Goal: Task Accomplishment & Management: Manage account settings

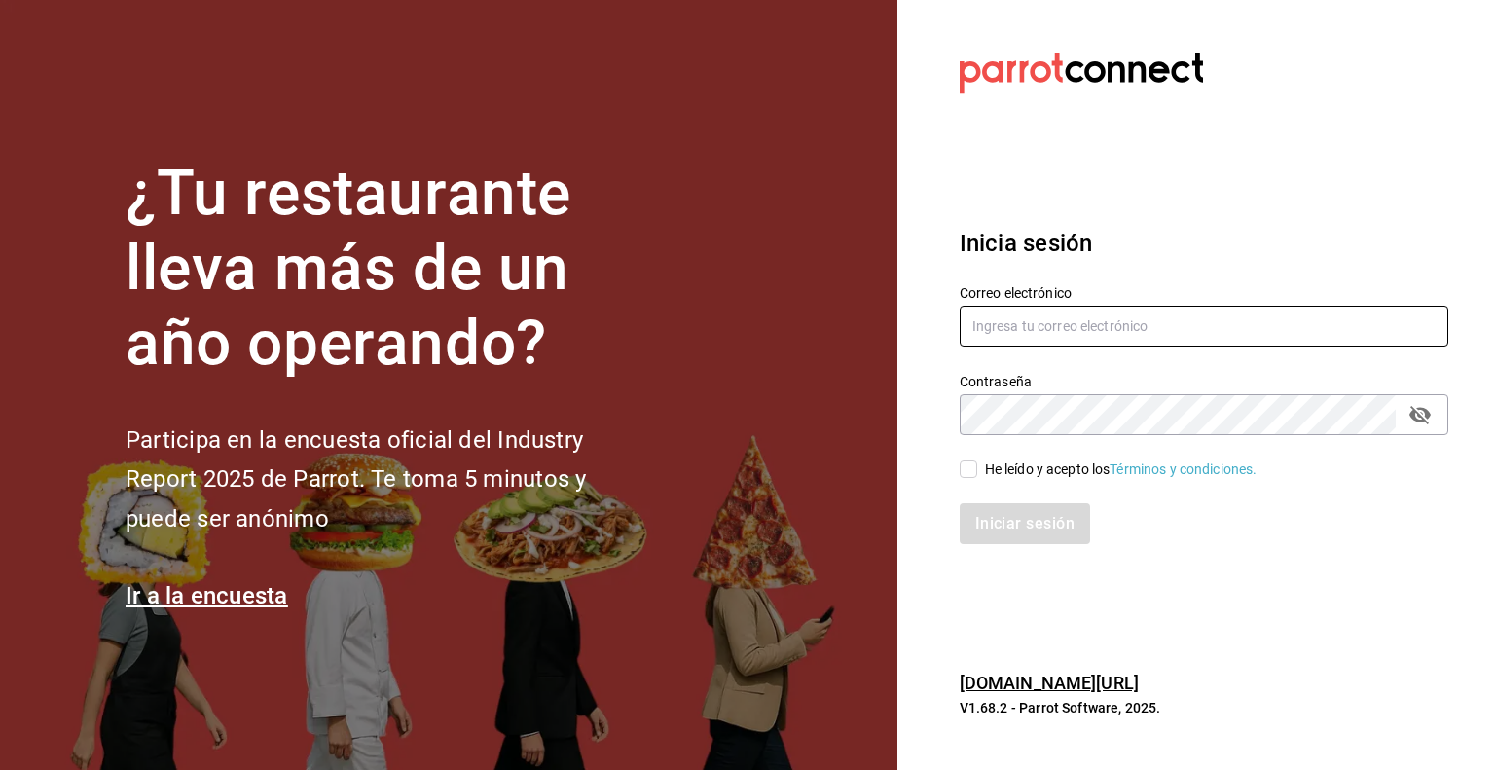
click at [1113, 342] on input "text" at bounding box center [1204, 326] width 489 height 41
type input "B"
type input "berrinche155@gmail.com"
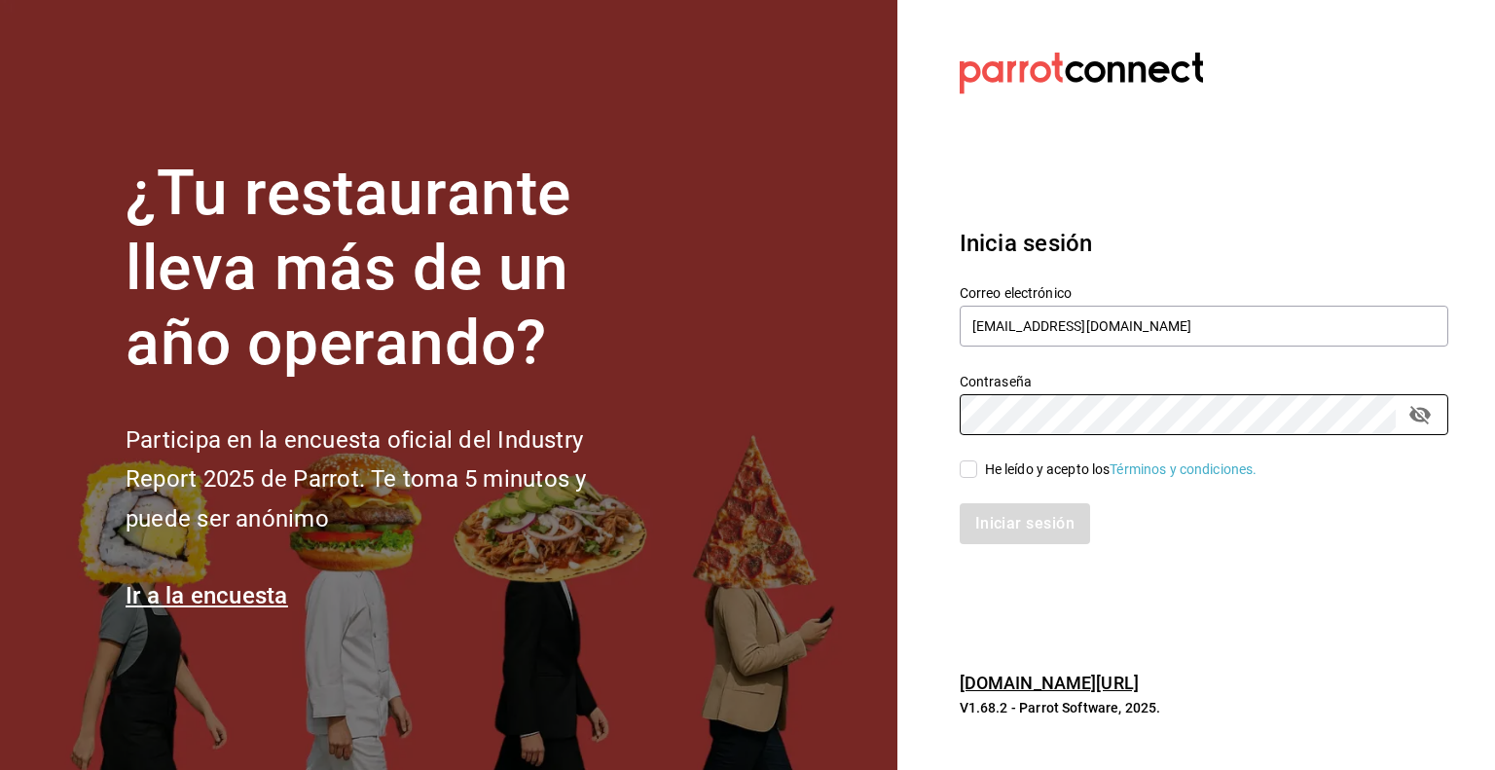
click at [957, 470] on div "He leído y acepto los Términos y condiciones." at bounding box center [1192, 457] width 512 height 45
click at [970, 474] on input "He leído y acepto los Términos y condiciones." at bounding box center [969, 469] width 18 height 18
checkbox input "true"
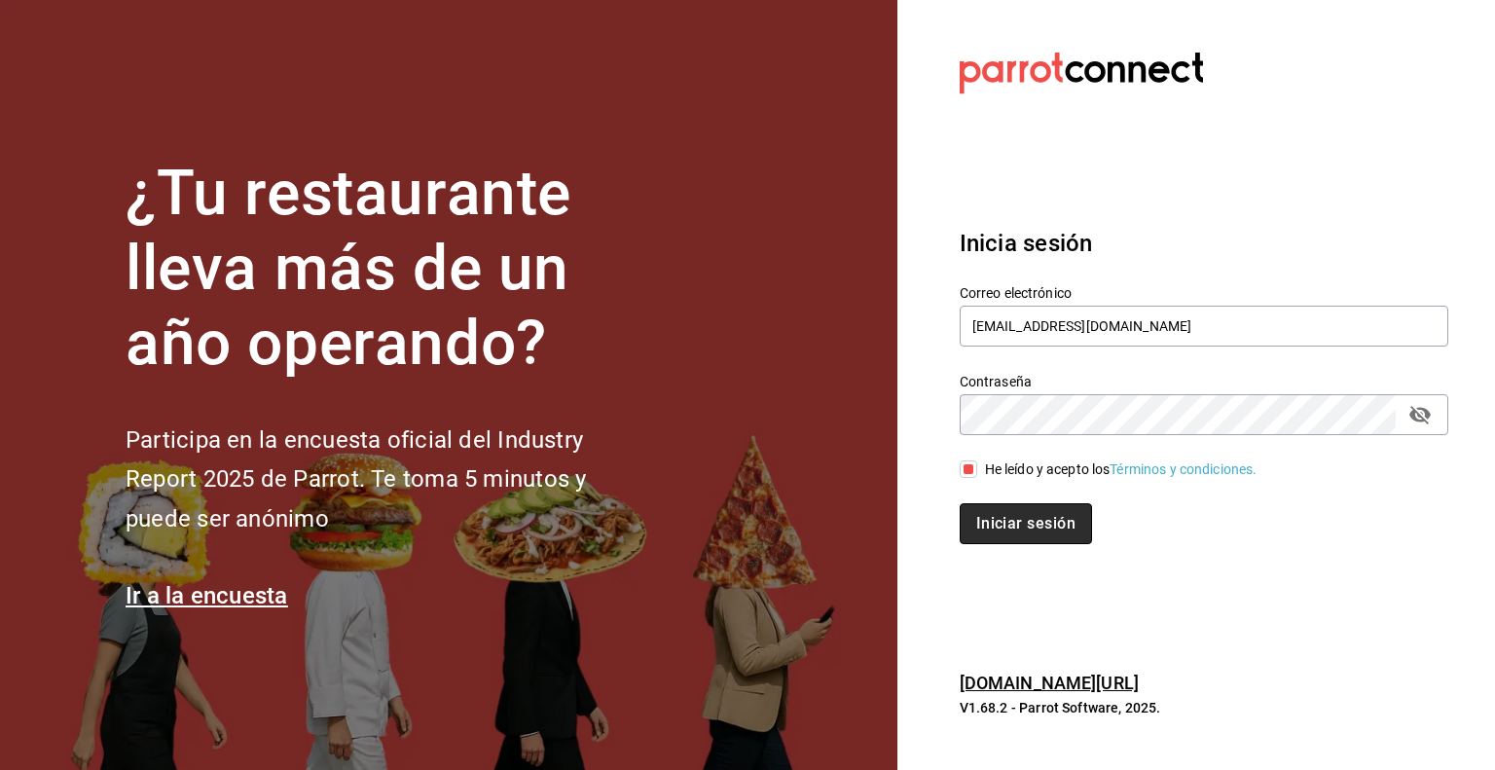
click at [991, 509] on button "Iniciar sesión" at bounding box center [1026, 523] width 132 height 41
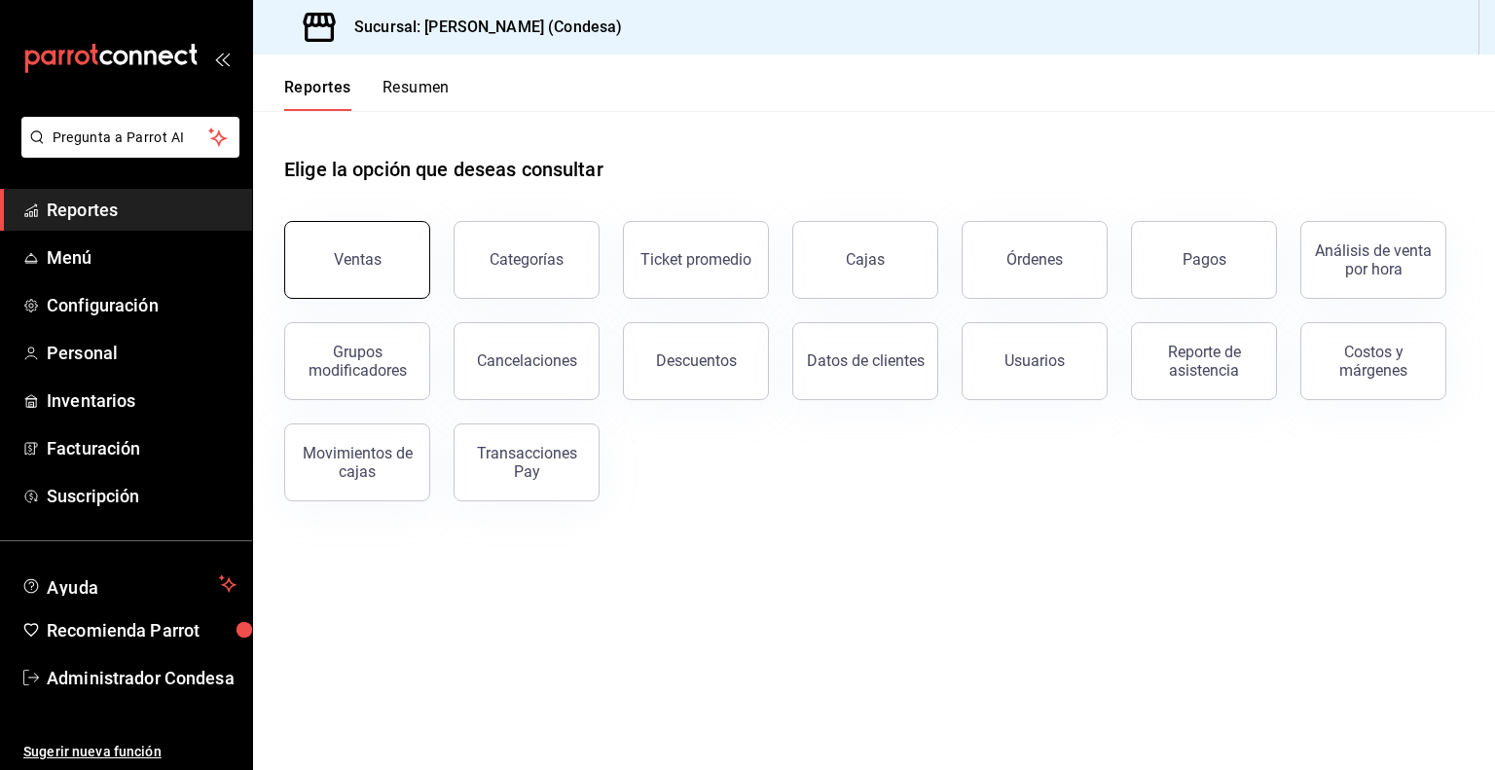
click at [367, 243] on button "Ventas" at bounding box center [357, 260] width 146 height 78
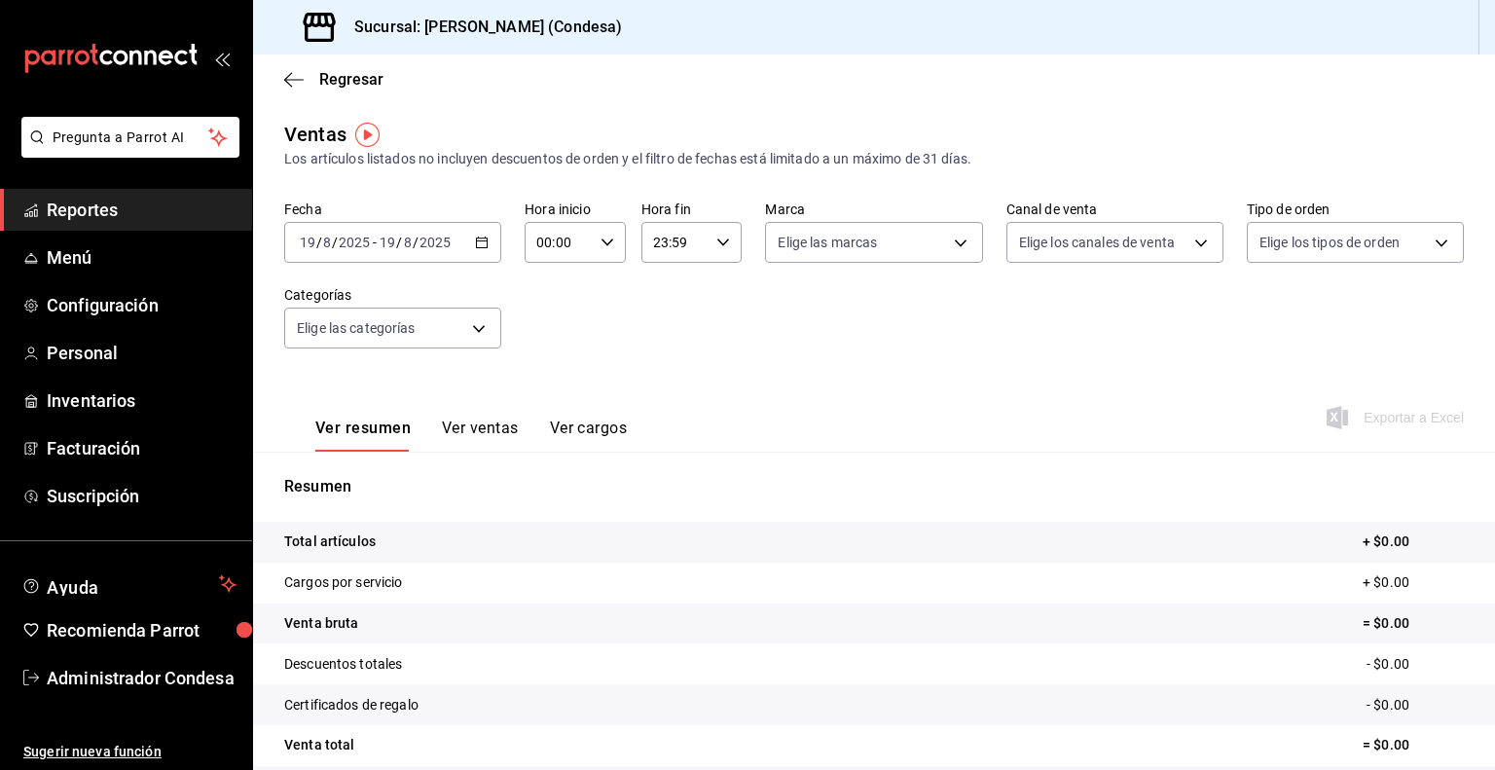
click at [483, 250] on div "[DATE] [DATE] - [DATE] [DATE]" at bounding box center [392, 242] width 217 height 41
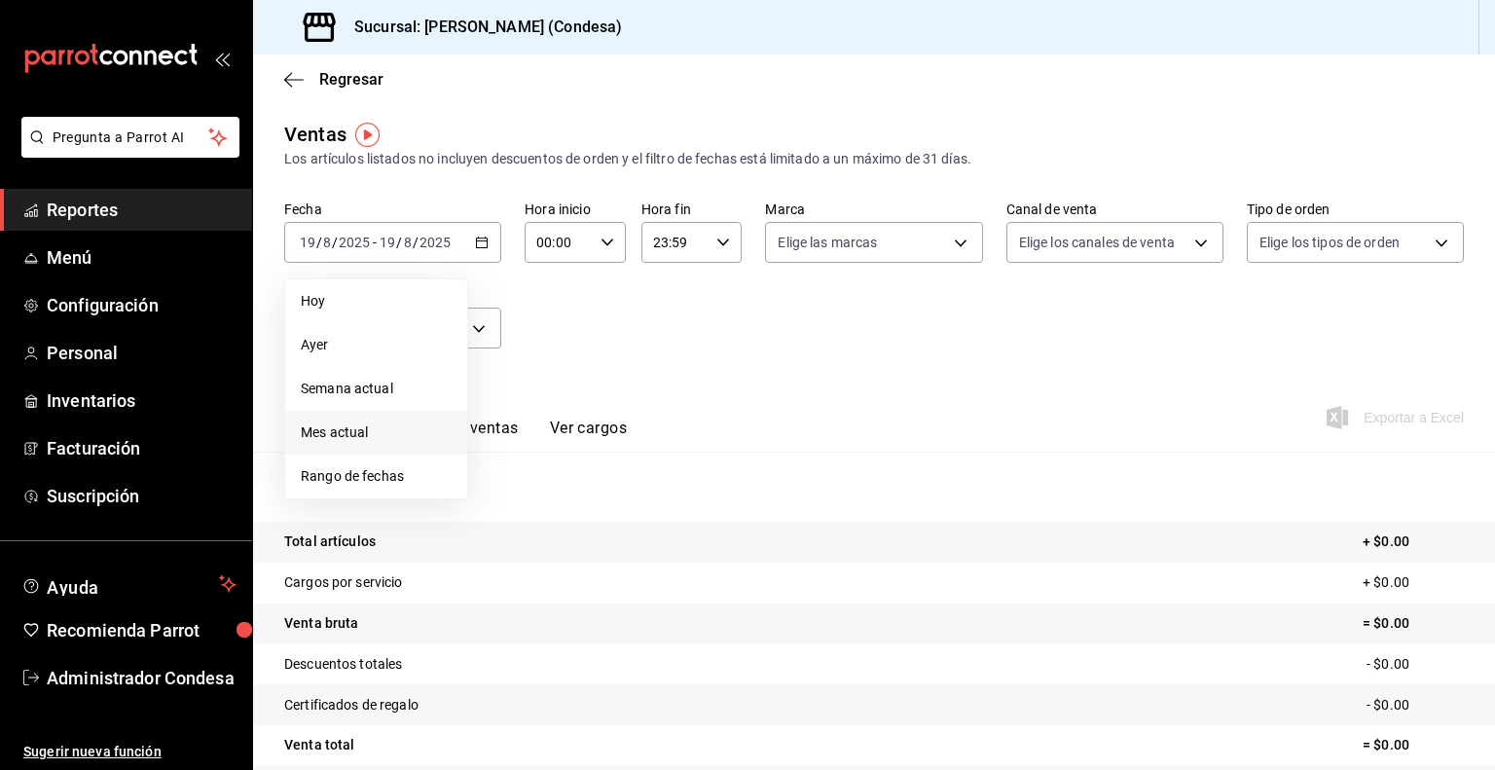
click at [375, 422] on span "Mes actual" at bounding box center [376, 432] width 151 height 20
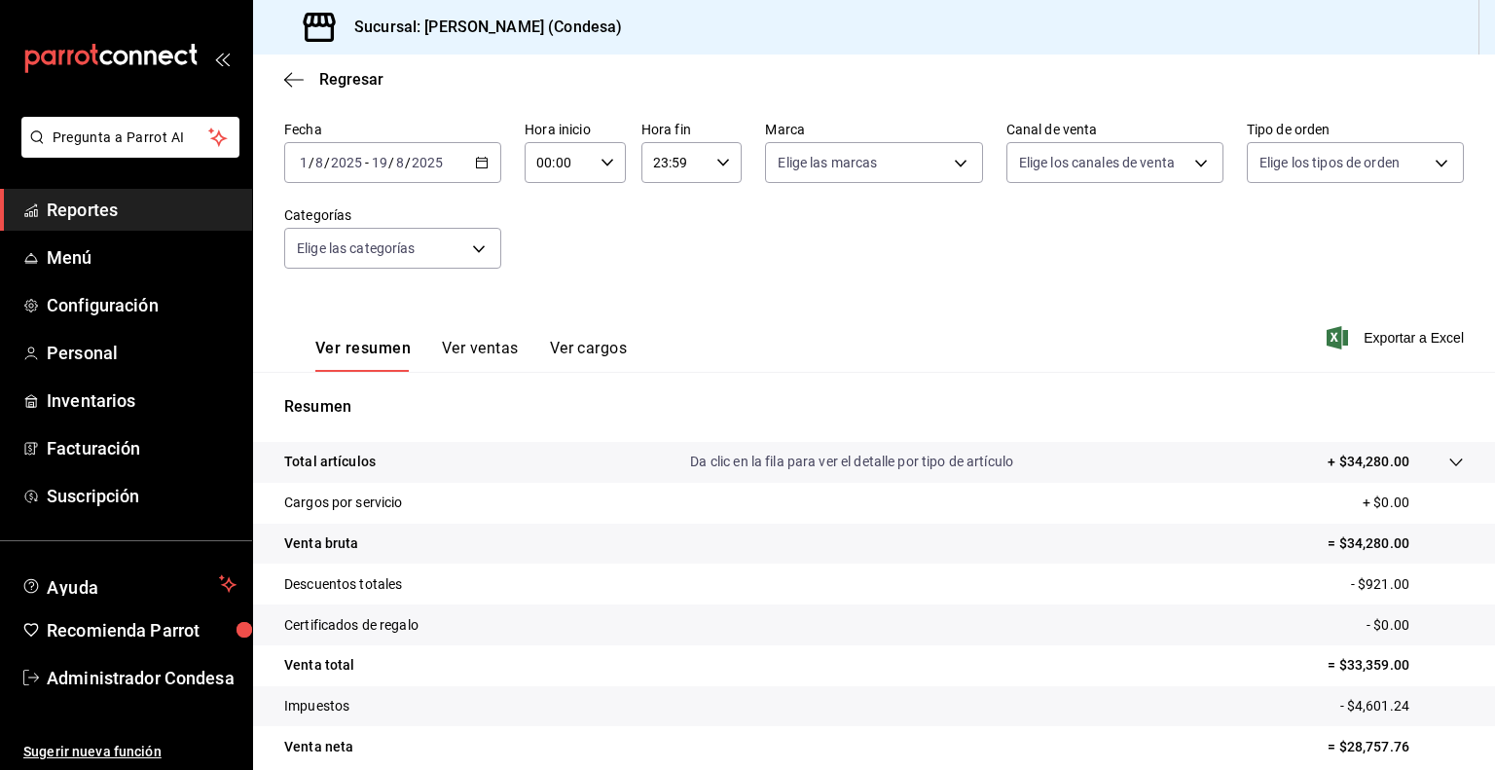
scroll to position [163, 0]
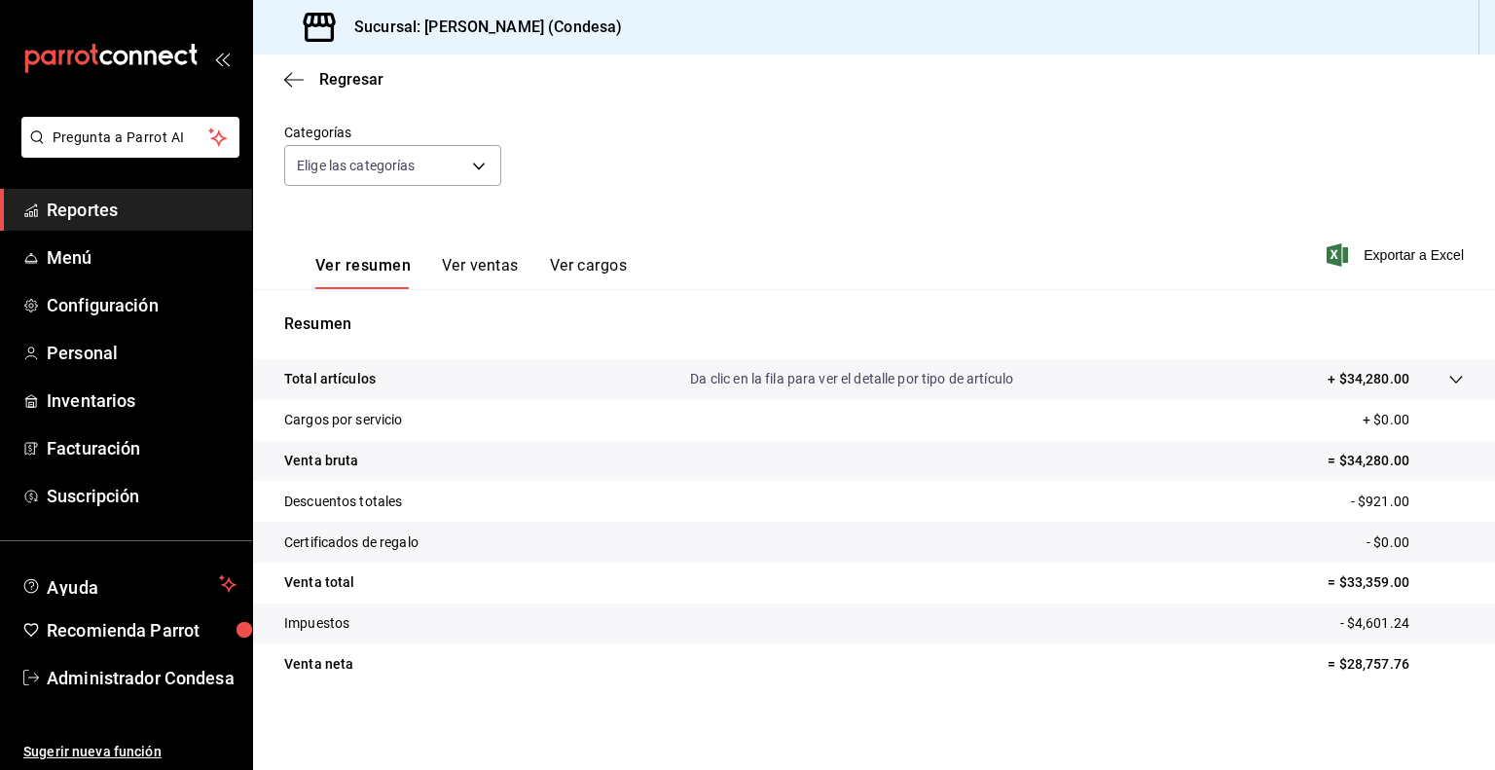
click at [512, 279] on button "Ver ventas" at bounding box center [480, 272] width 77 height 33
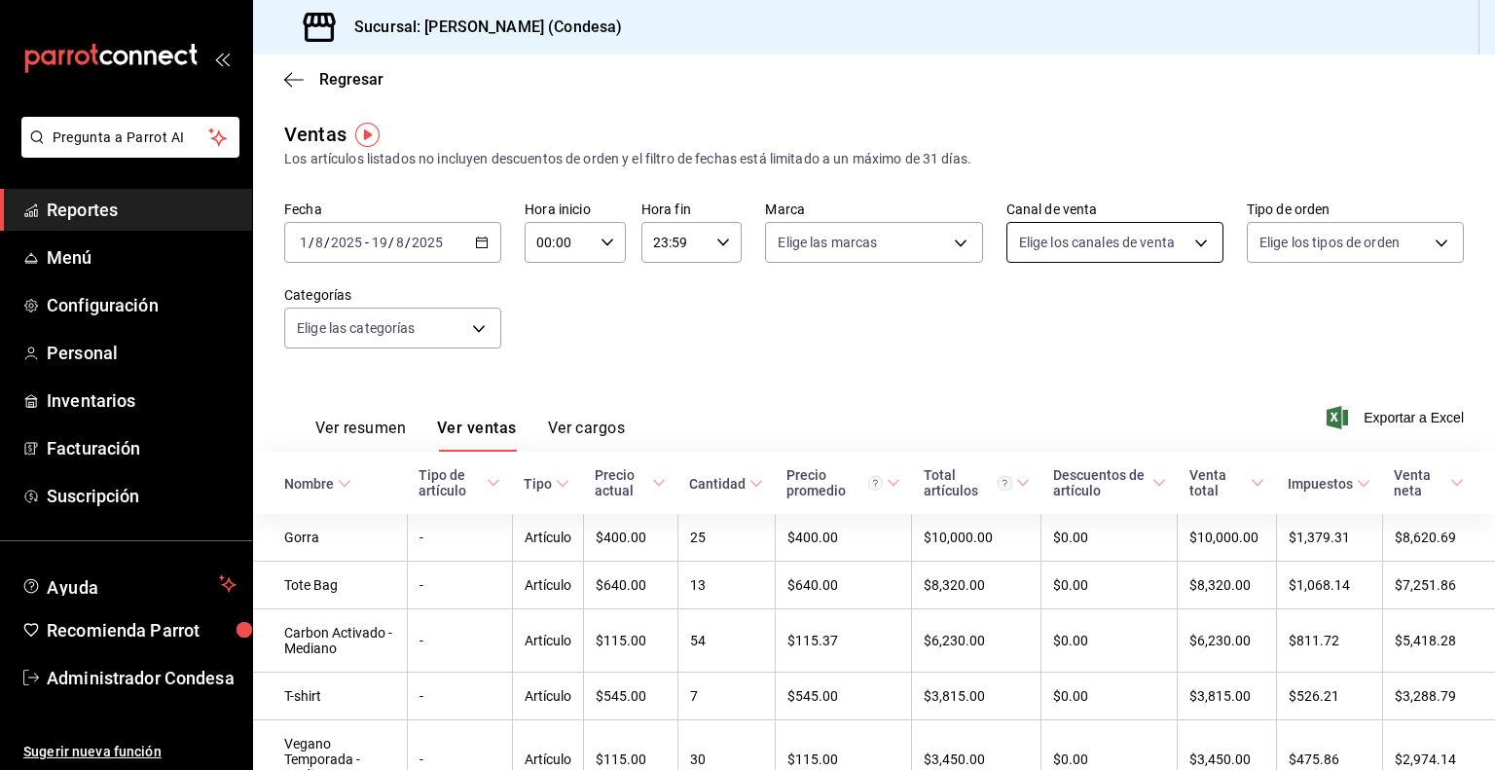
click at [1169, 259] on body "Pregunta a Parrot AI Reportes Menú Configuración Personal Inventarios Facturaci…" at bounding box center [747, 385] width 1495 height 770
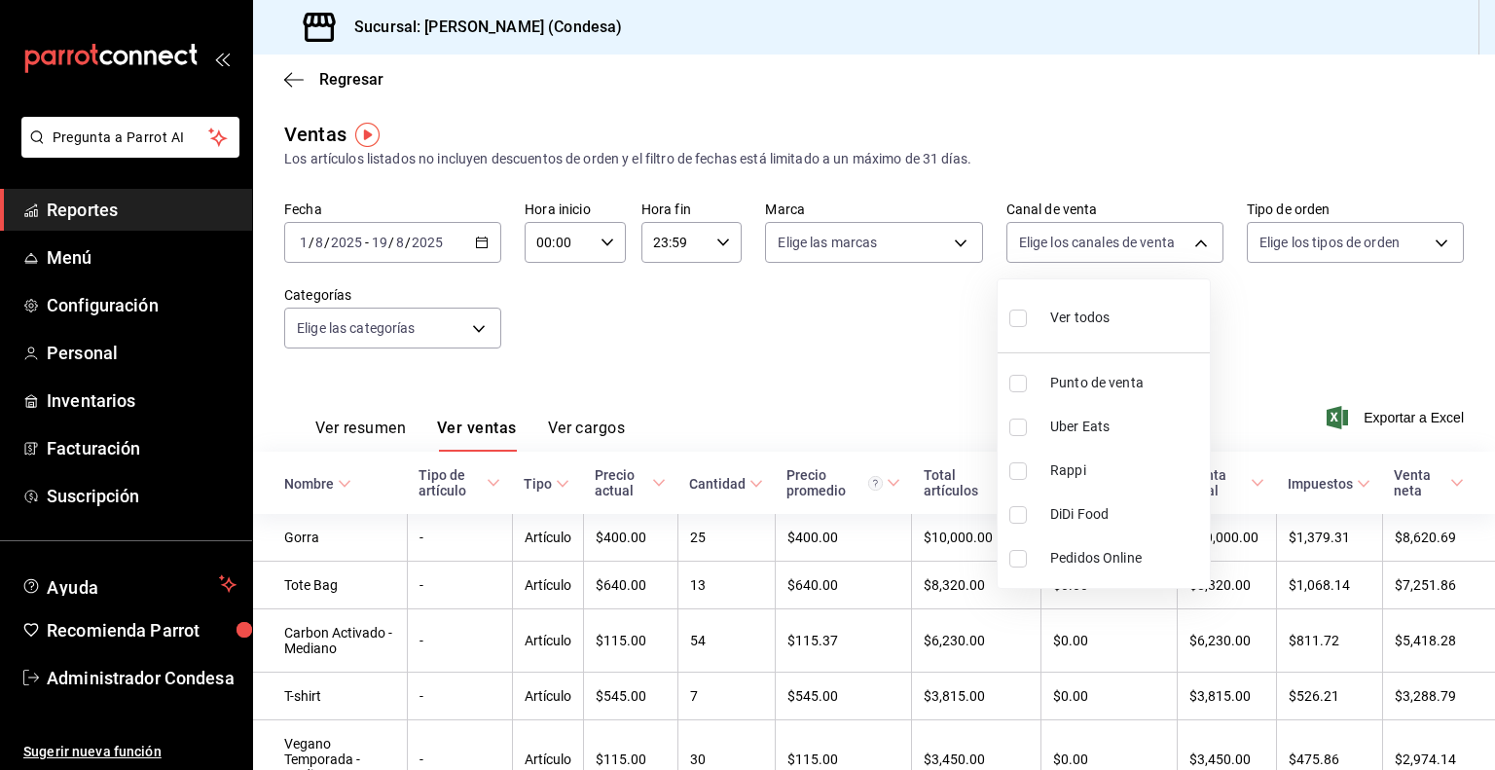
click at [1256, 278] on div at bounding box center [747, 385] width 1495 height 770
click at [1281, 250] on body "Pregunta a Parrot AI Reportes Menú Configuración Personal Inventarios Facturaci…" at bounding box center [747, 385] width 1495 height 770
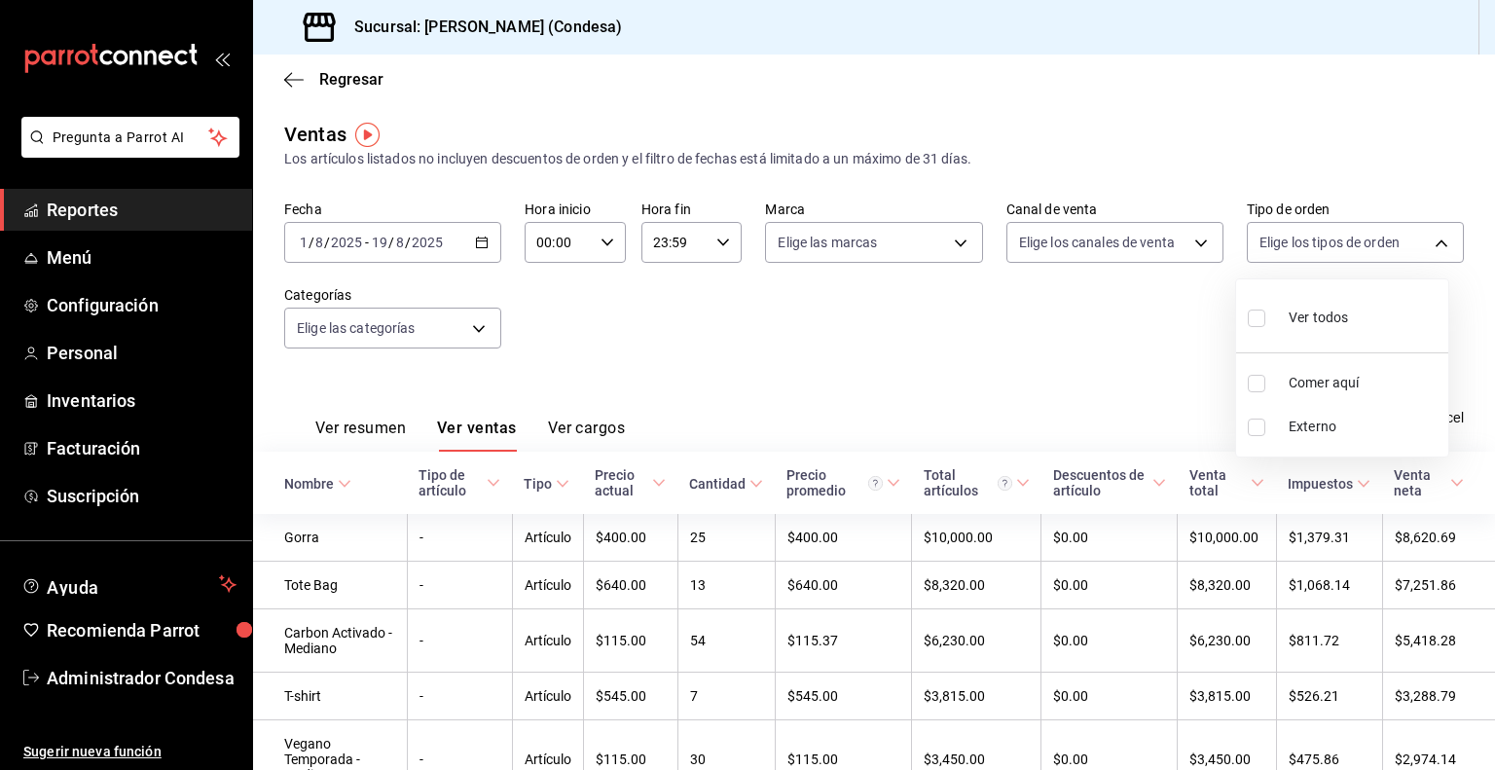
click at [1008, 384] on div at bounding box center [747, 385] width 1495 height 770
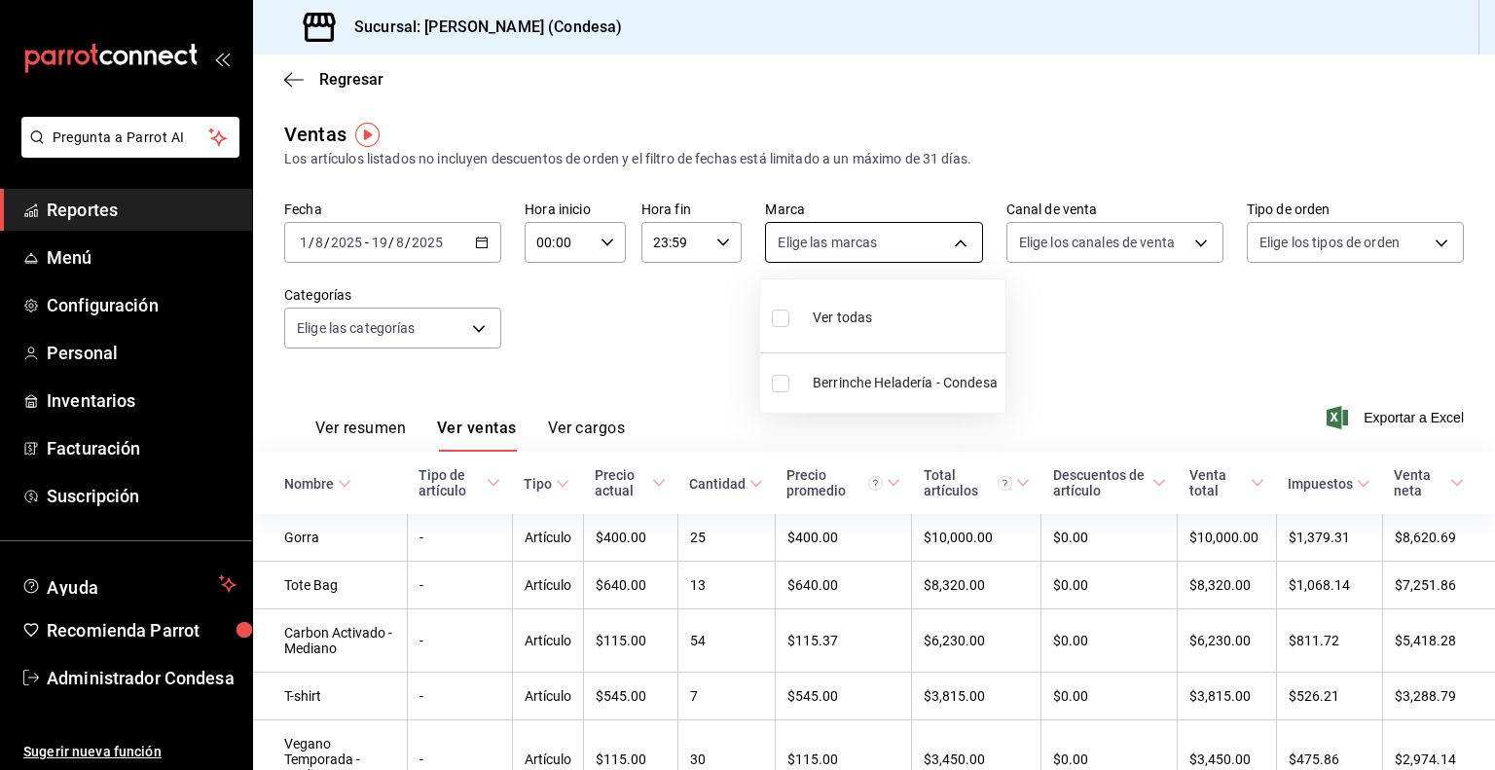
click at [888, 253] on body "Pregunta a Parrot AI Reportes Menú Configuración Personal Inventarios Facturaci…" at bounding box center [747, 385] width 1495 height 770
click at [601, 308] on div at bounding box center [747, 385] width 1495 height 770
click at [413, 327] on body "Pregunta a Parrot AI Reportes Menú Configuración Personal Inventarios Facturaci…" at bounding box center [747, 385] width 1495 height 770
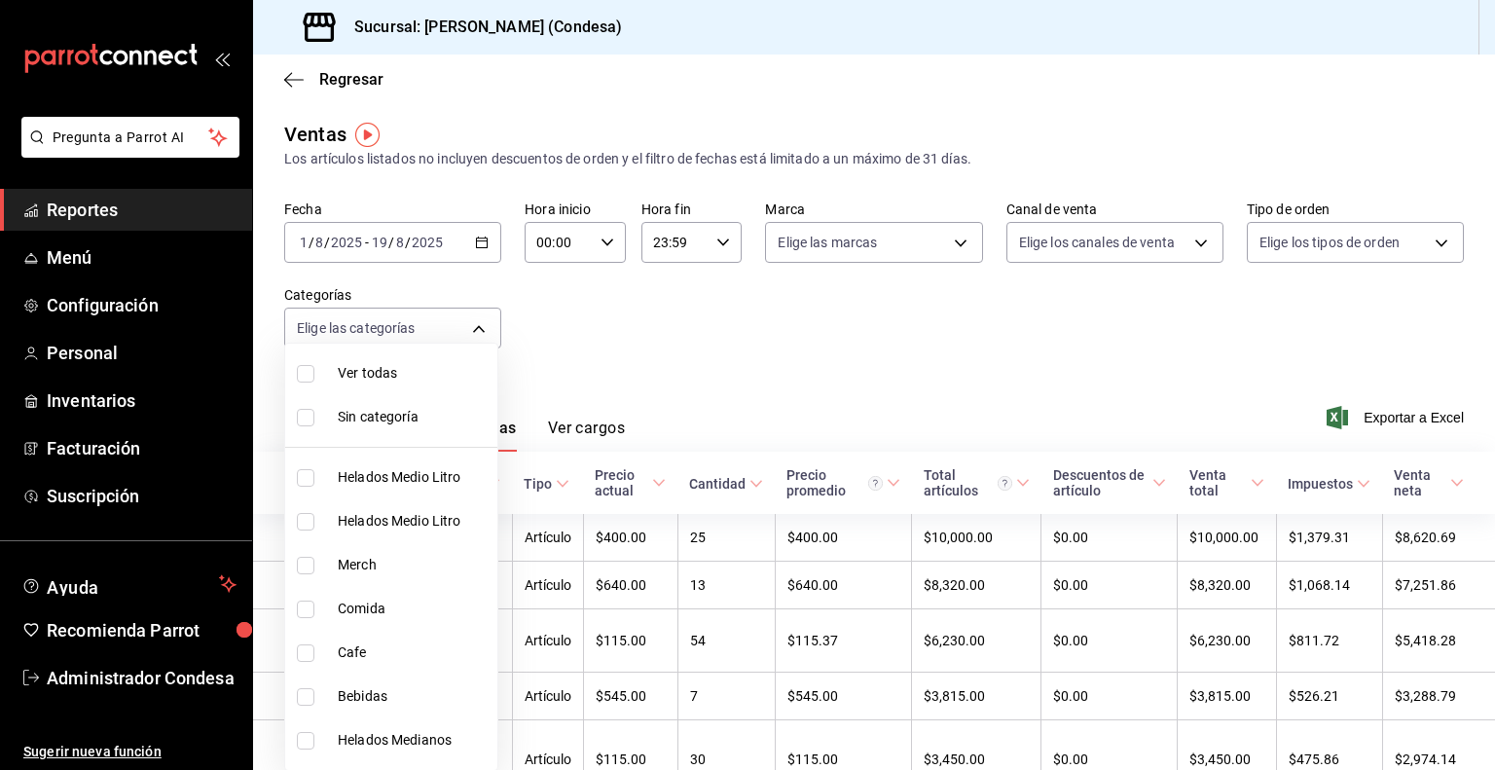
click at [700, 312] on div at bounding box center [747, 385] width 1495 height 770
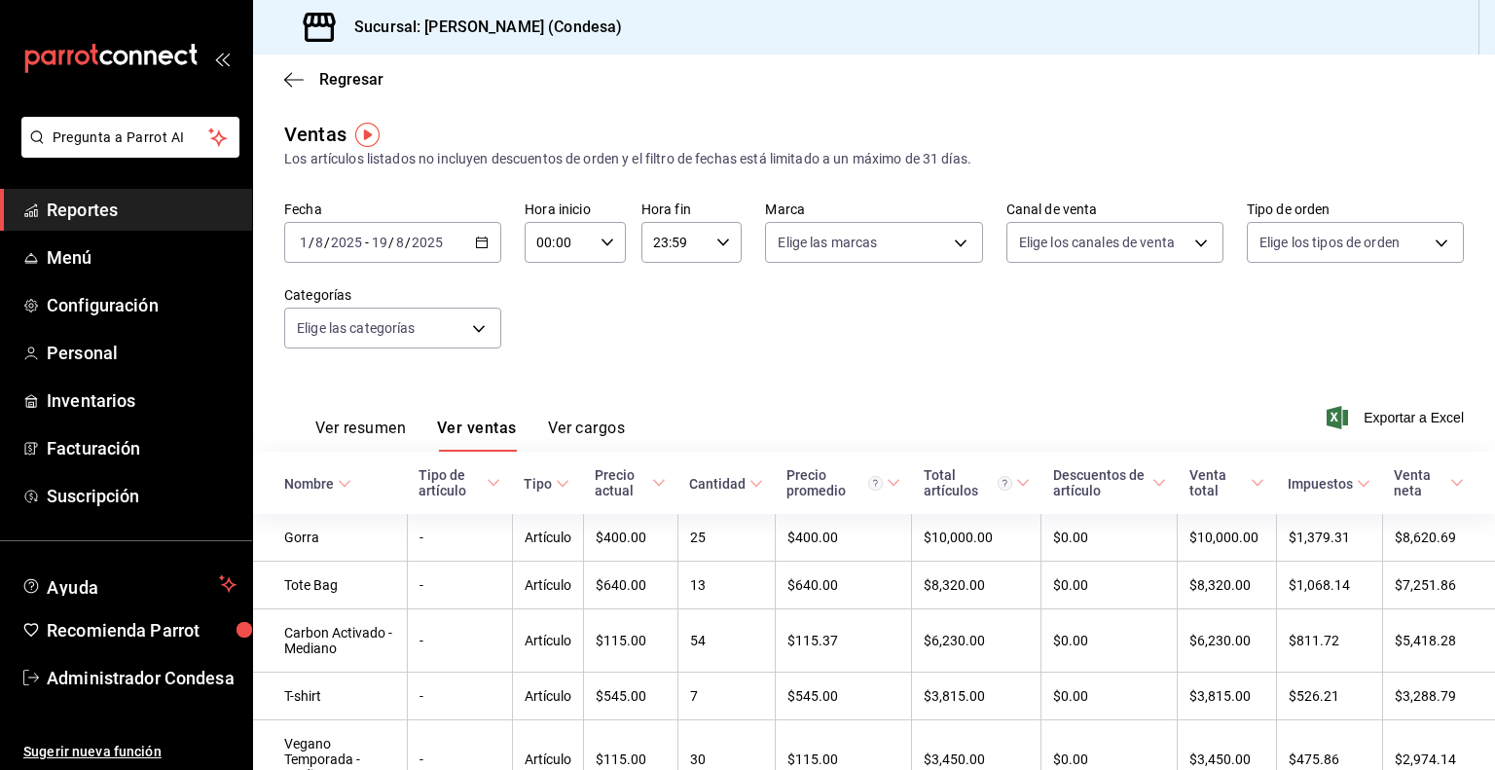
click at [332, 91] on div "Regresar" at bounding box center [874, 80] width 1242 height 50
click at [332, 76] on span "Regresar" at bounding box center [351, 79] width 64 height 18
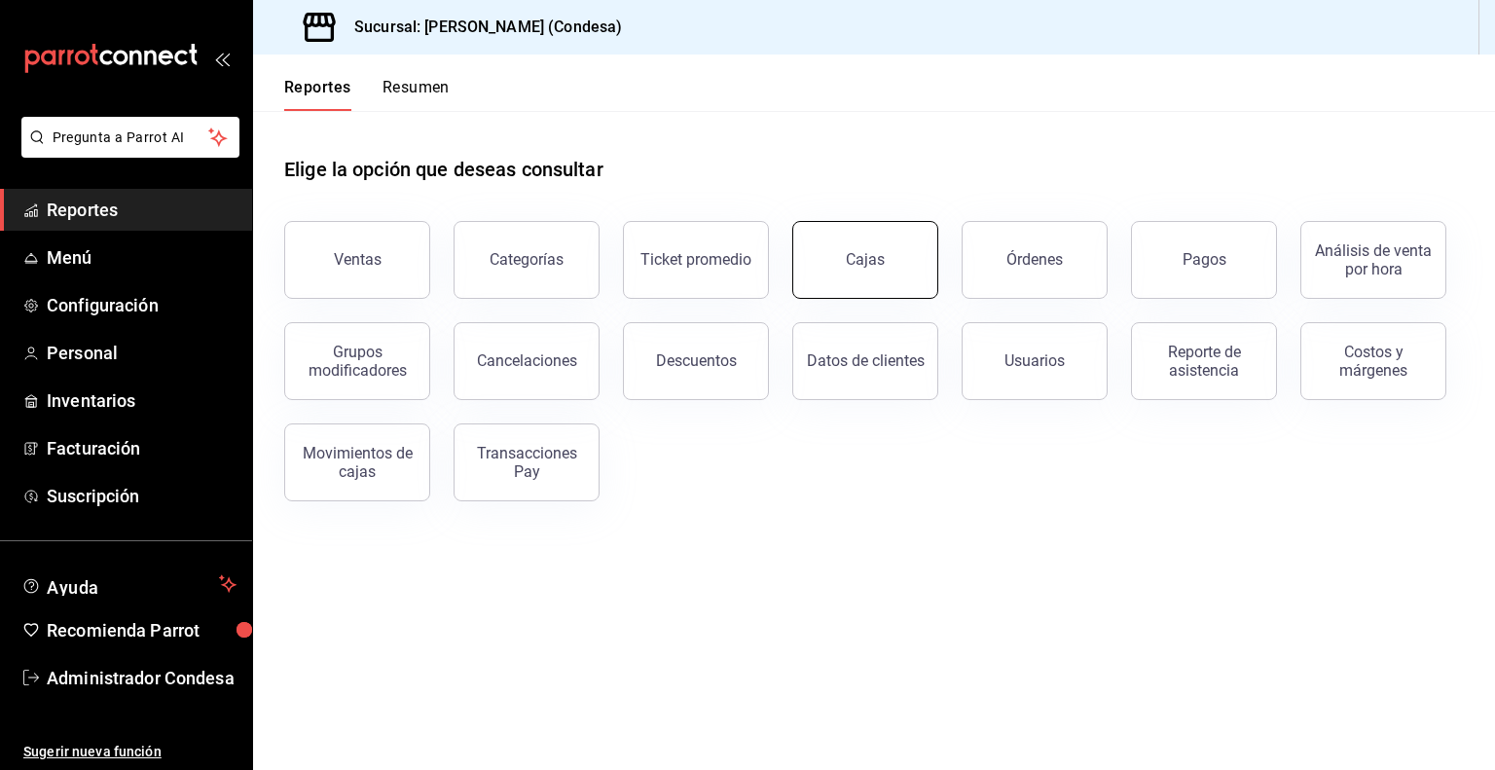
click at [904, 268] on button "Cajas" at bounding box center [865, 260] width 146 height 78
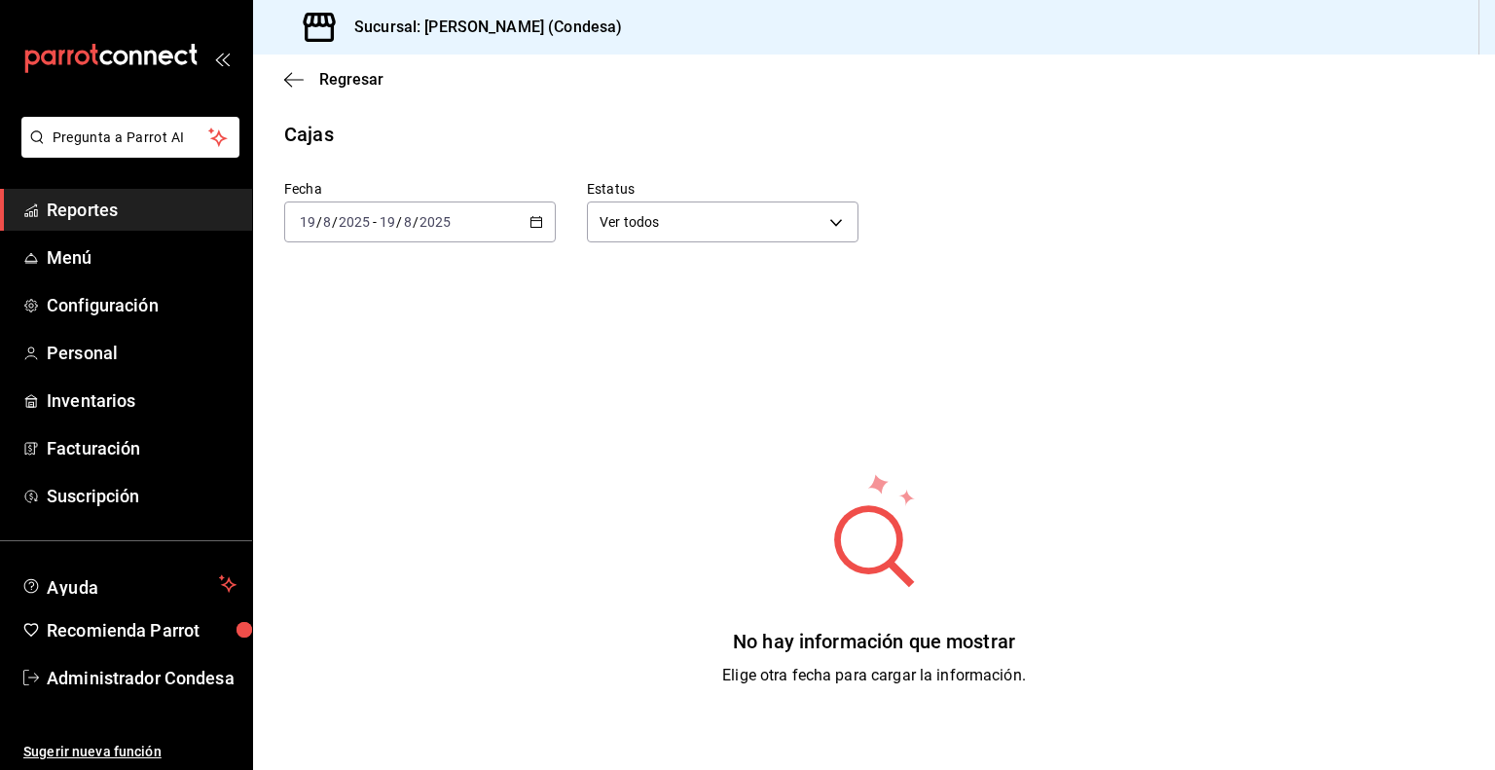
click at [517, 230] on div "[DATE] [DATE] - [DATE] [DATE]" at bounding box center [420, 221] width 272 height 41
click at [362, 416] on span "Mes actual" at bounding box center [376, 412] width 151 height 20
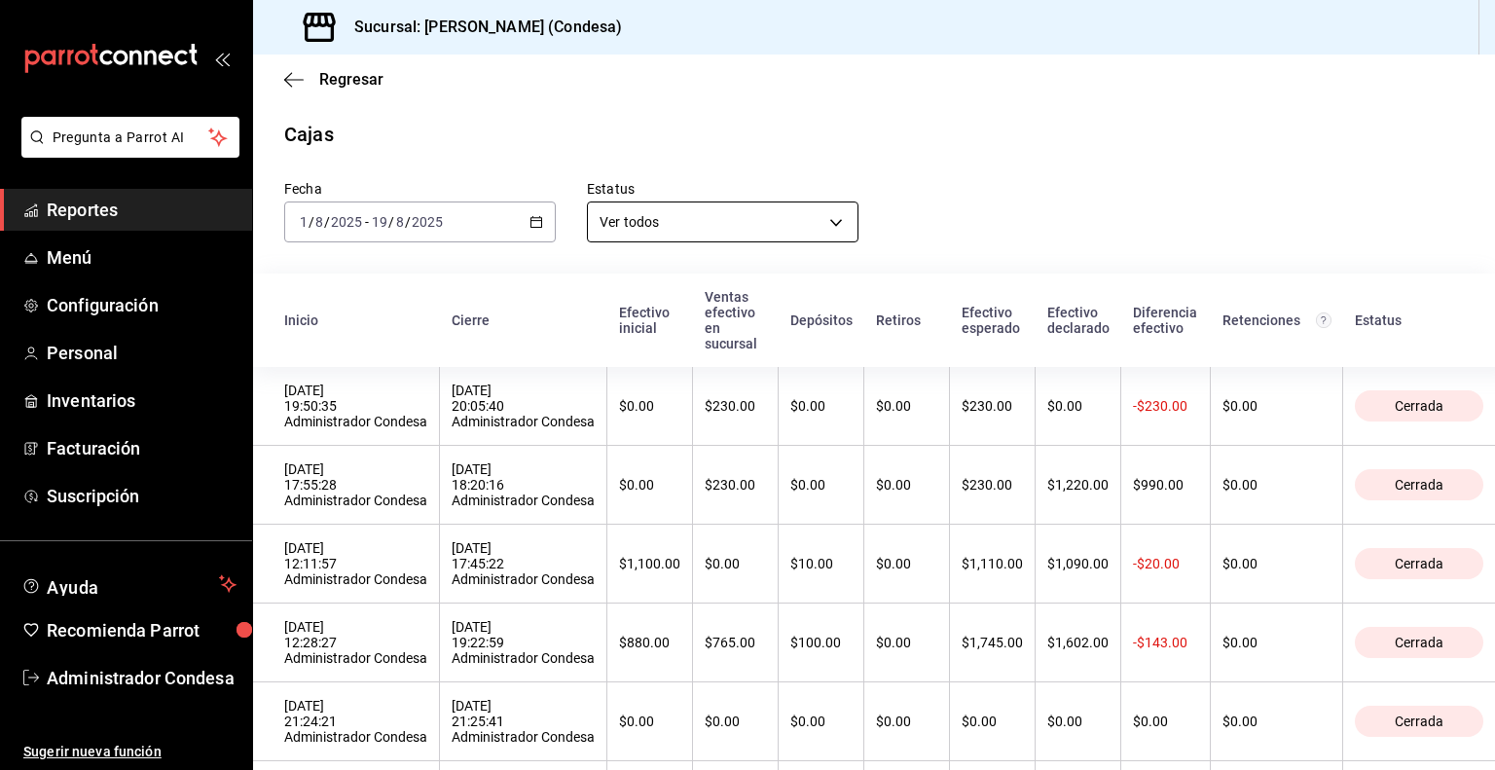
click at [712, 225] on body "Pregunta a Parrot AI Reportes Menú Configuración Personal Inventarios Facturaci…" at bounding box center [747, 385] width 1495 height 770
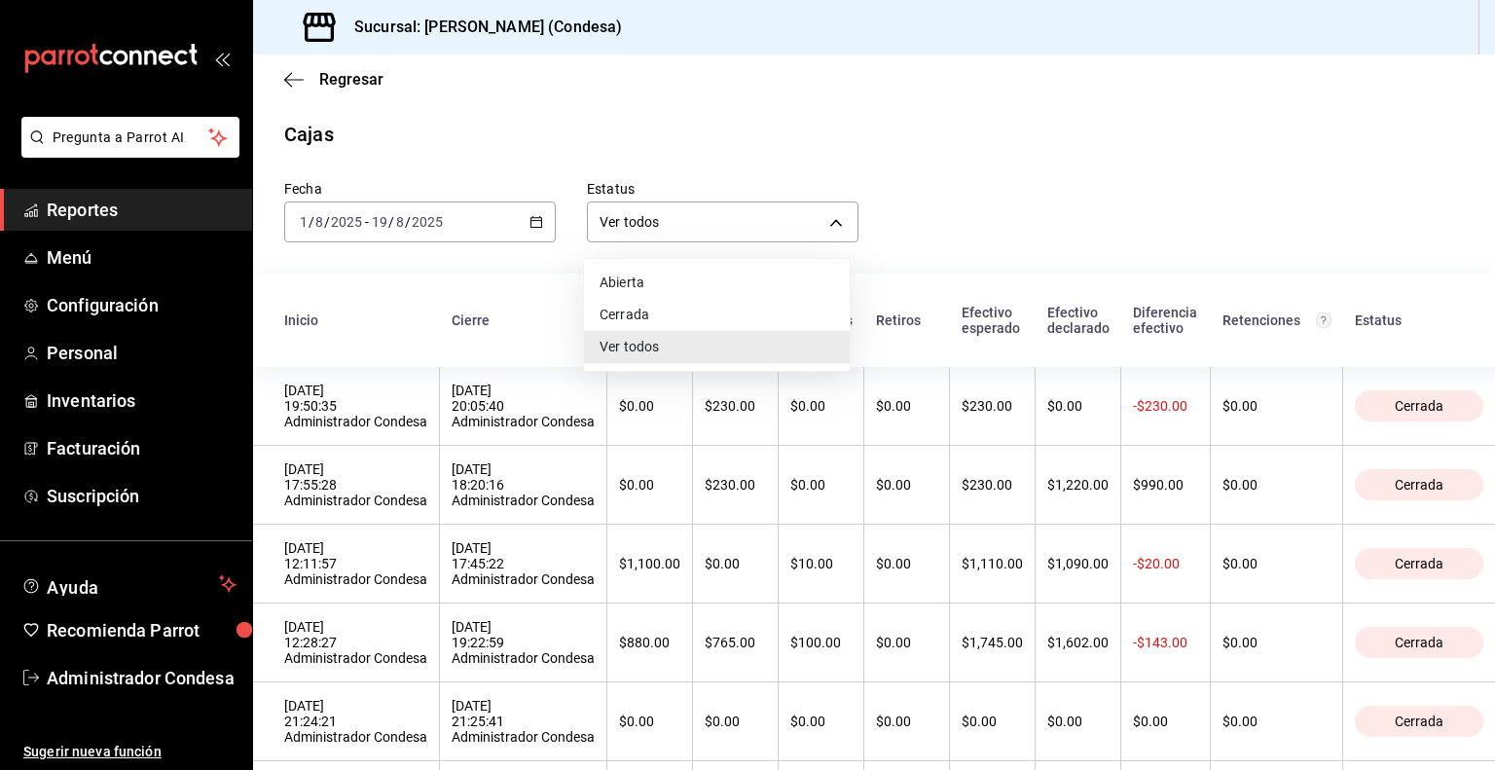
click at [896, 164] on div at bounding box center [747, 385] width 1495 height 770
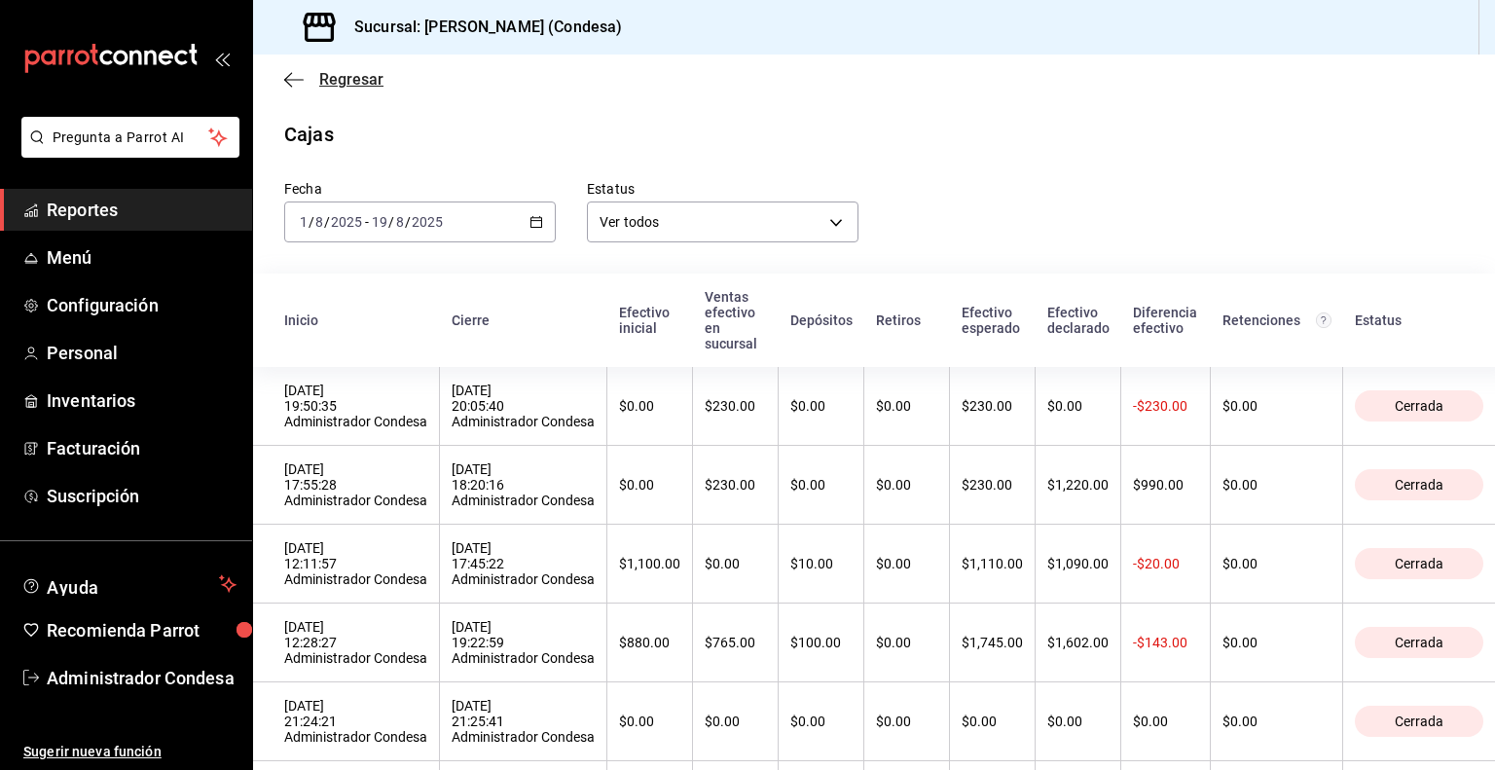
click at [335, 80] on span "Regresar" at bounding box center [351, 79] width 64 height 18
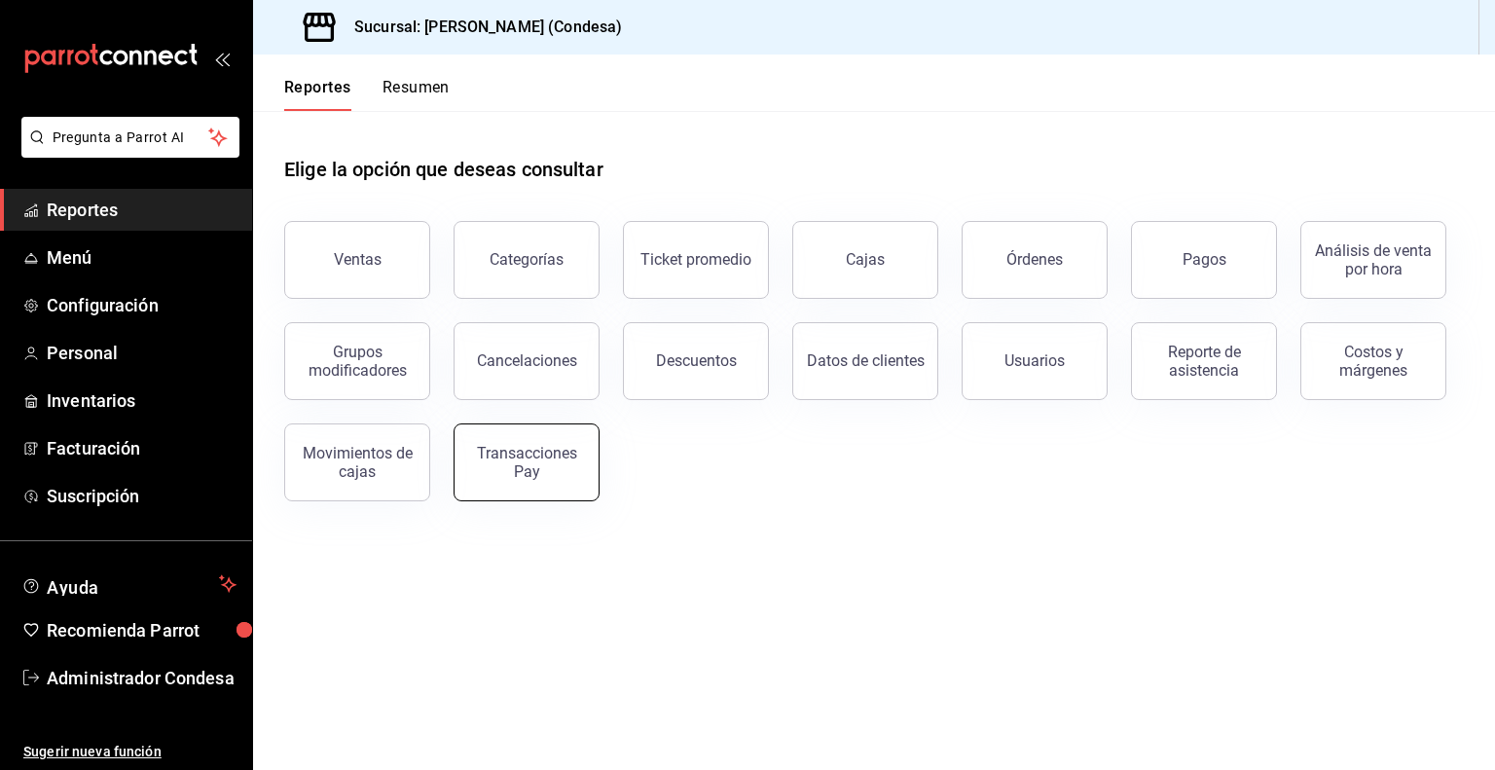
click at [457, 478] on div "Transacciones Pay" at bounding box center [514, 450] width 169 height 101
drag, startPoint x: 605, startPoint y: 464, endPoint x: 511, endPoint y: 465, distance: 94.4
click at [603, 464] on div "Ventas Categorías Ticket promedio Cajas Órdenes Pagos Análisis de venta por hor…" at bounding box center [862, 350] width 1203 height 304
click at [510, 464] on div "Transacciones Pay" at bounding box center [526, 462] width 121 height 37
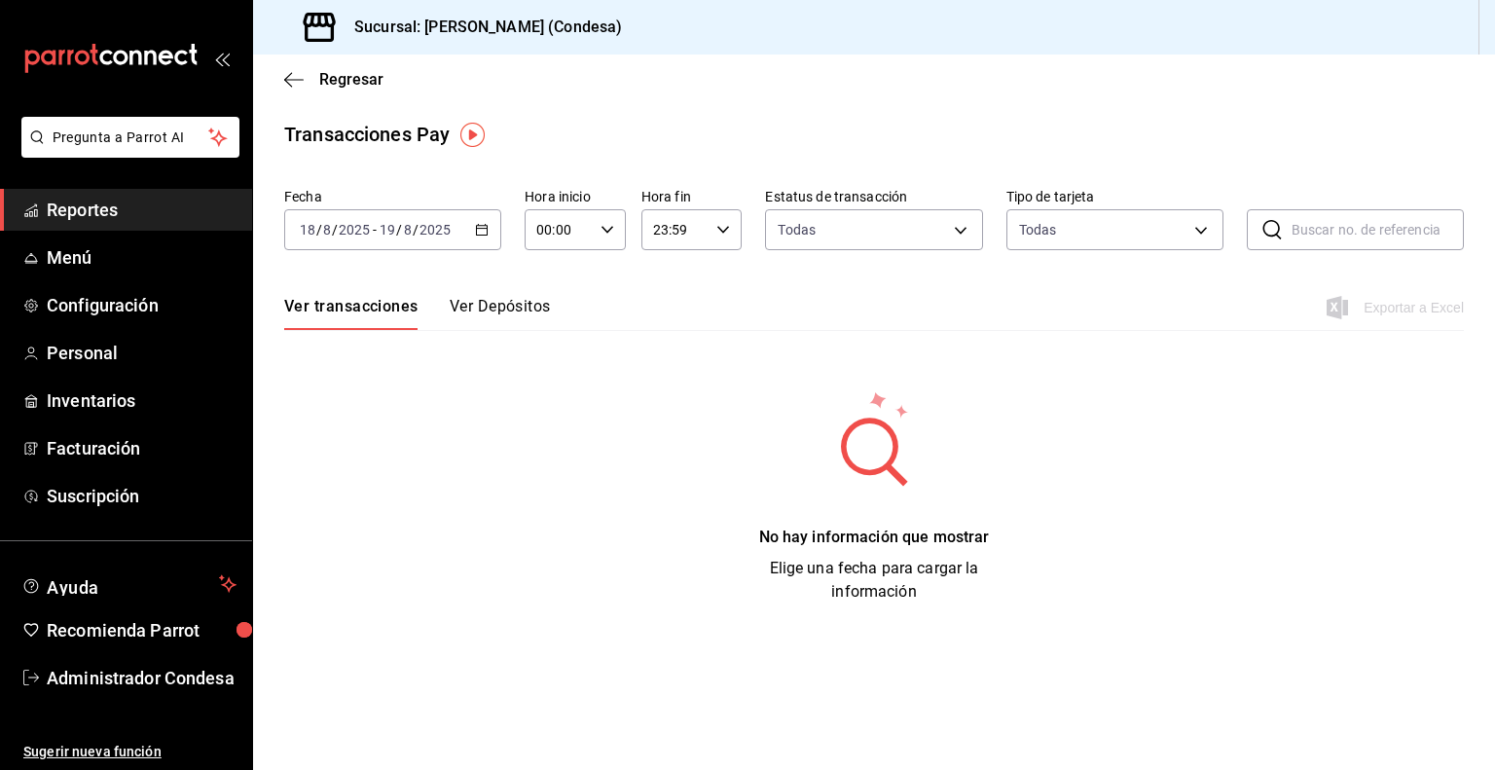
click at [484, 228] on icon "button" at bounding box center [482, 230] width 14 height 14
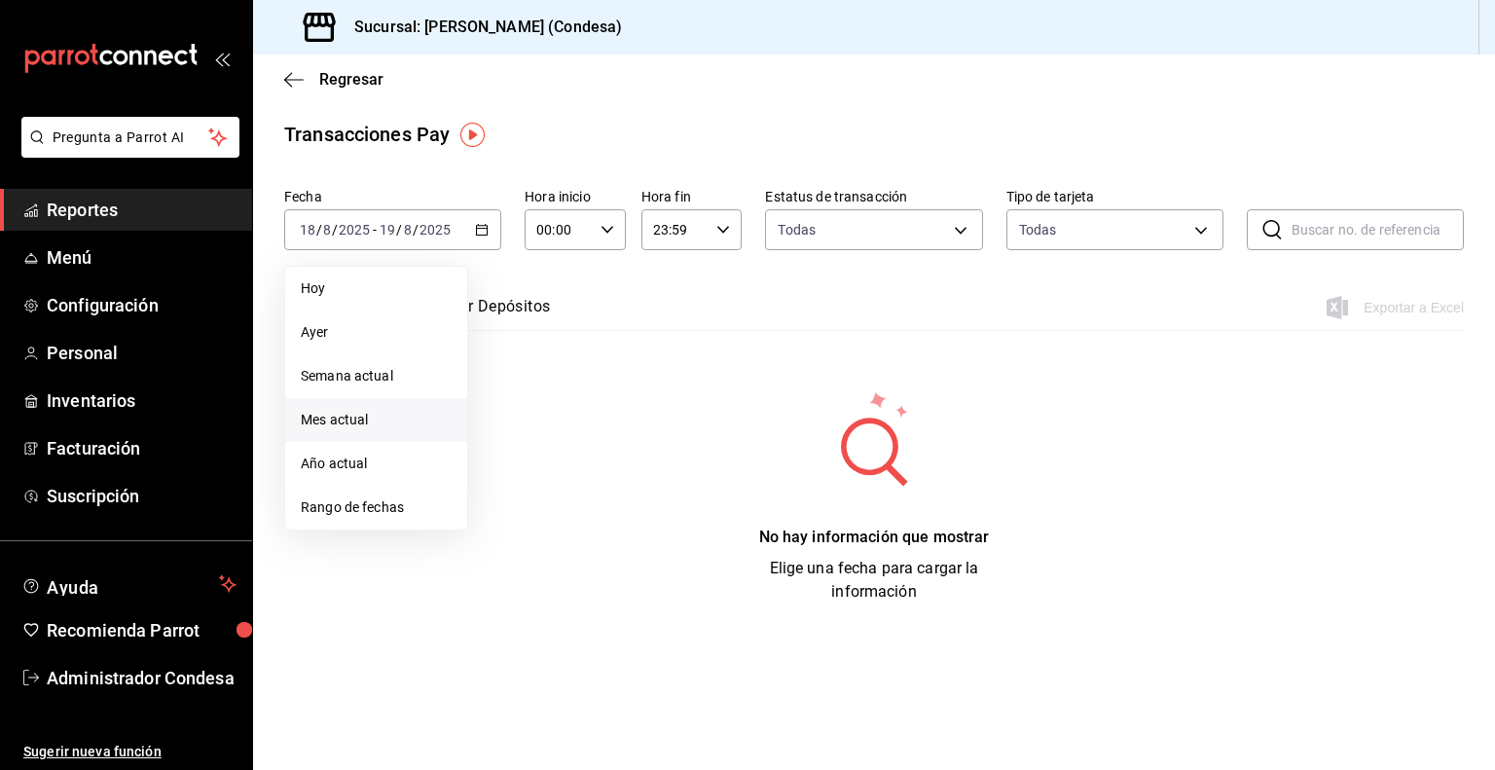
click at [397, 421] on span "Mes actual" at bounding box center [376, 420] width 151 height 20
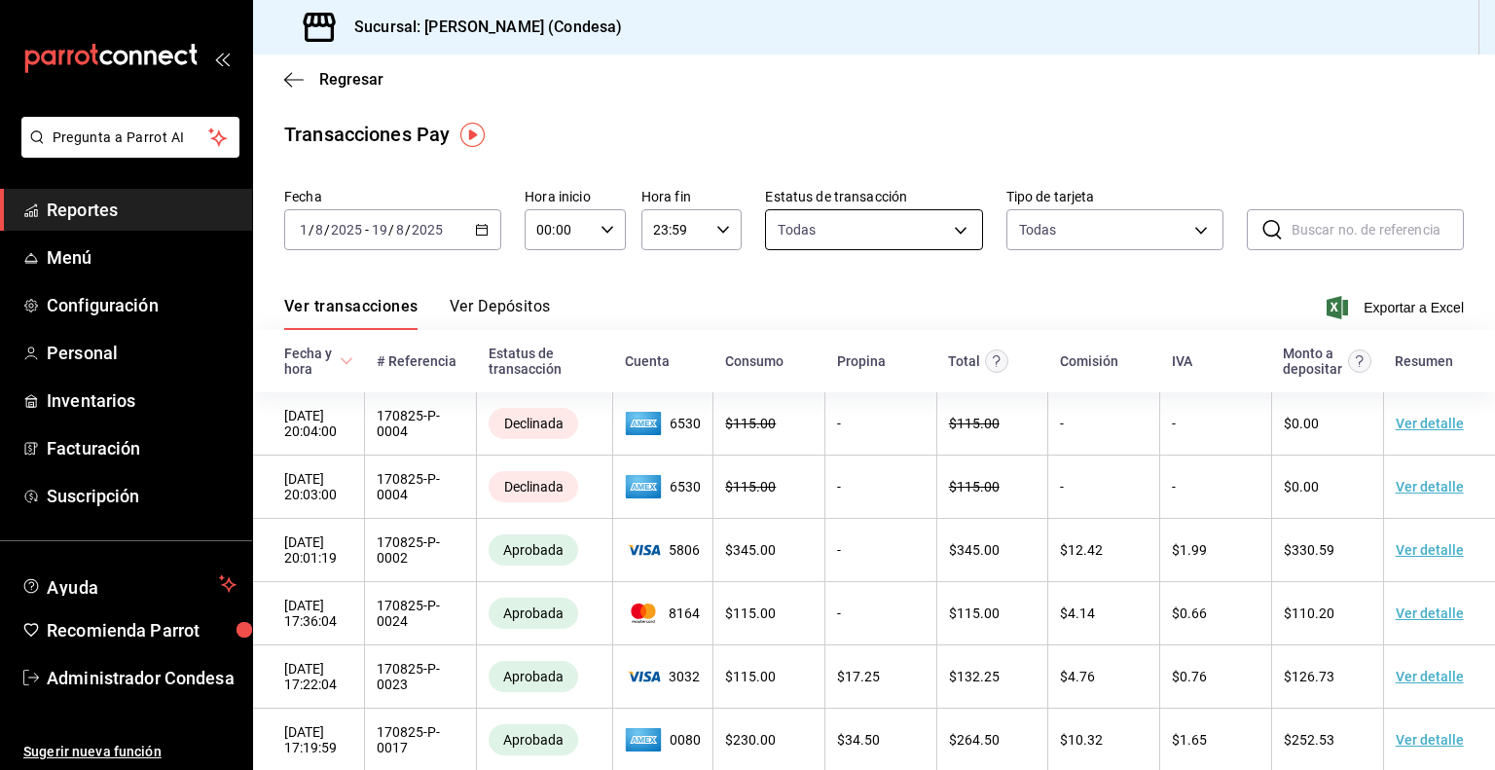
click at [849, 238] on body "Pregunta a Parrot AI Reportes Menú Configuración Personal Inventarios Facturaci…" at bounding box center [747, 385] width 1495 height 770
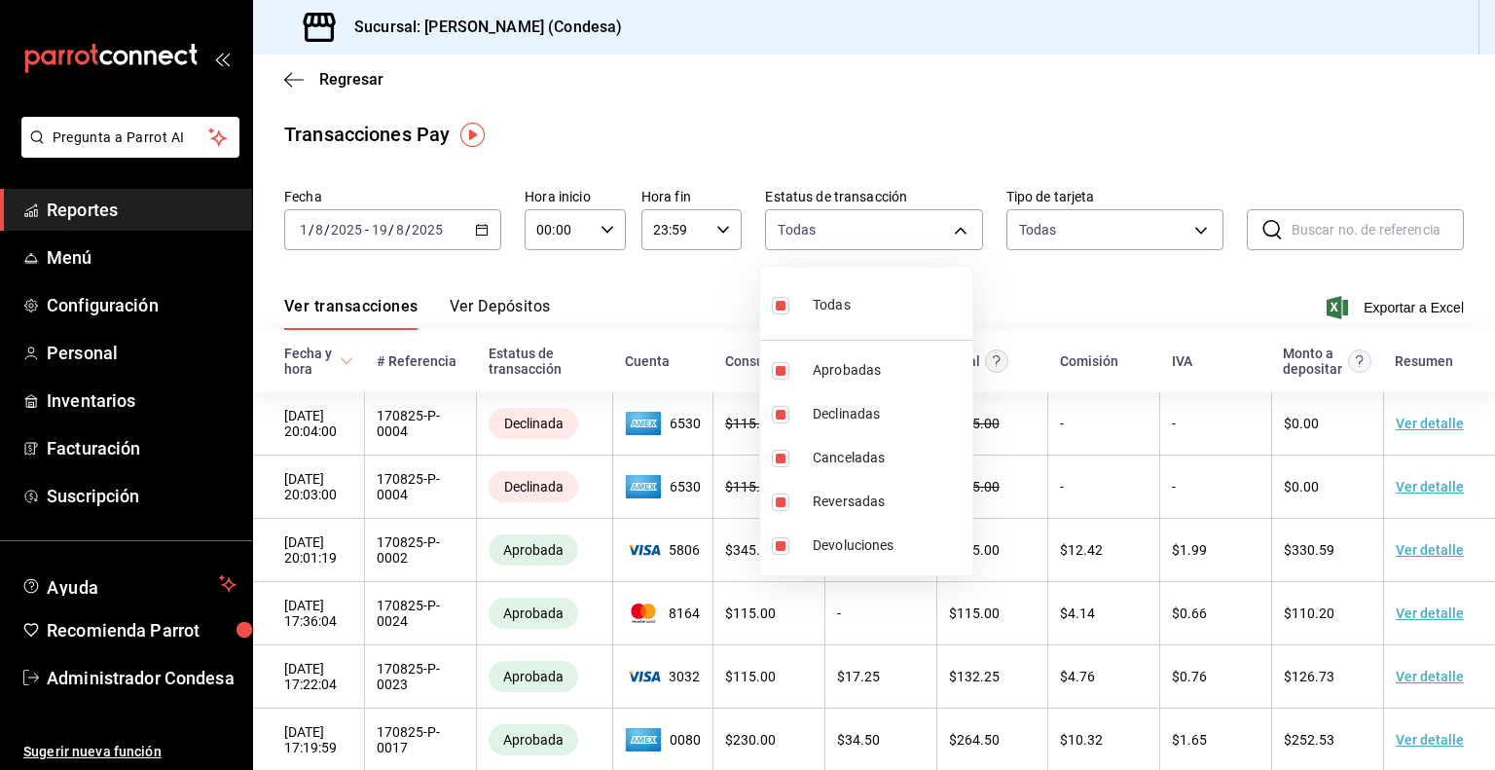
click at [829, 179] on div at bounding box center [747, 385] width 1495 height 770
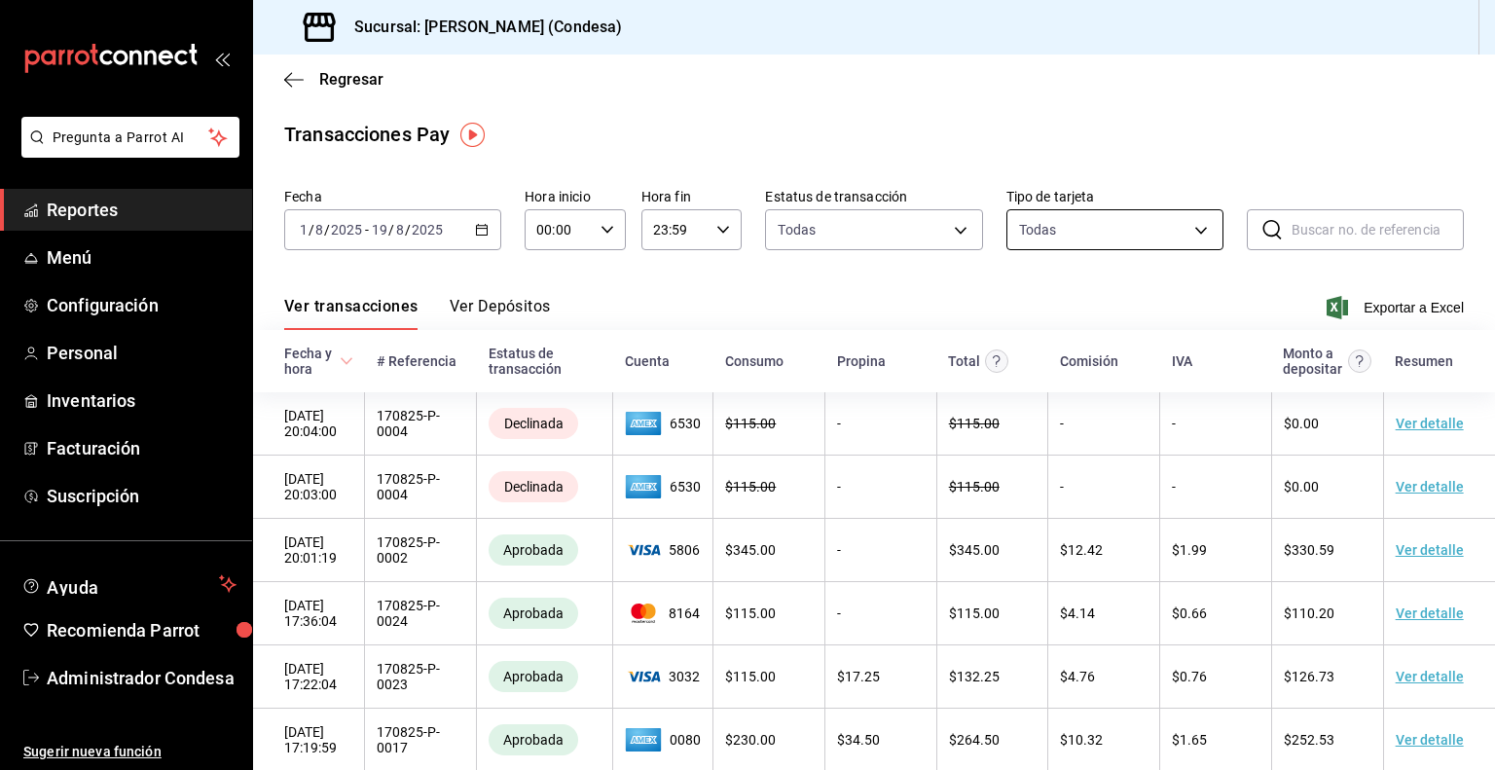
click at [1077, 233] on body "Pregunta a Parrot AI Reportes Menú Configuración Personal Inventarios Facturaci…" at bounding box center [747, 385] width 1495 height 770
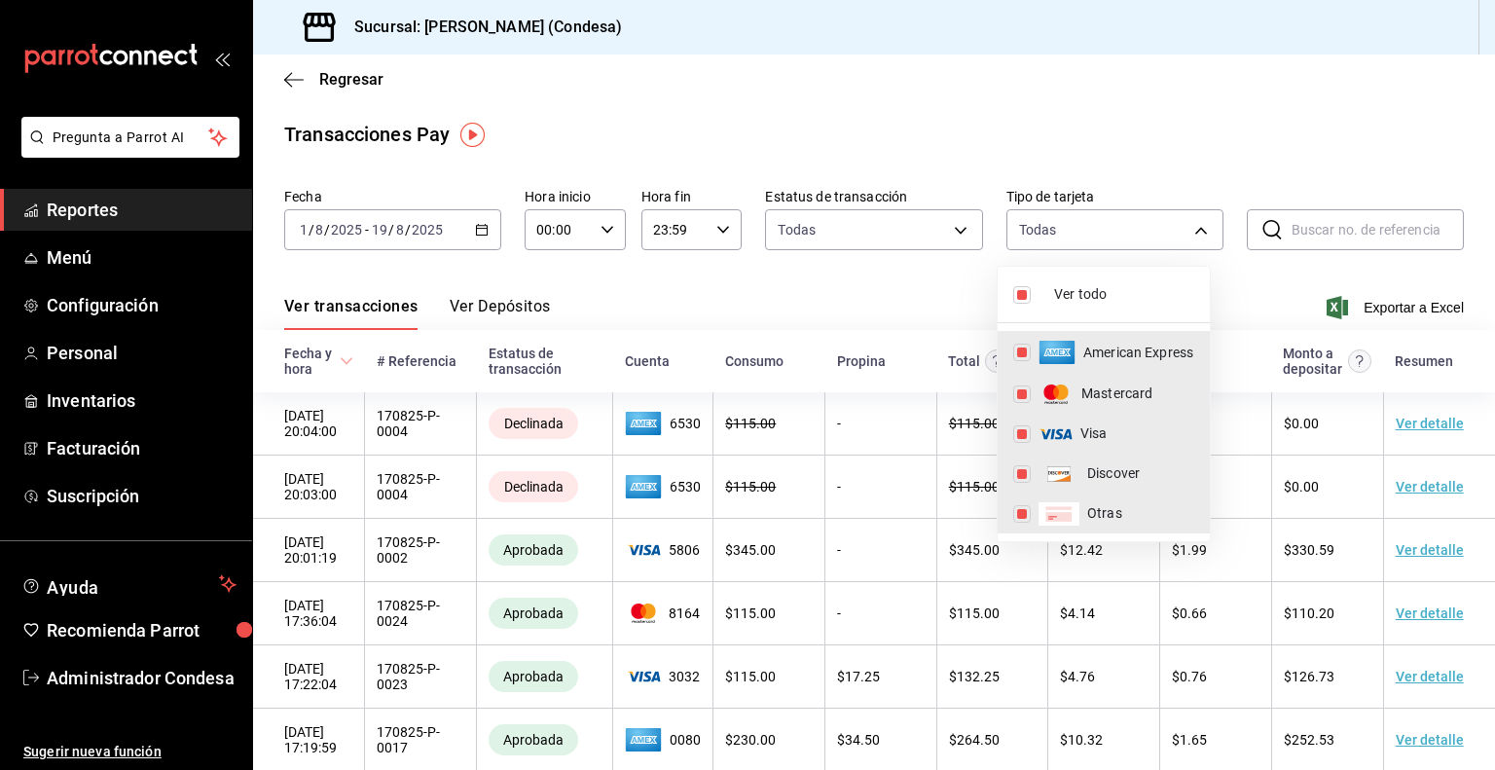
click at [1016, 164] on div at bounding box center [747, 385] width 1495 height 770
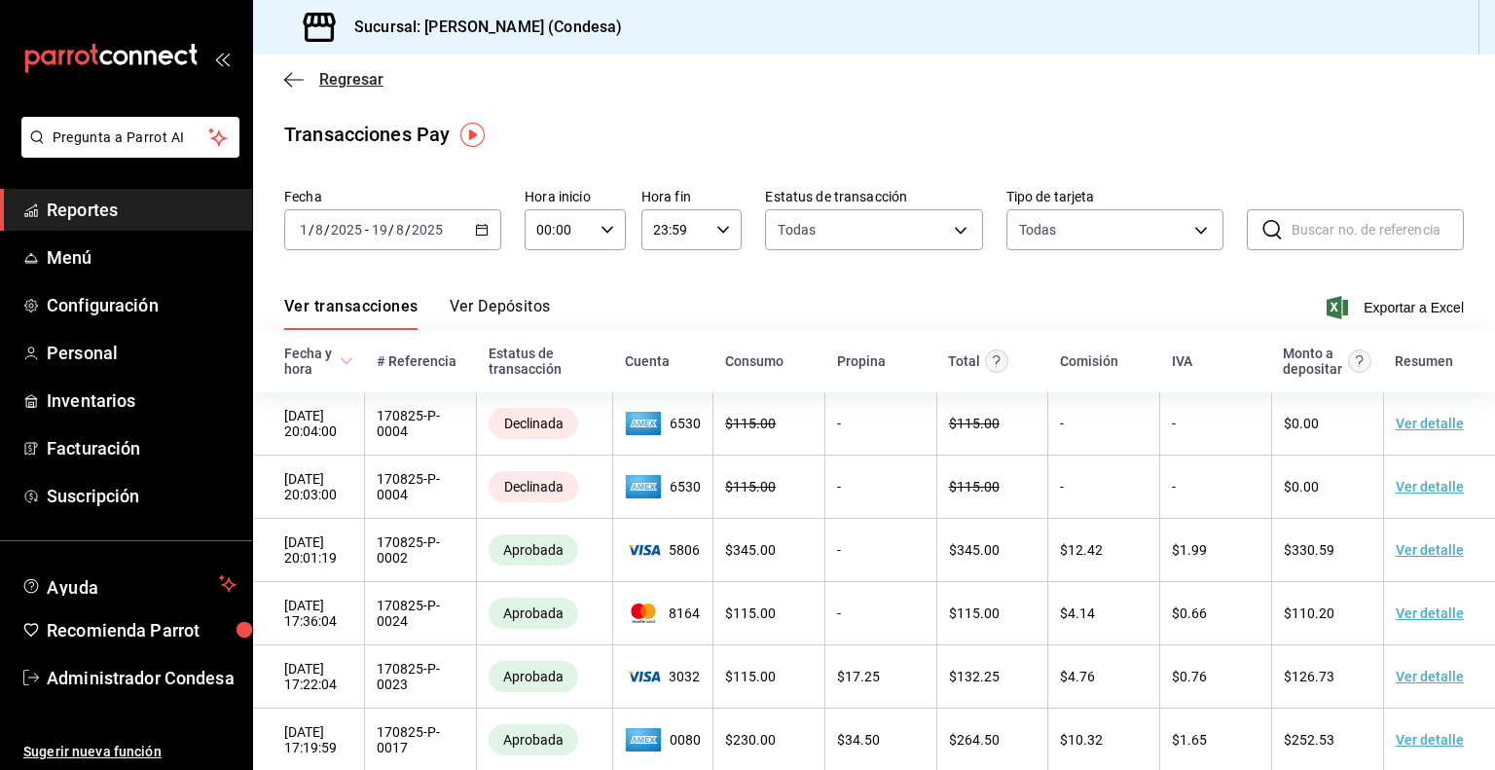
click at [303, 77] on icon "button" at bounding box center [293, 80] width 19 height 18
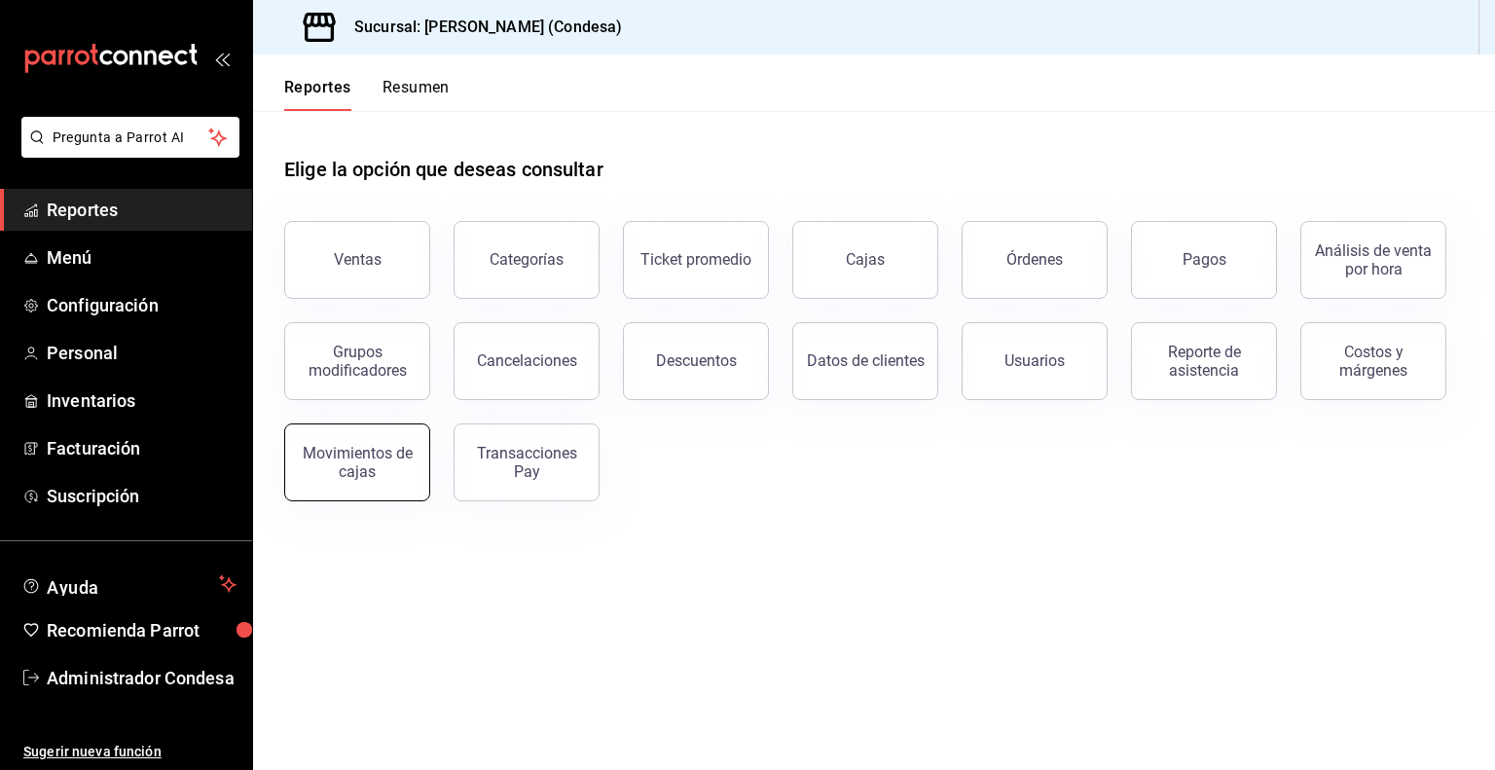
click at [379, 475] on div "Movimientos de cajas" at bounding box center [357, 462] width 121 height 37
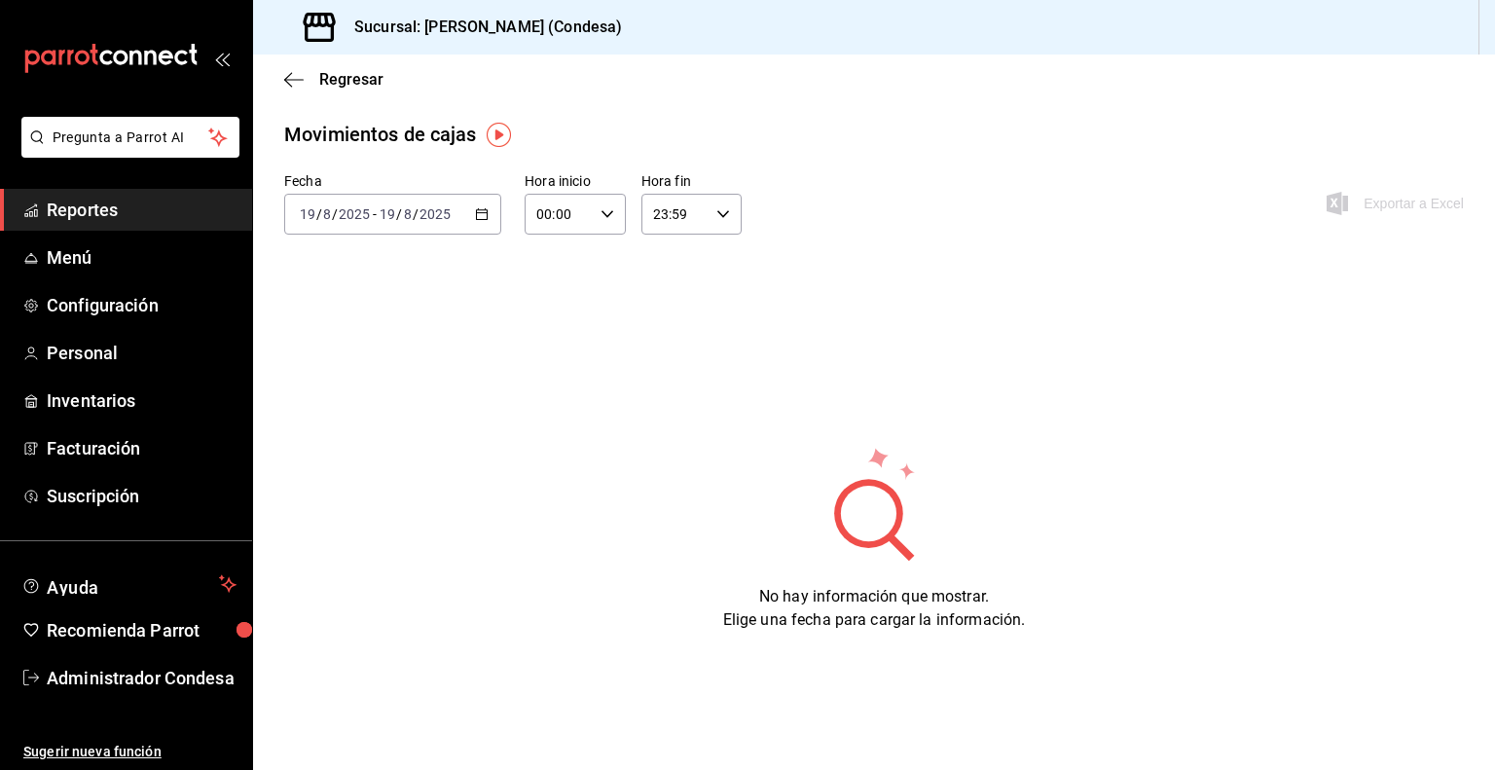
click at [477, 218] on \(Stroke\) "button" at bounding box center [482, 214] width 12 height 11
click at [364, 392] on li "Mes actual" at bounding box center [376, 405] width 182 height 44
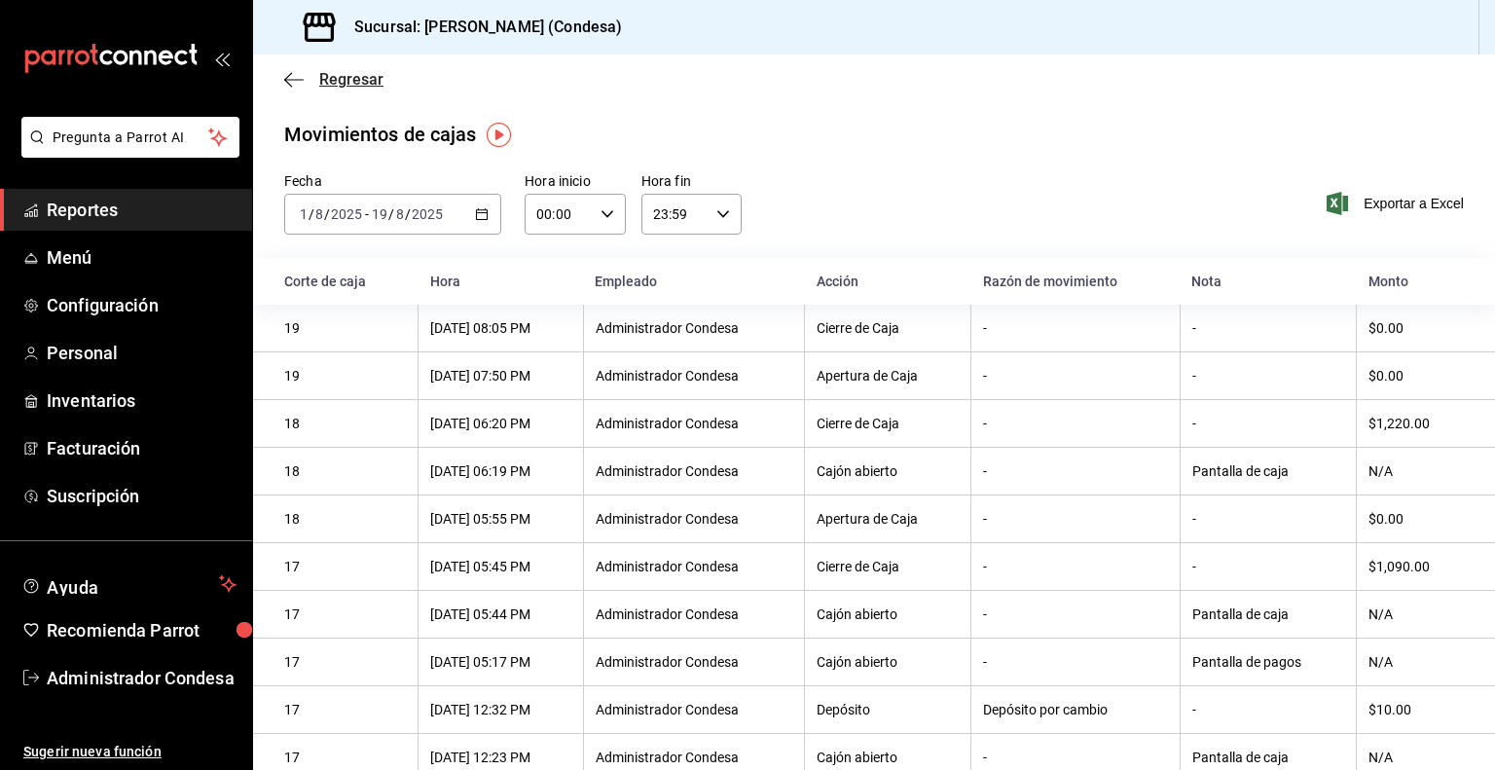
click at [311, 78] on span "Regresar" at bounding box center [333, 79] width 99 height 18
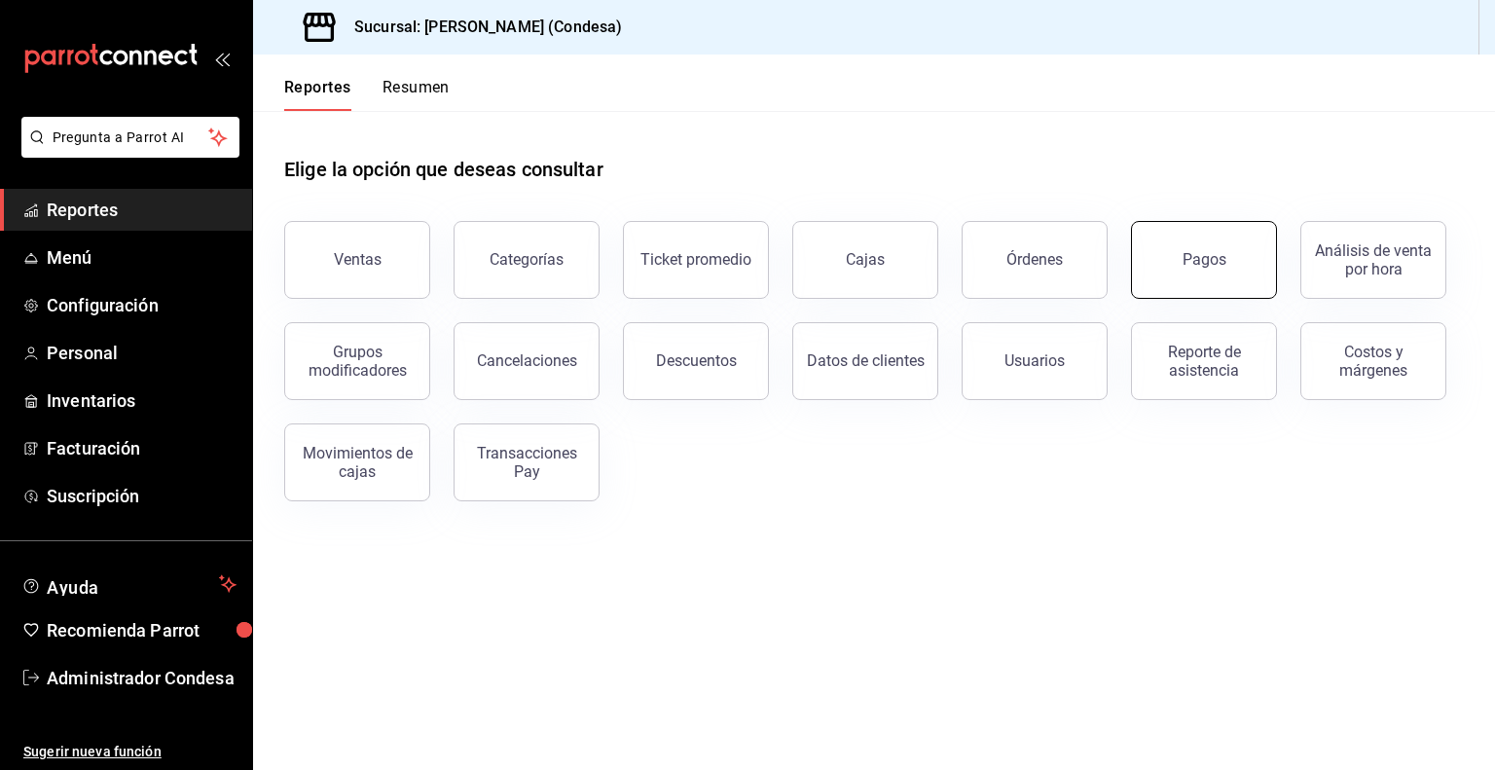
click at [1188, 267] on div "Pagos" at bounding box center [1205, 259] width 44 height 18
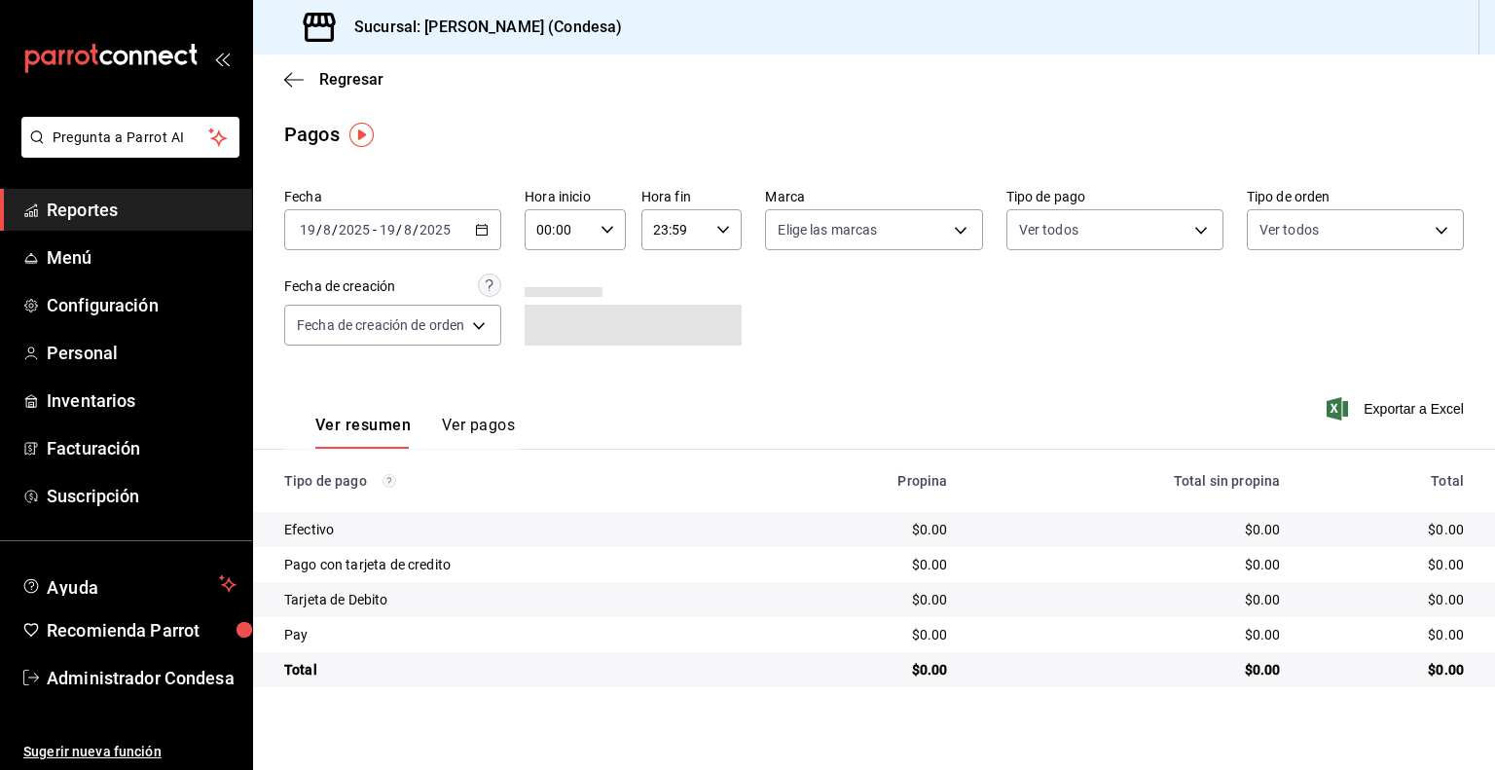
click at [479, 229] on icon "button" at bounding box center [482, 230] width 14 height 14
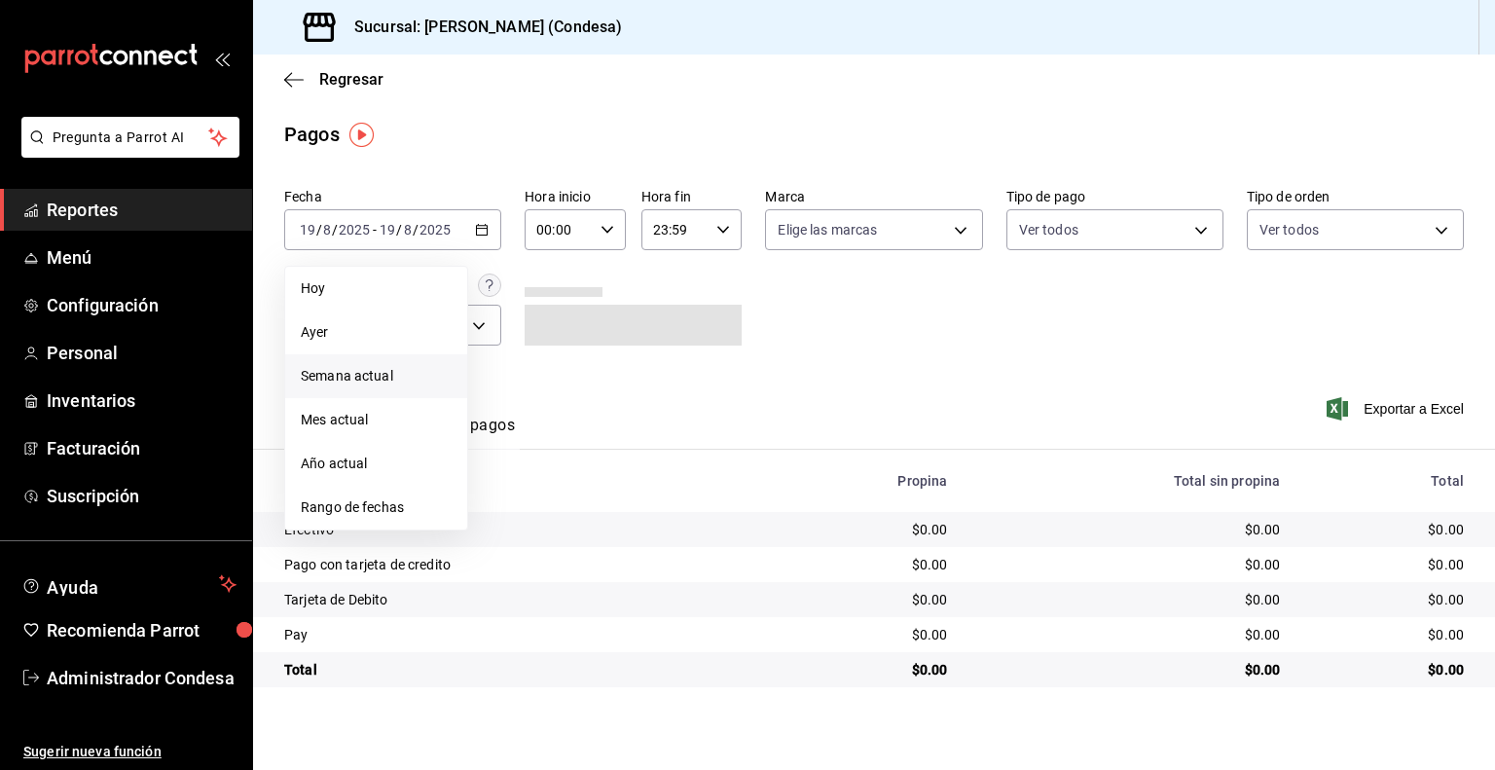
click at [357, 373] on span "Semana actual" at bounding box center [376, 376] width 151 height 20
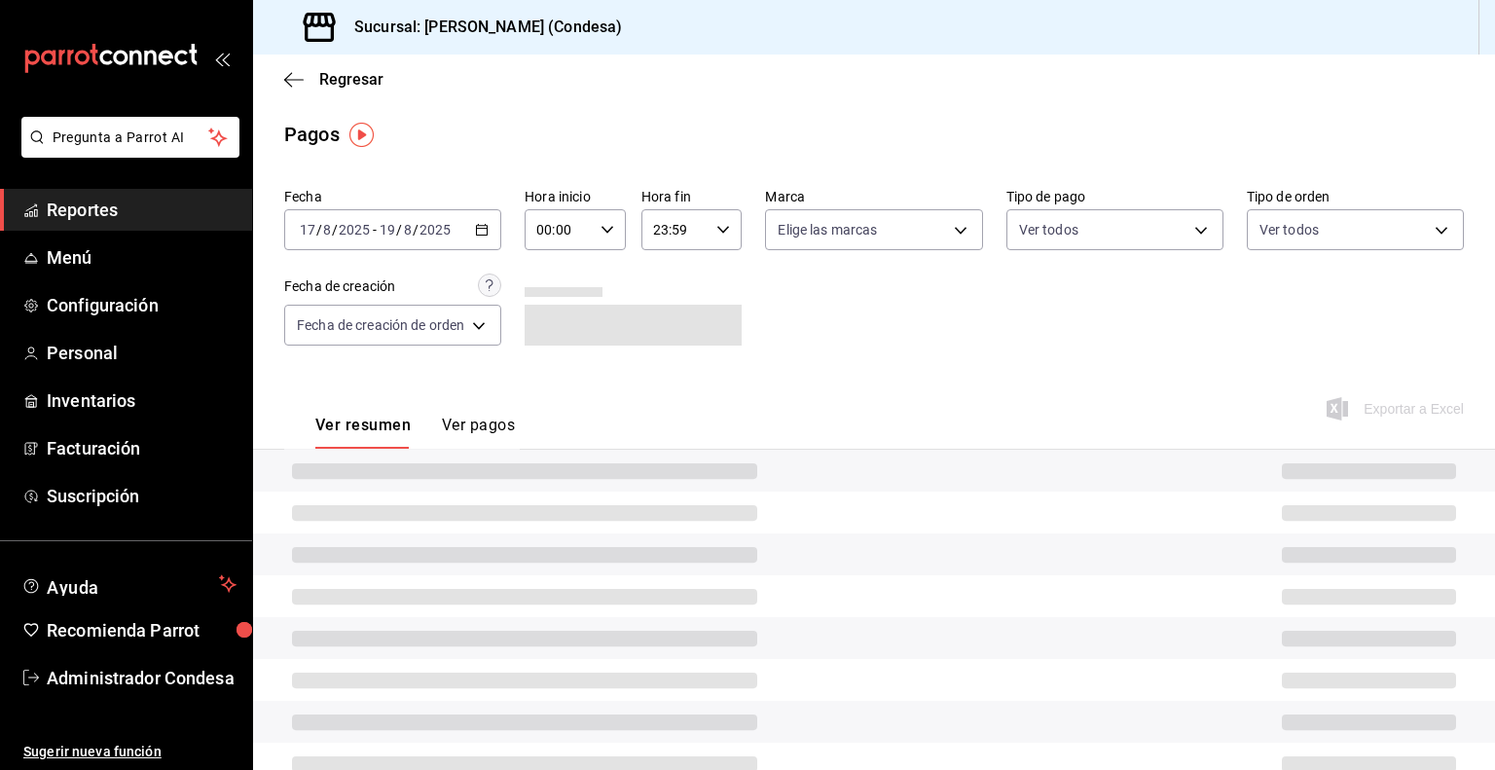
click at [480, 230] on icon "button" at bounding box center [482, 230] width 14 height 14
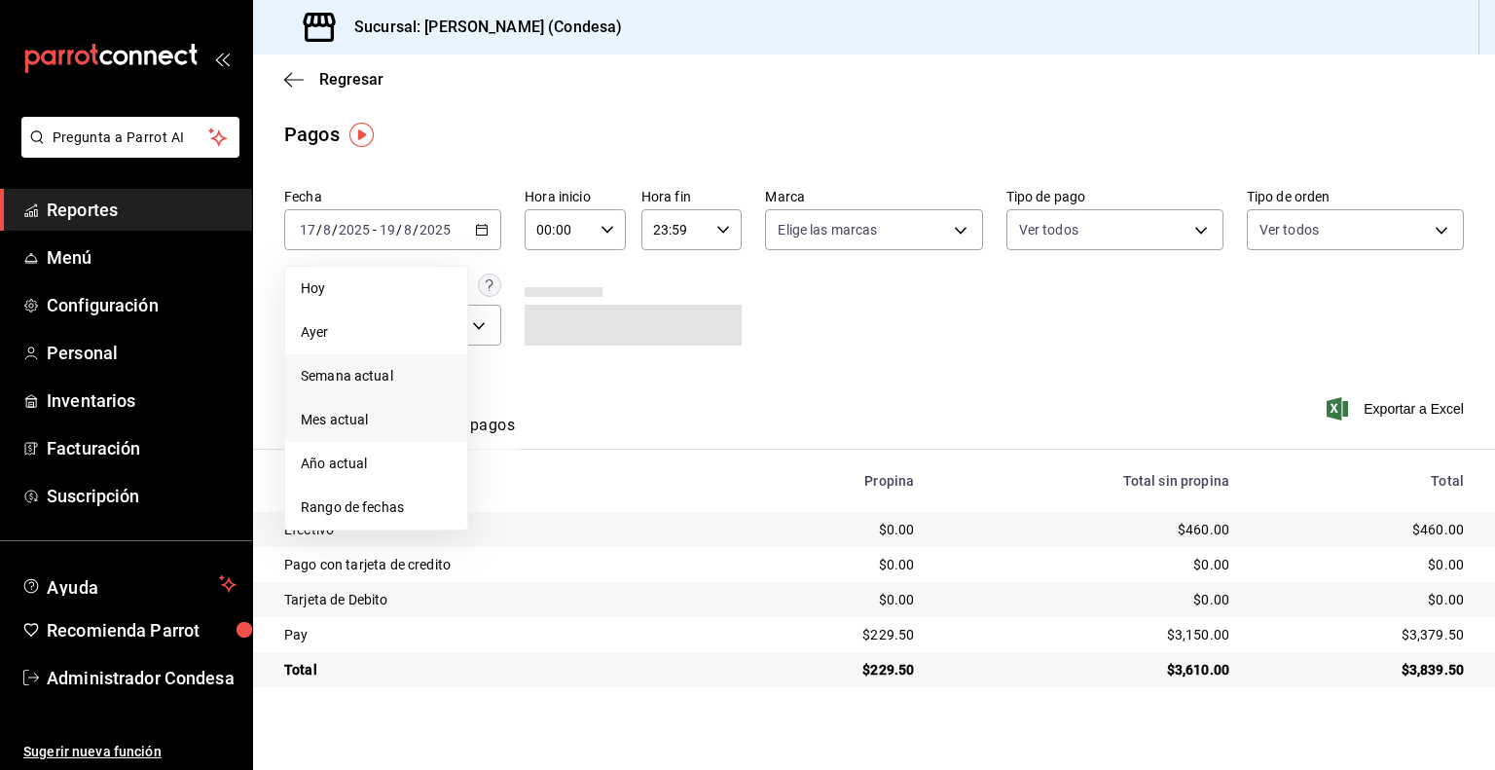
click at [405, 411] on span "Mes actual" at bounding box center [376, 420] width 151 height 20
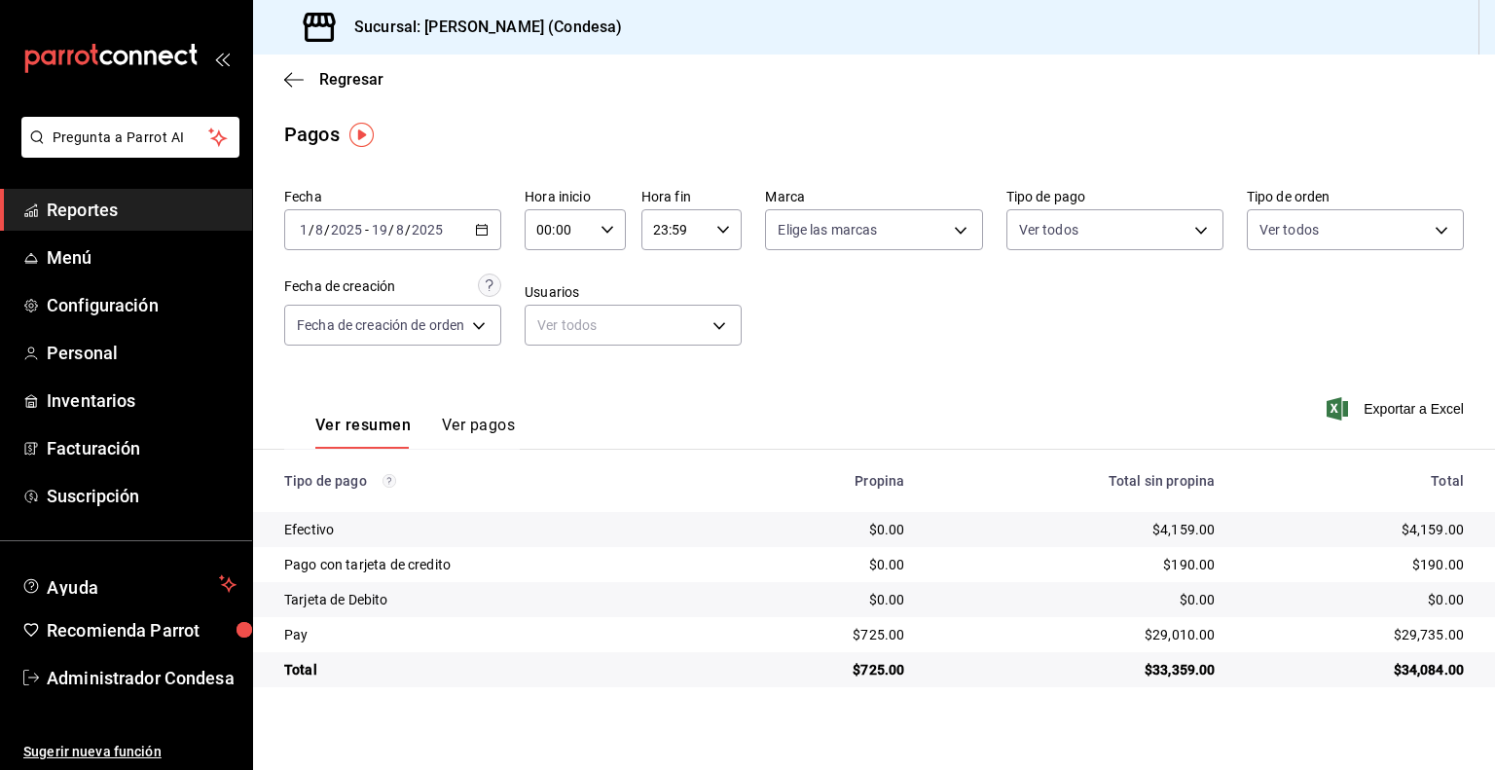
click at [477, 225] on icon "button" at bounding box center [482, 230] width 14 height 14
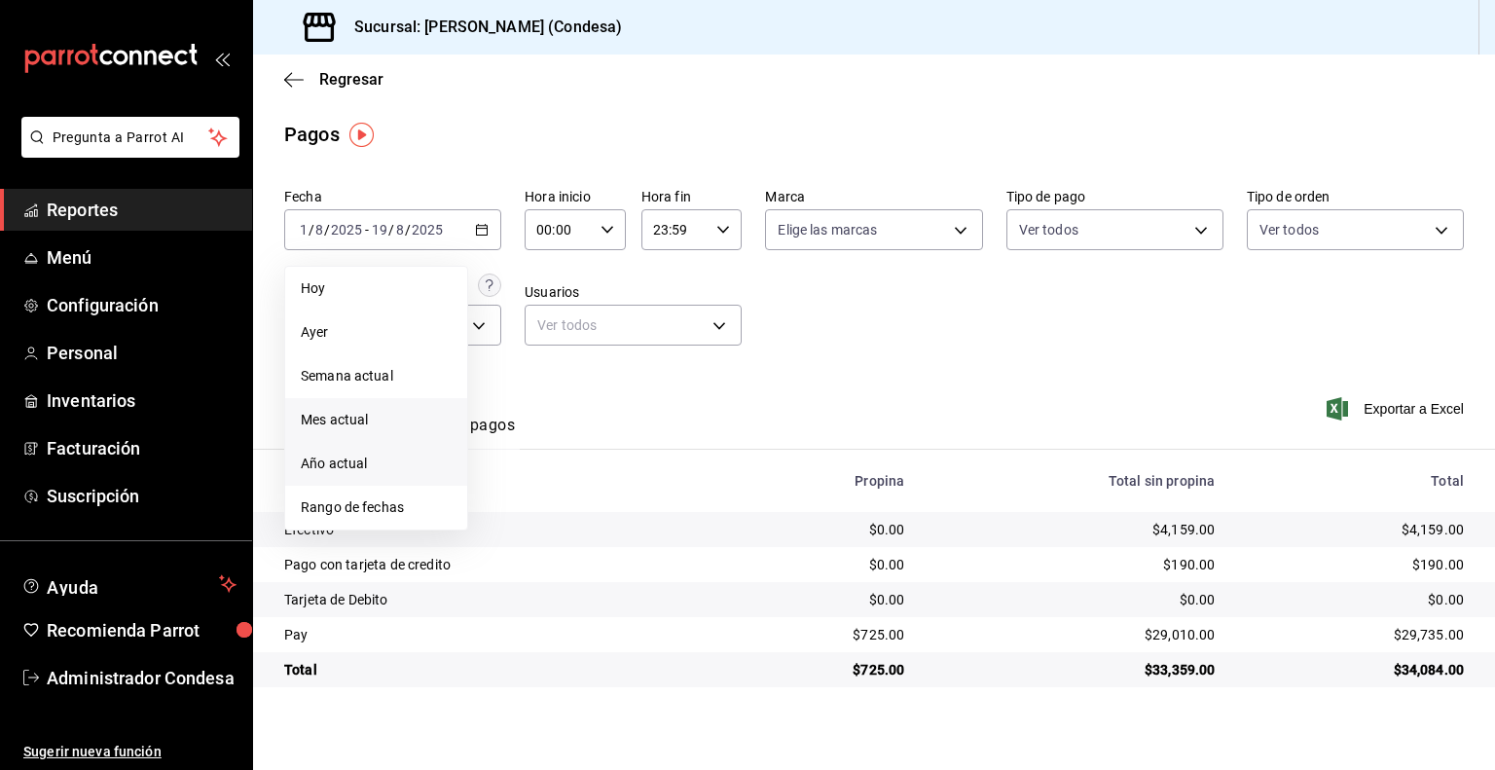
click at [405, 462] on span "Año actual" at bounding box center [376, 464] width 151 height 20
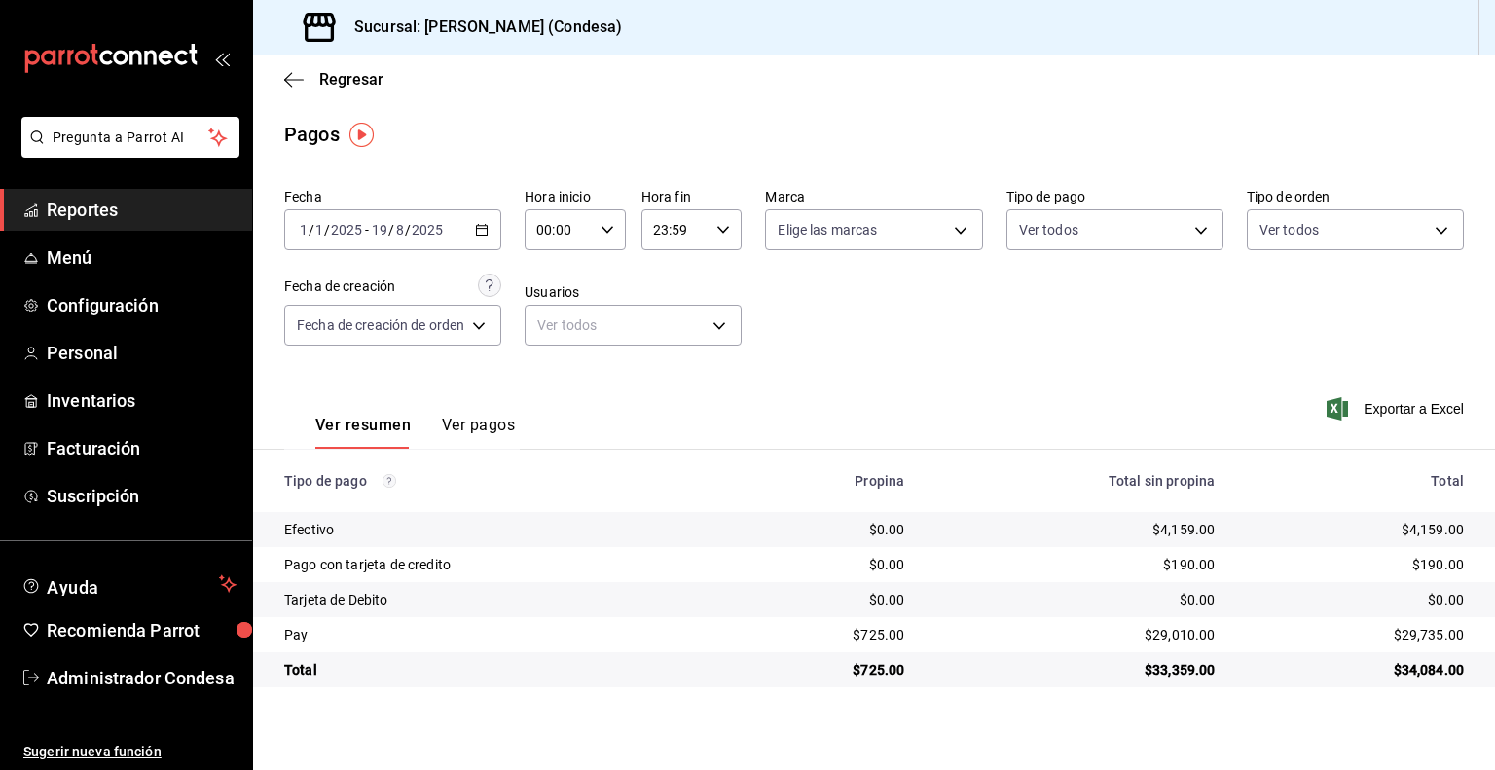
click at [554, 108] on main "Regresar Pagos Fecha [DATE] [DATE] - [DATE] [DATE] Hora inicio 00:00 Hora inici…" at bounding box center [874, 412] width 1242 height 715
click at [92, 240] on link "Menú" at bounding box center [126, 258] width 252 height 42
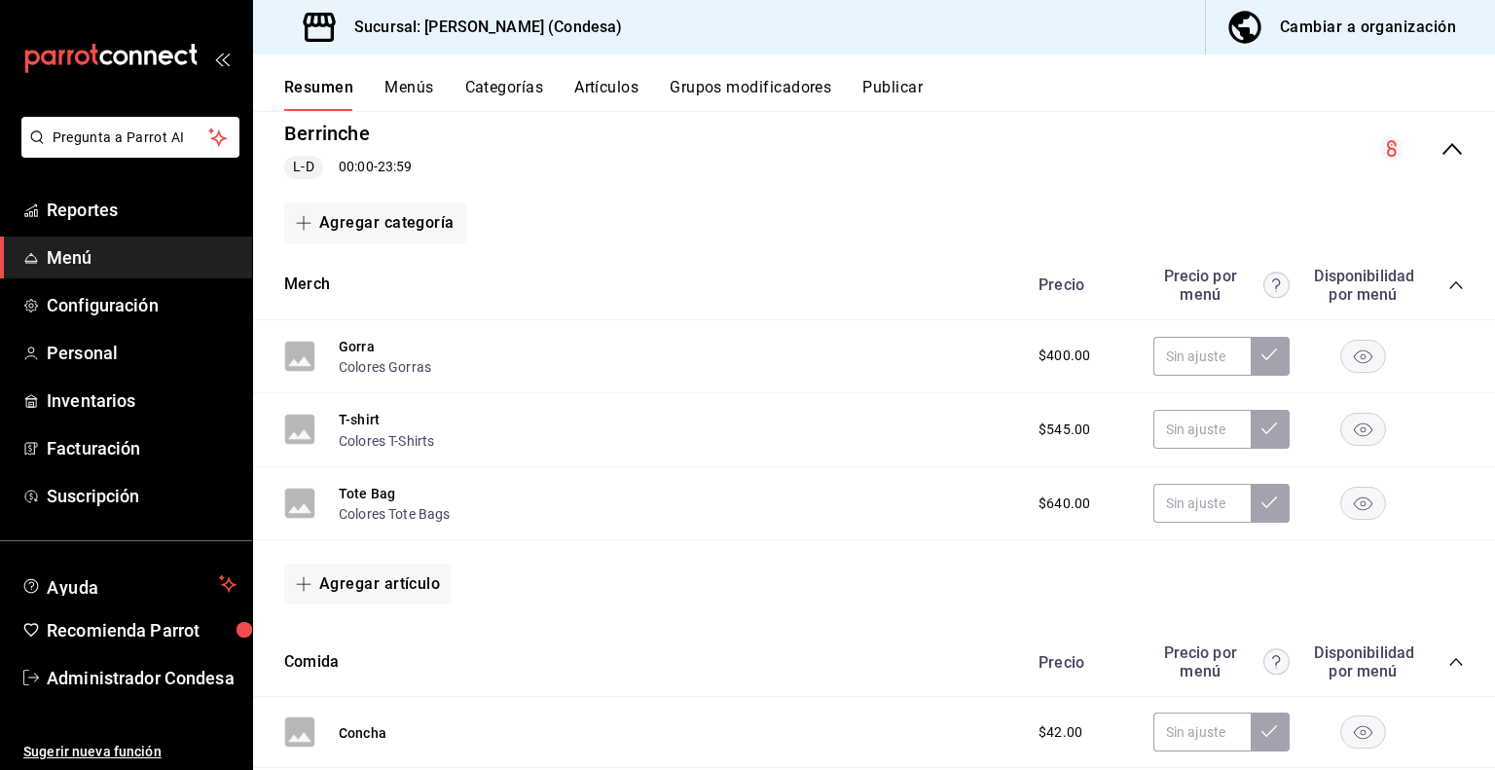
scroll to position [195, 0]
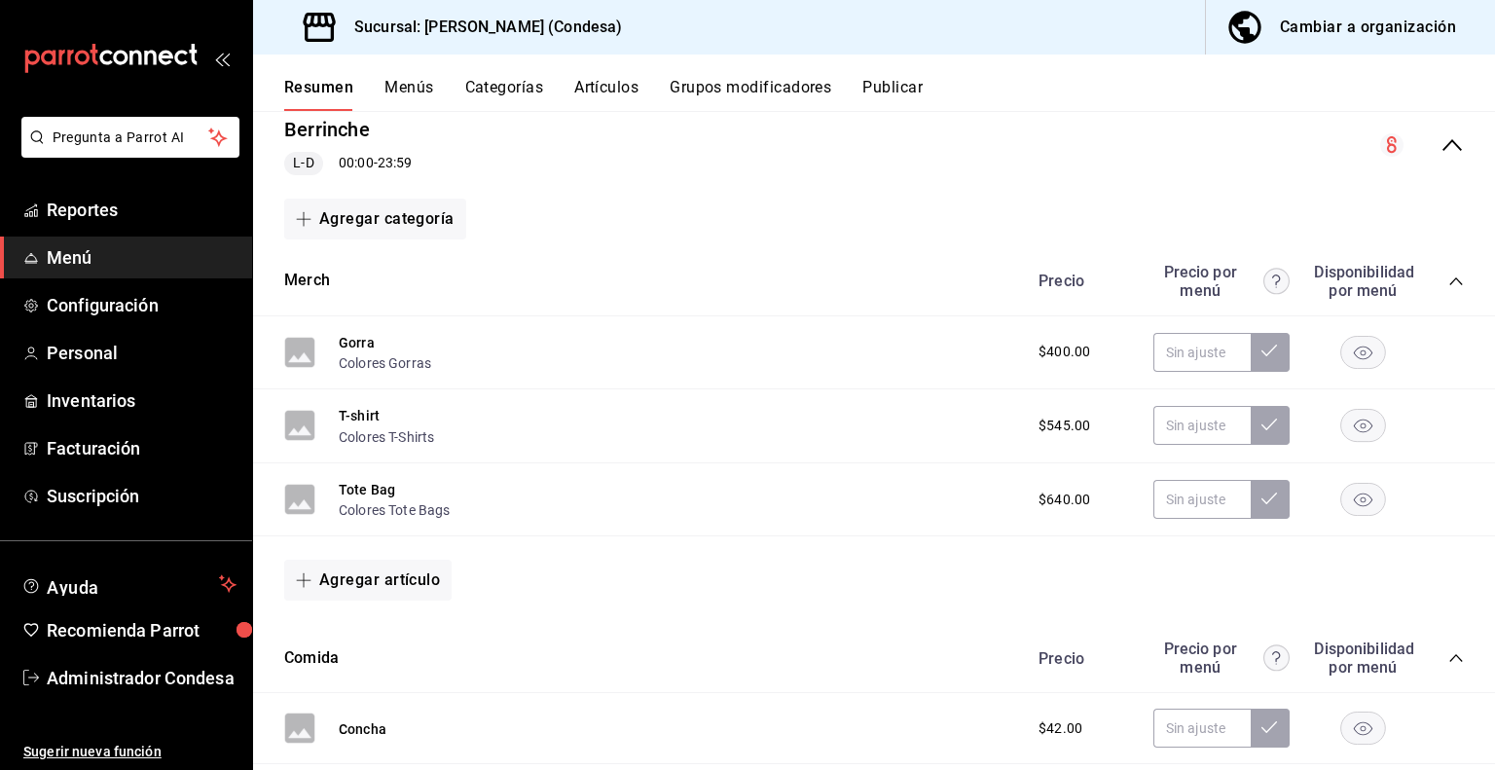
click at [1448, 283] on icon "collapse-category-row" at bounding box center [1456, 282] width 16 height 16
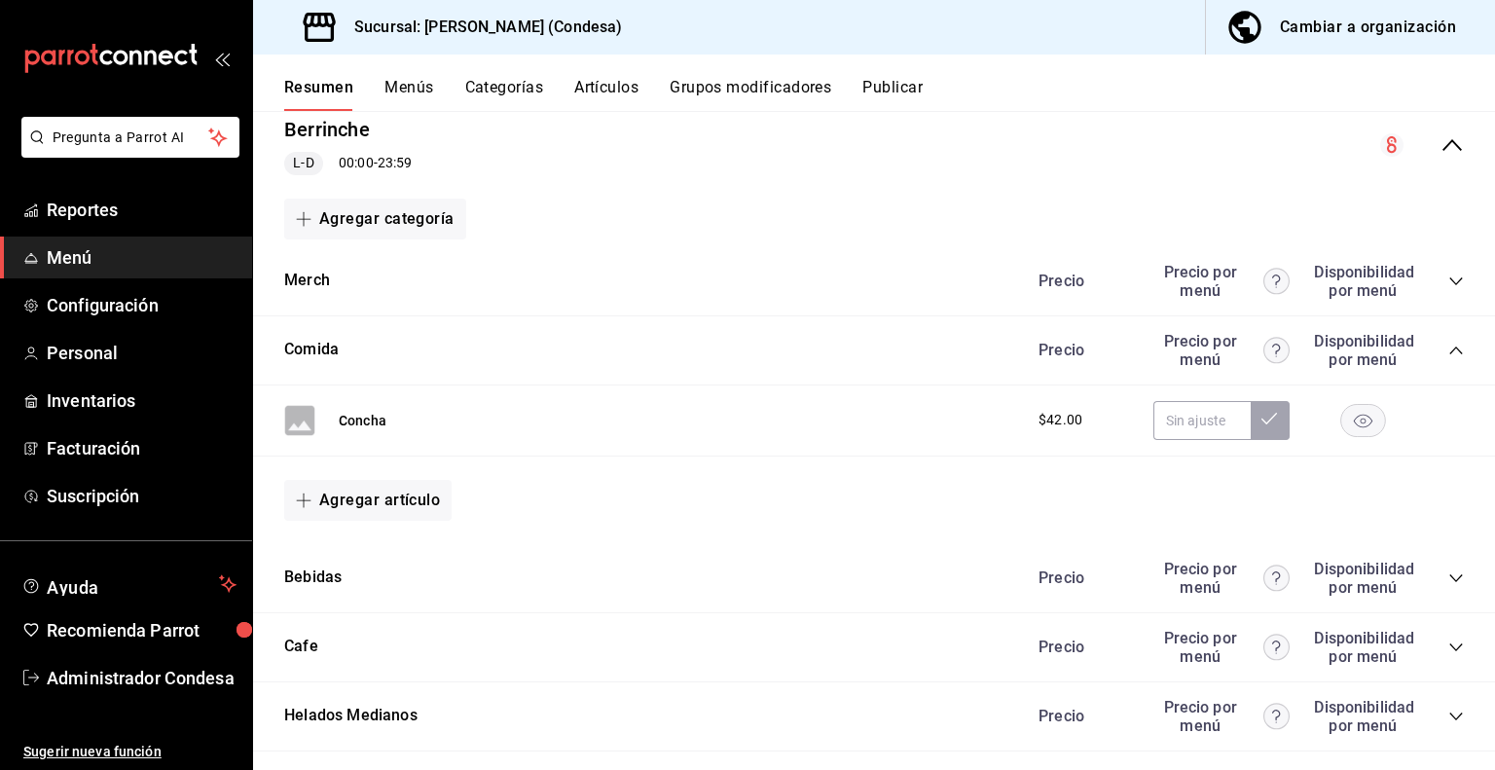
click at [1373, 36] on div "Cambiar a organización" at bounding box center [1368, 27] width 176 height 27
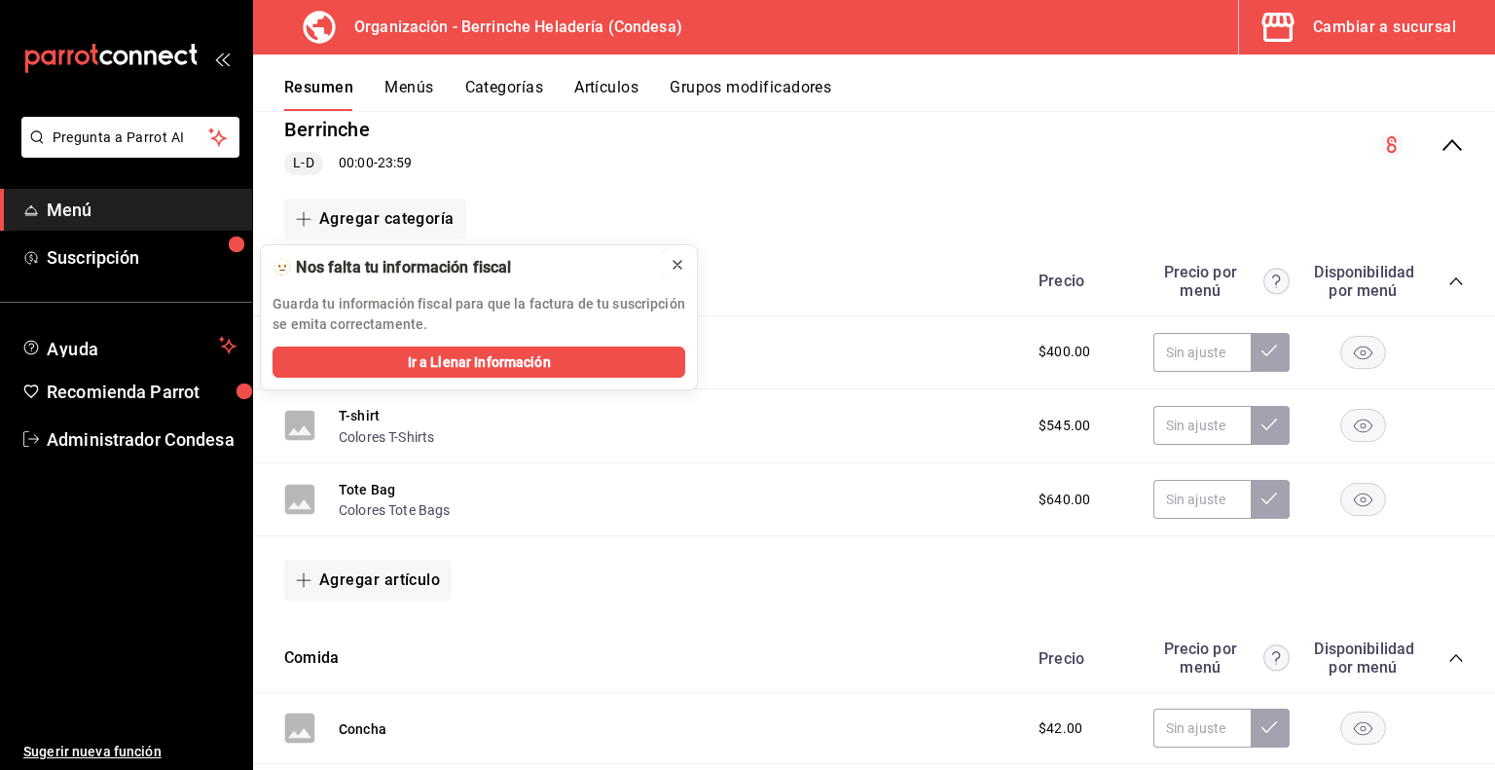
click at [685, 264] on button at bounding box center [677, 264] width 31 height 31
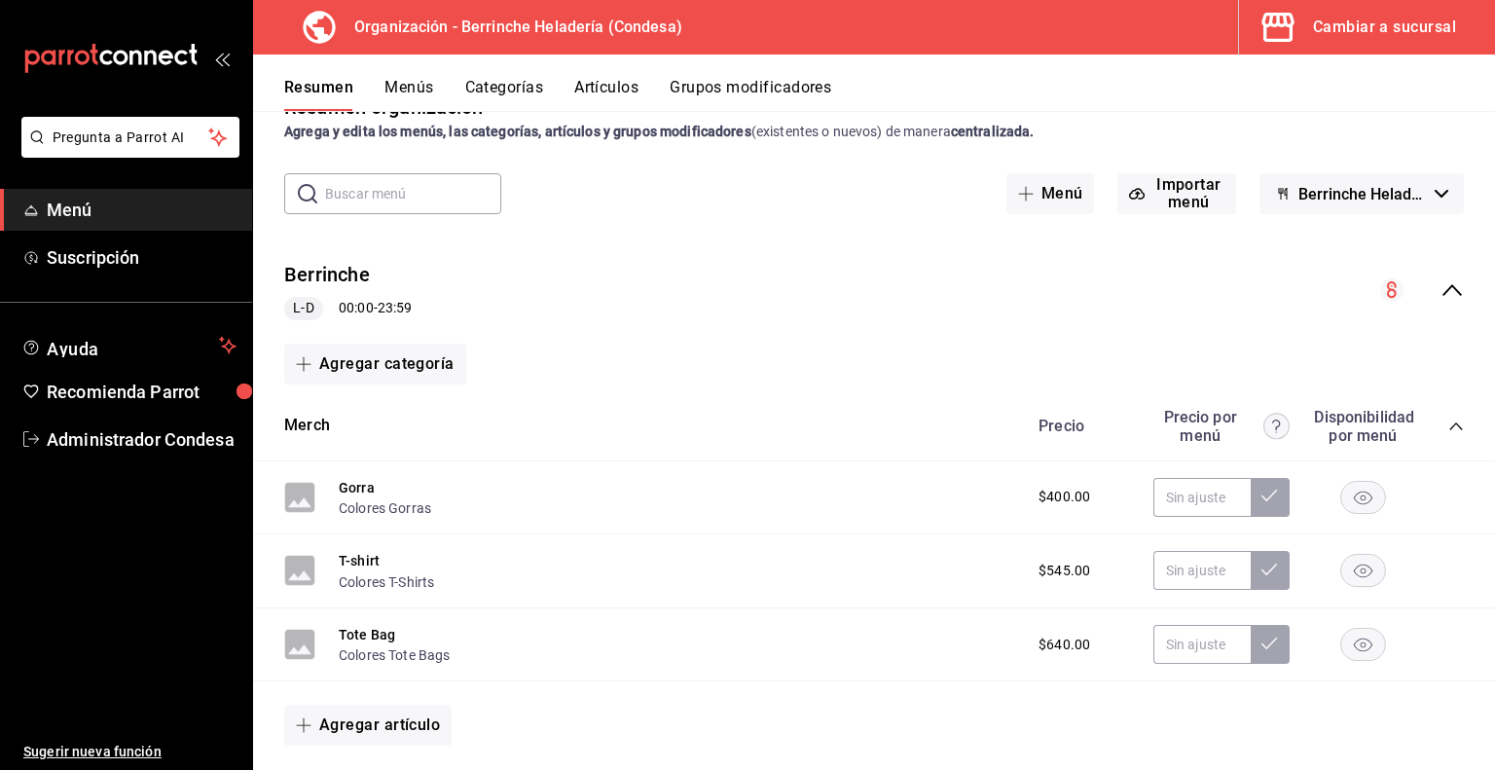
scroll to position [0, 0]
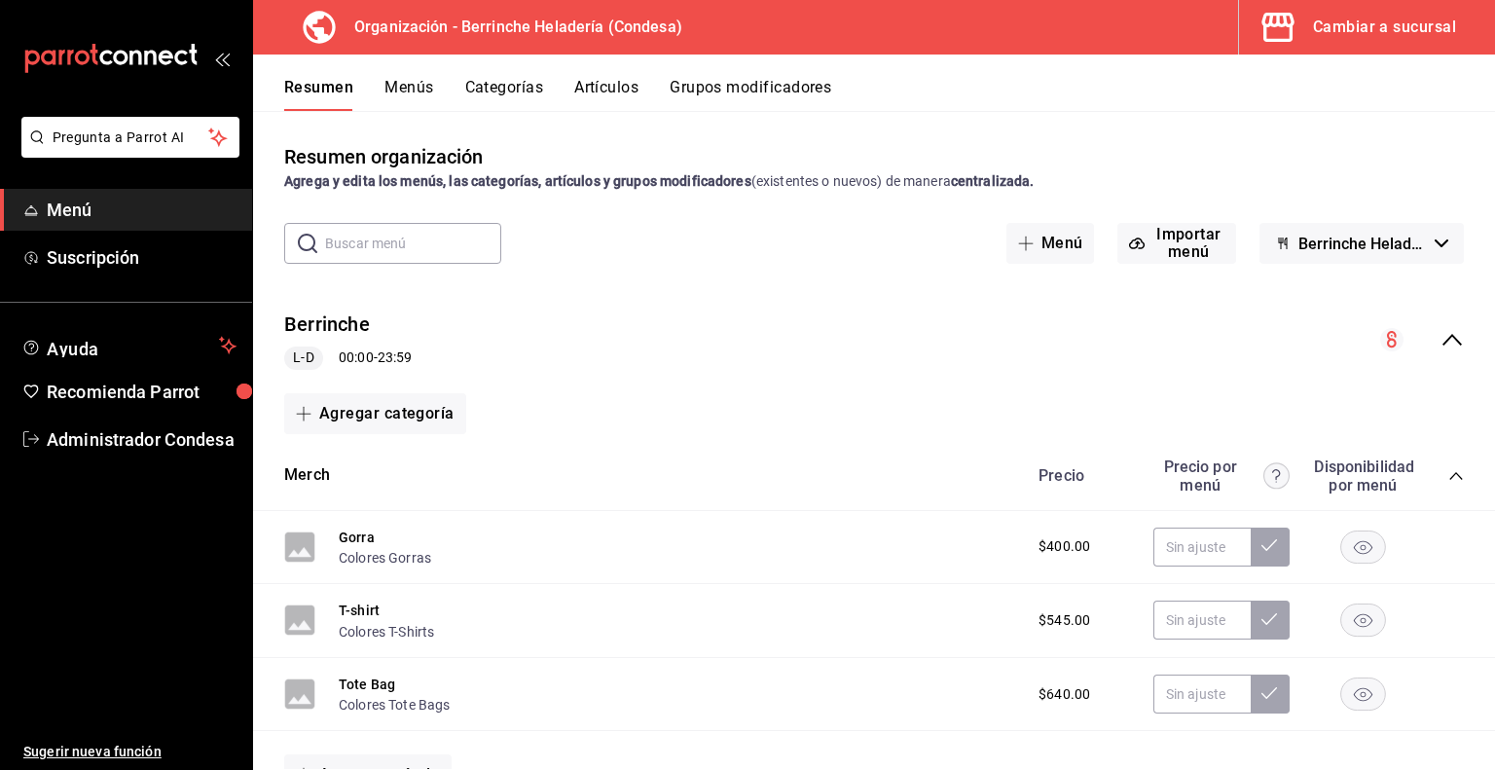
click at [420, 85] on button "Menús" at bounding box center [408, 94] width 49 height 33
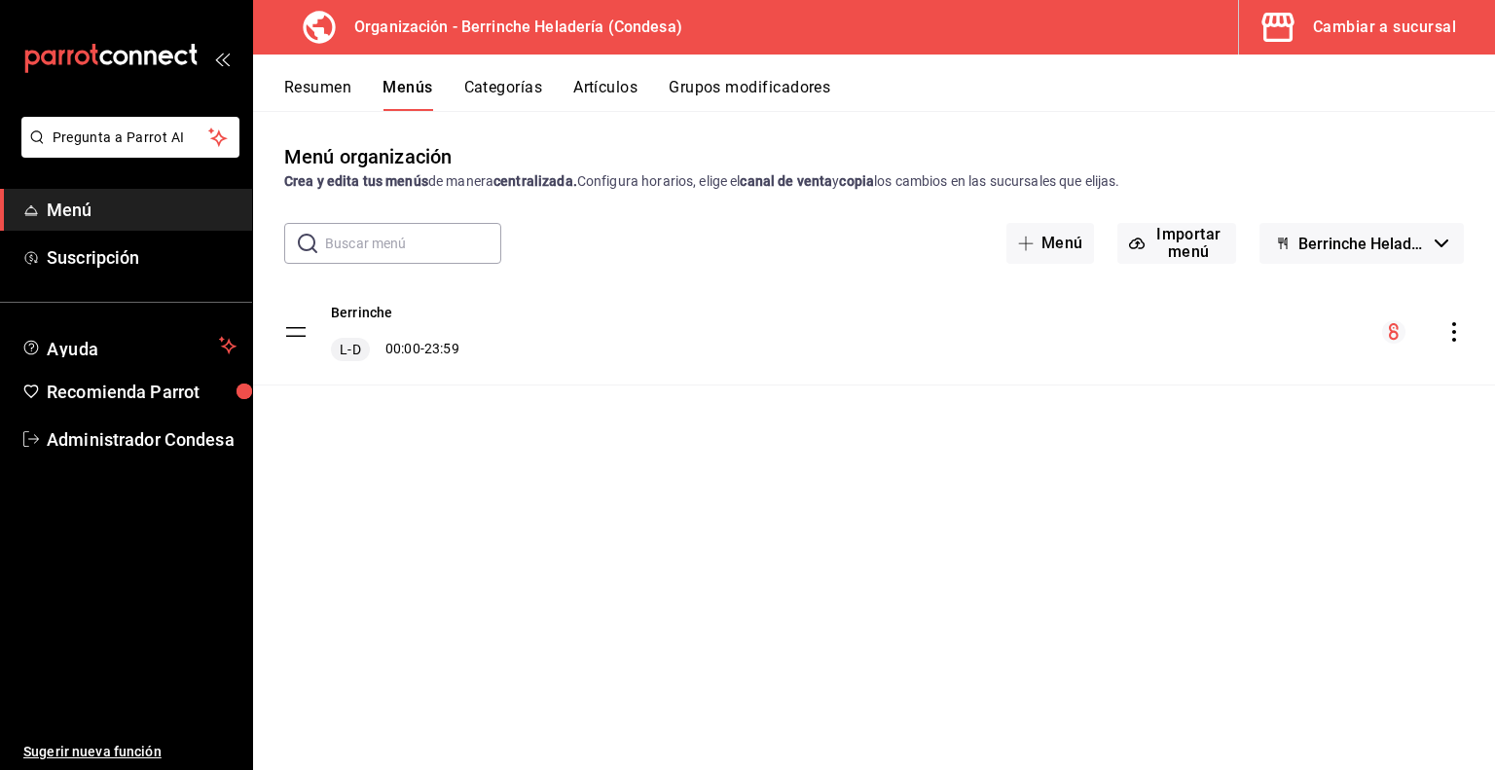
click at [300, 328] on tbody "Berrinche L-D 00:00 - 23:59" at bounding box center [874, 332] width 1242 height 106
click at [361, 305] on button "Berrinche" at bounding box center [361, 312] width 61 height 19
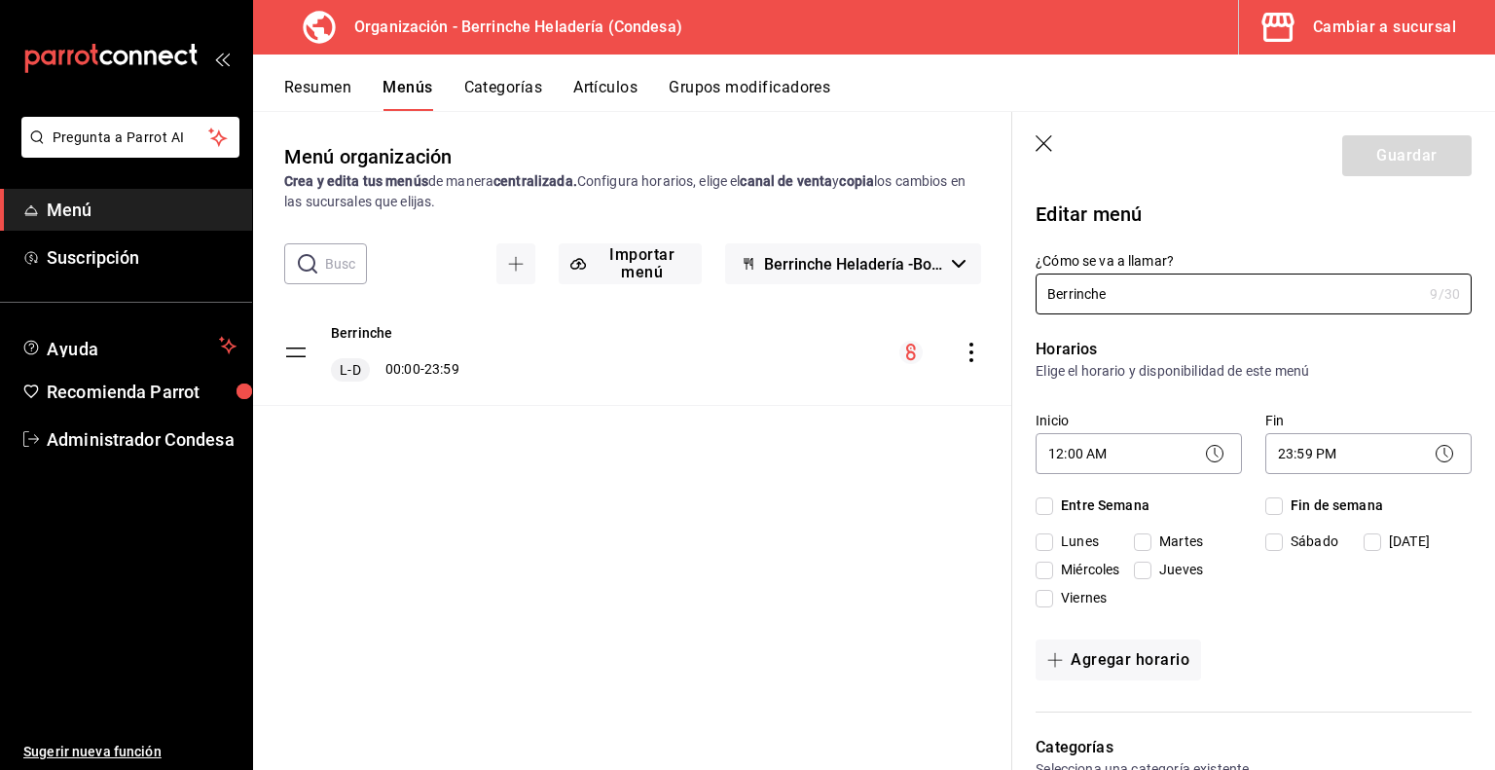
checkbox input "true"
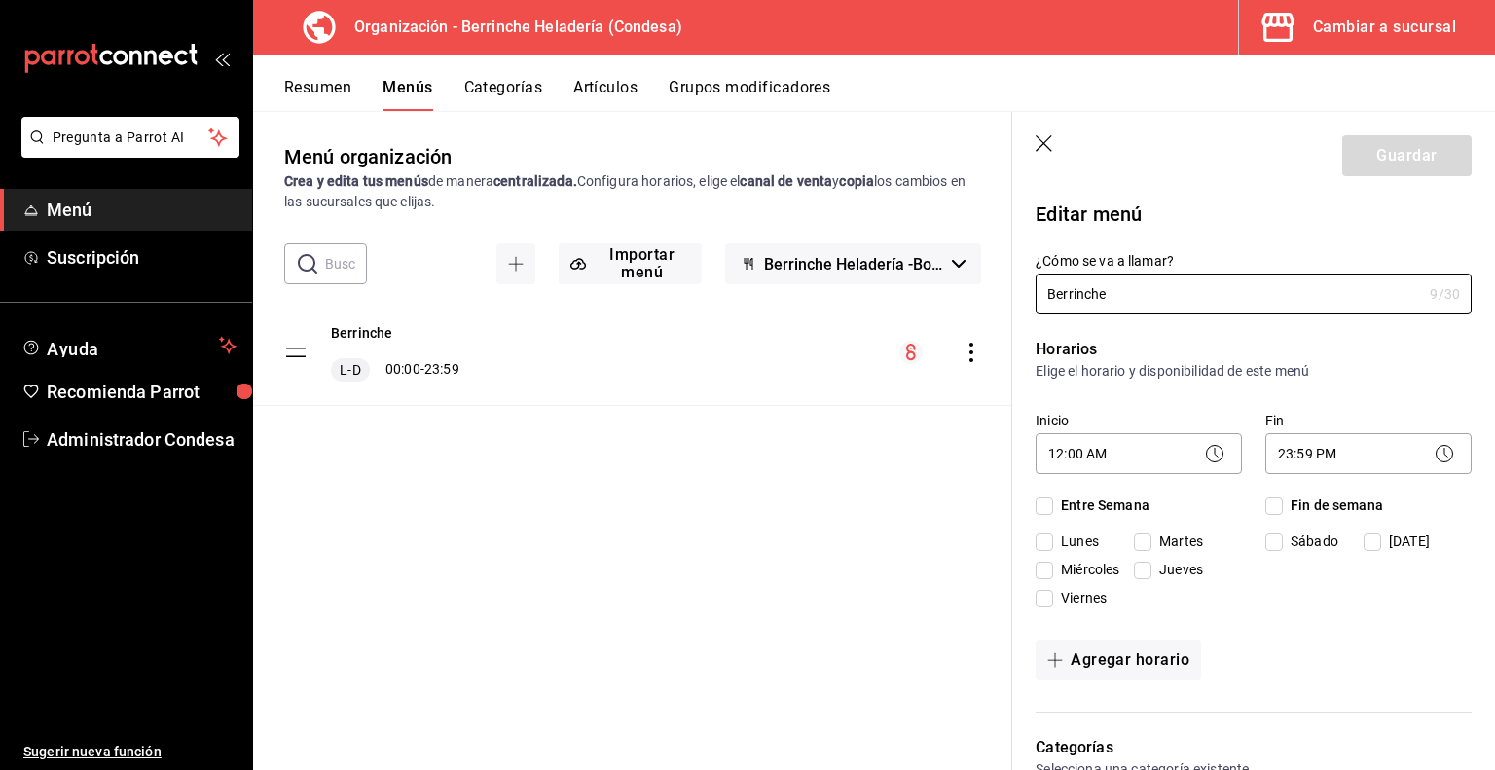
checkbox input "true"
click at [1043, 143] on icon "button" at bounding box center [1044, 143] width 17 height 17
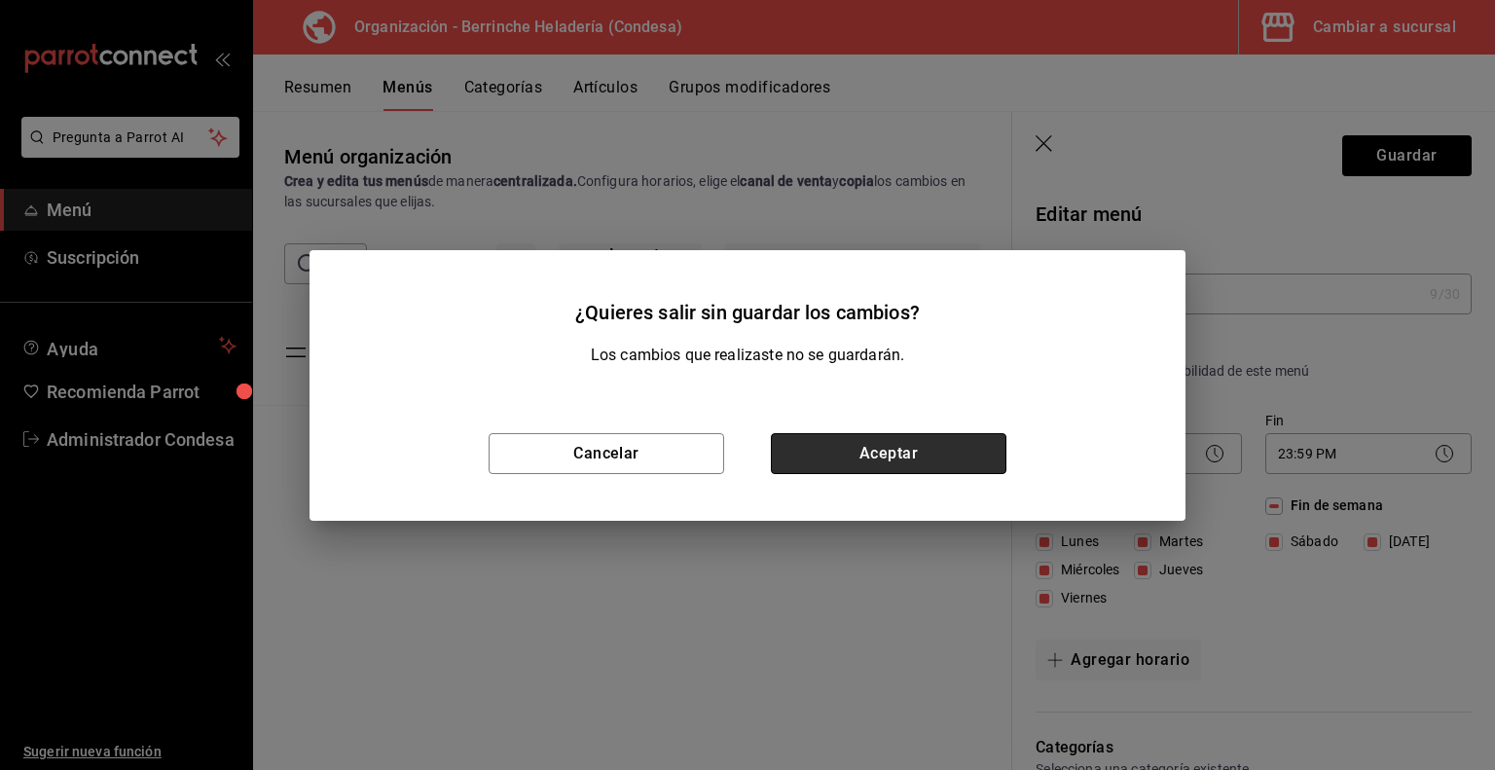
click at [918, 456] on button "Aceptar" at bounding box center [889, 453] width 236 height 41
checkbox input "false"
type input "1755625756005"
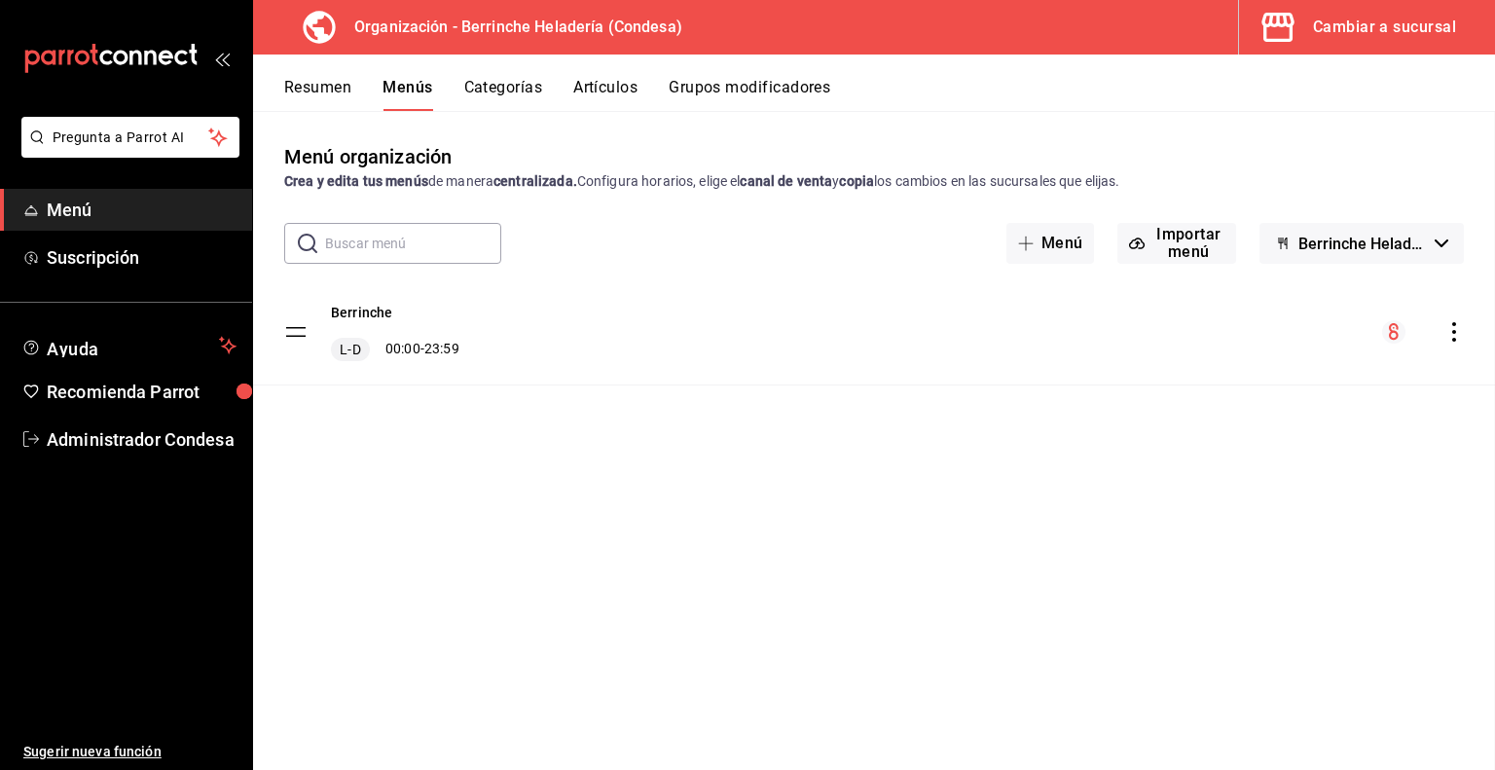
checkbox input "false"
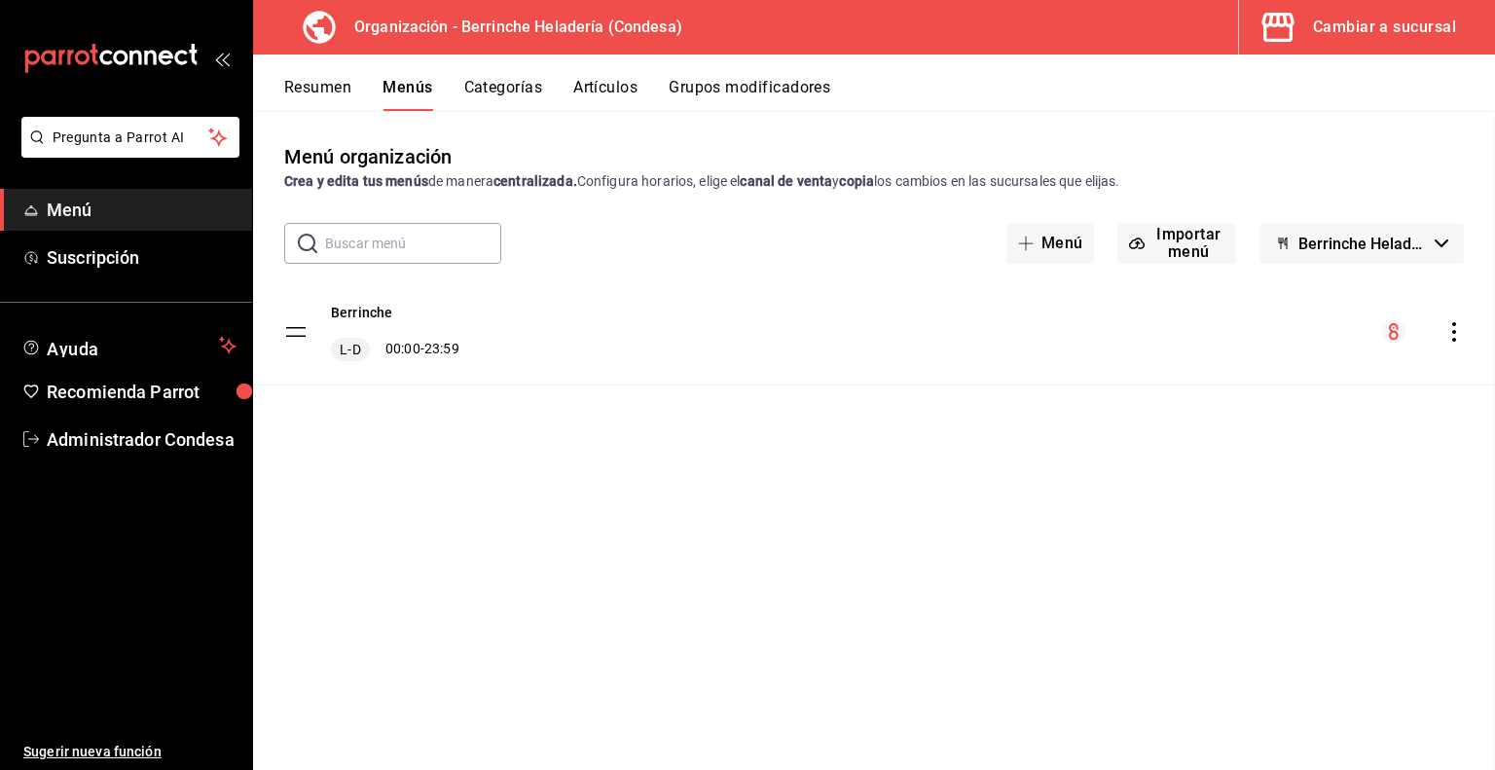
checkbox input "false"
click at [611, 89] on button "Artículos" at bounding box center [605, 94] width 64 height 33
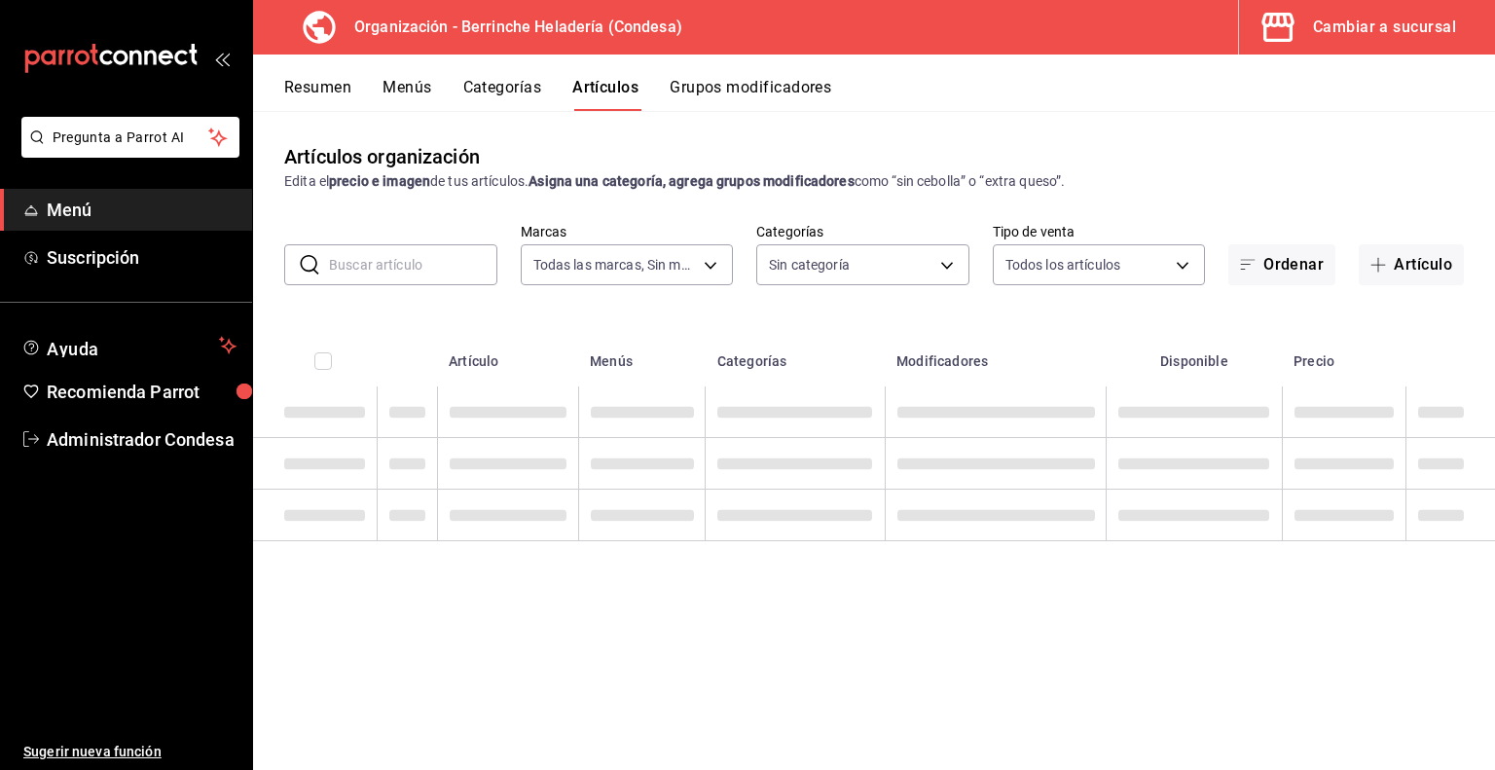
type input "14e1155f-48e4-4a71-b08e-12fef4b0e329"
type input "cb9837ed-819d-40bf-ba4c-317832b67590,bffe6a1f-40ac-4372-8d60-e42d63ee4c2e,9d4d4…"
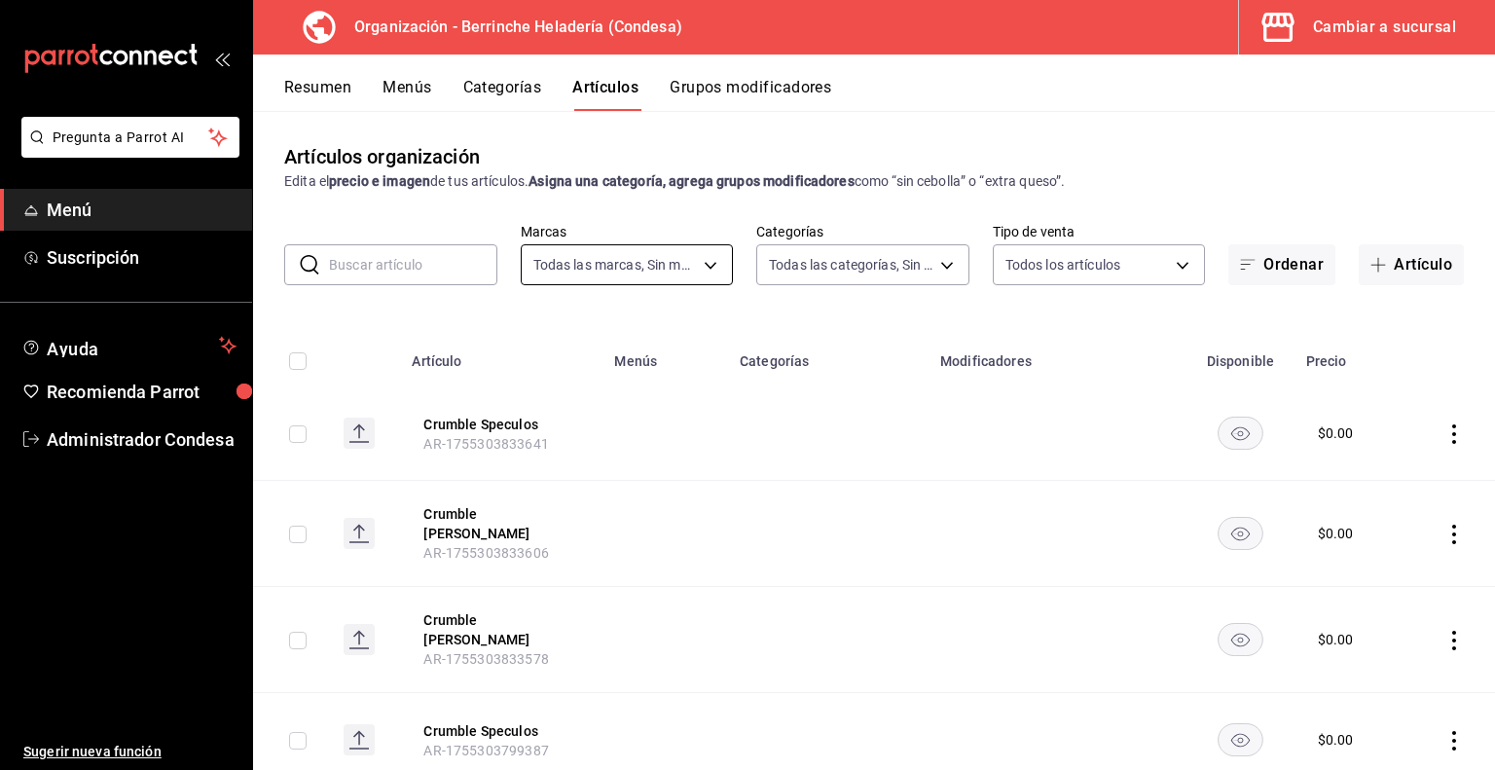
click at [635, 256] on body "Pregunta a Parrot AI Menú Suscripción Ayuda Recomienda Parrot Administrador Con…" at bounding box center [747, 385] width 1495 height 770
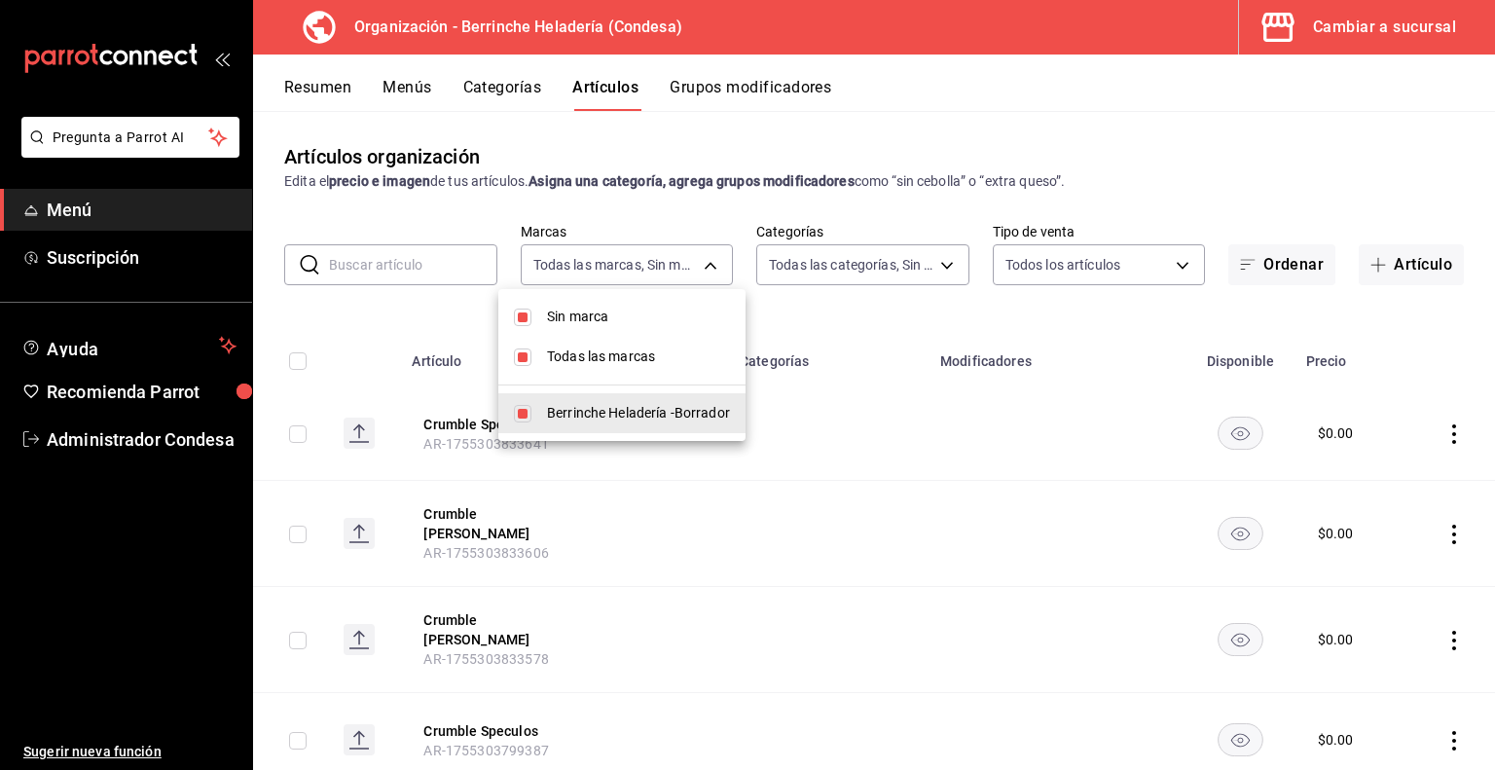
click at [929, 261] on div at bounding box center [747, 385] width 1495 height 770
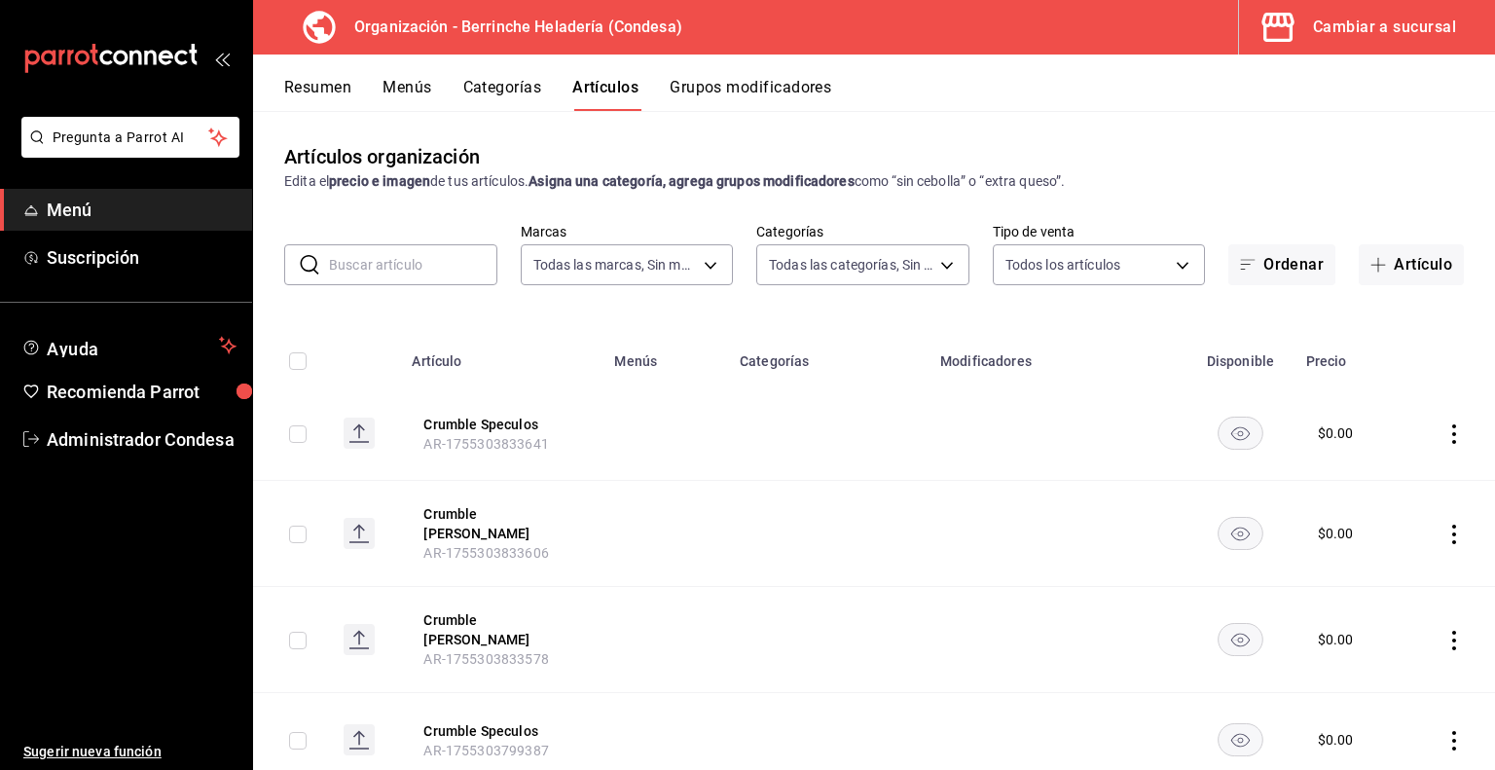
click at [921, 261] on body "Pregunta a Parrot AI Menú Suscripción Ayuda Recomienda Parrot Administrador Con…" at bounding box center [747, 385] width 1495 height 770
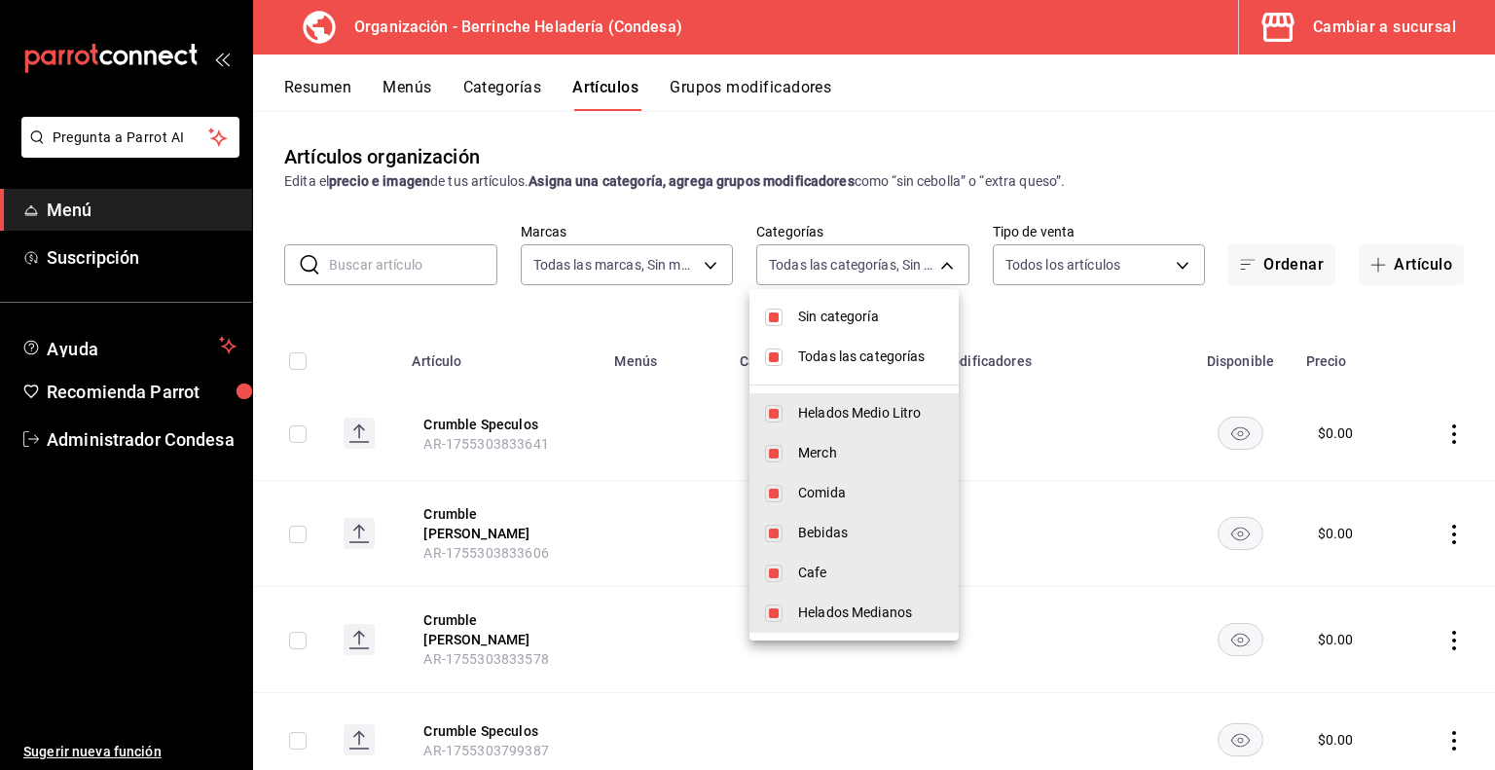
click at [778, 530] on input "checkbox" at bounding box center [774, 534] width 18 height 18
checkbox input "false"
type input "cb9837ed-819d-40bf-ba4c-317832b67590,bffe6a1f-40ac-4372-8d60-e42d63ee4c2e,9d4d4…"
checkbox input "false"
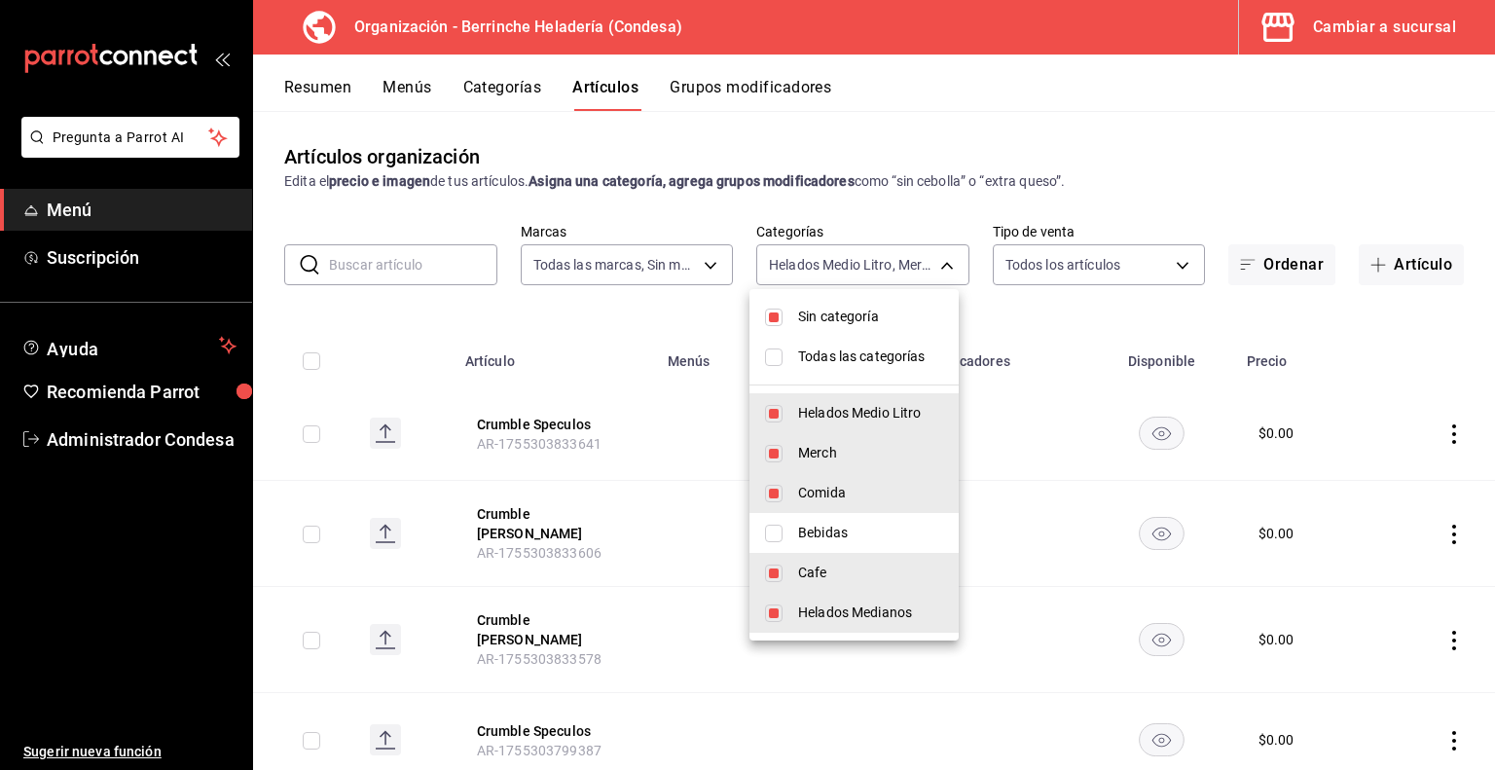
click at [771, 322] on input "checkbox" at bounding box center [774, 318] width 18 height 18
checkbox input "false"
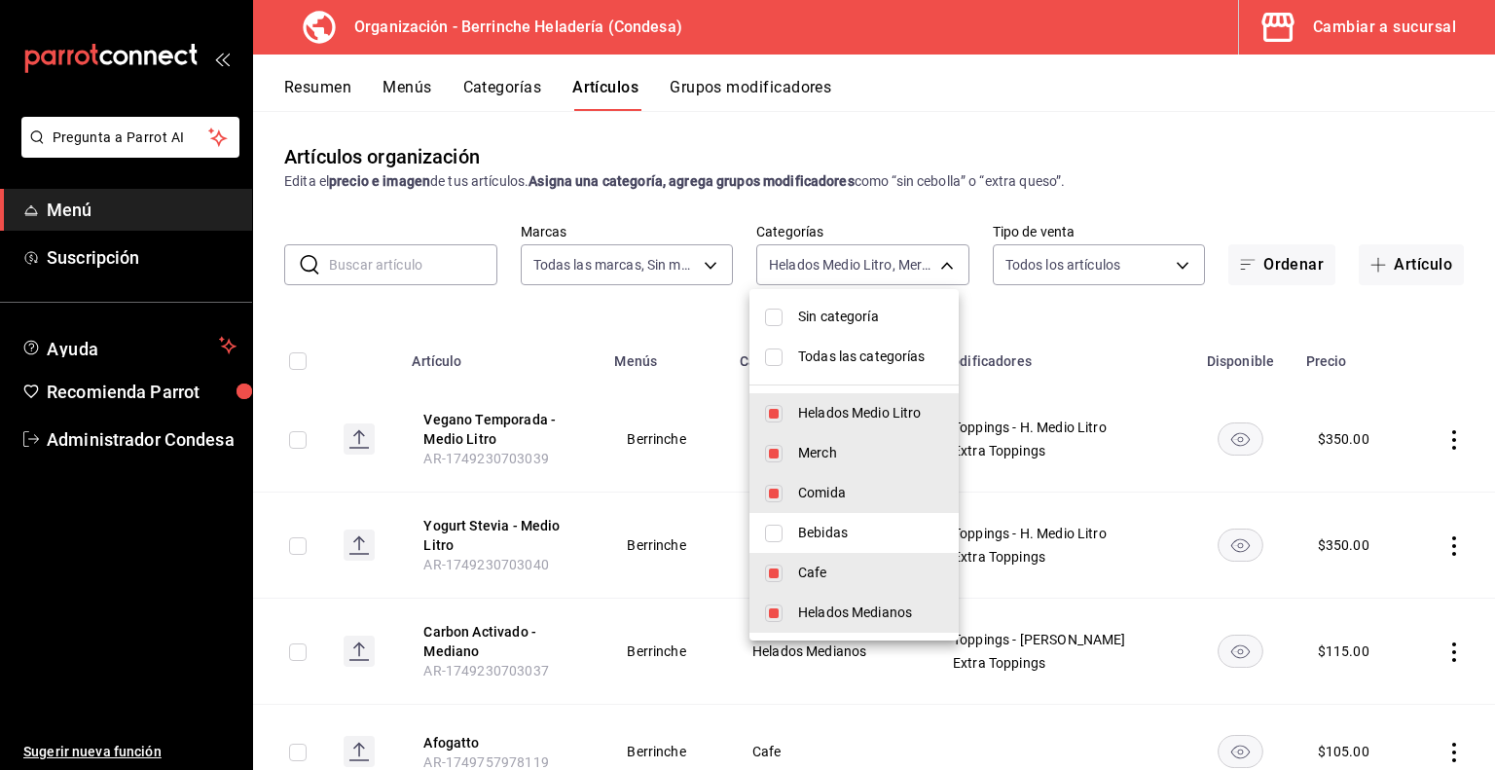
click at [776, 361] on input "checkbox" at bounding box center [774, 357] width 18 height 18
checkbox input "true"
type input "cb9837ed-819d-40bf-ba4c-317832b67590,bffe6a1f-40ac-4372-8d60-e42d63ee4c2e,9d4d4…"
checkbox input "true"
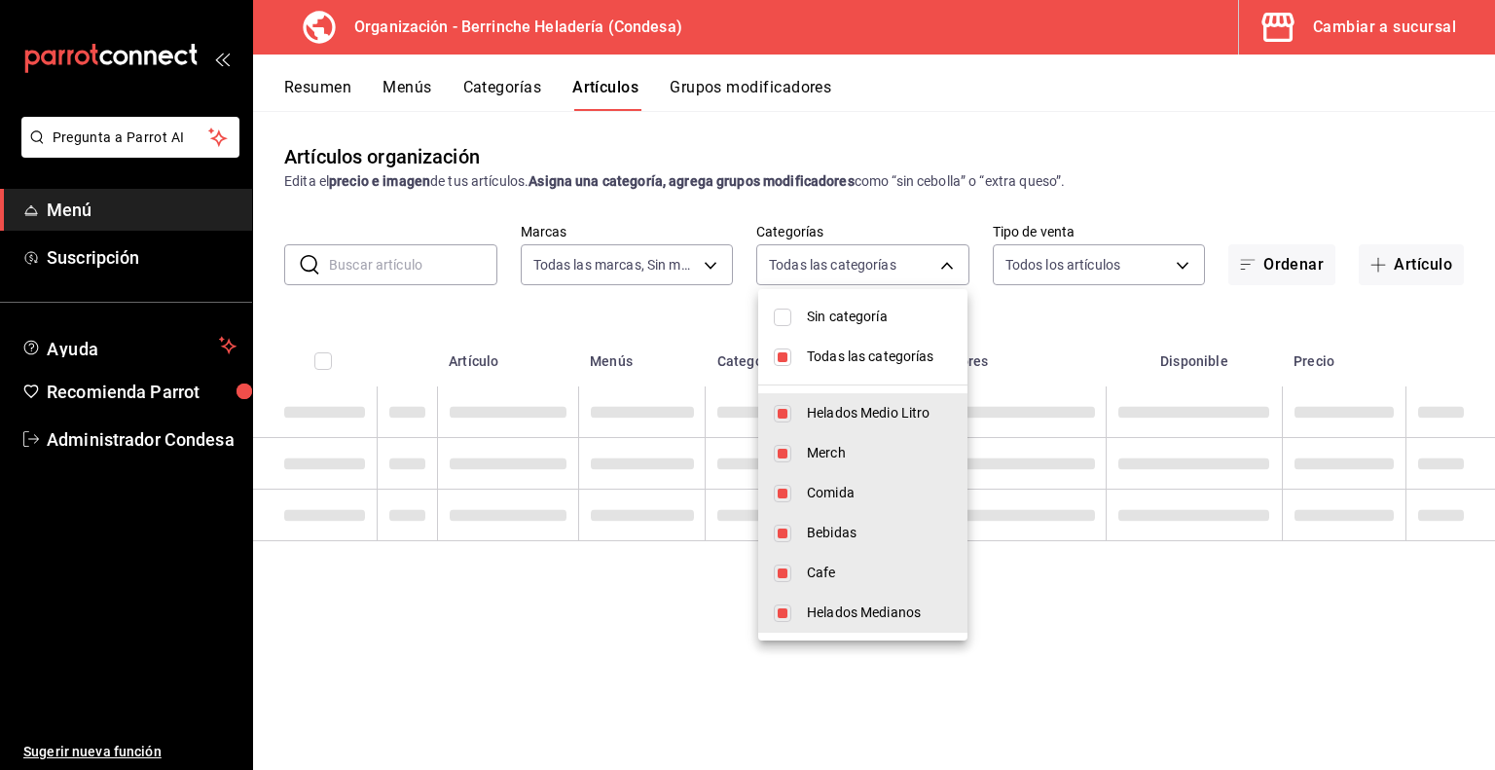
click at [776, 361] on input "checkbox" at bounding box center [783, 357] width 18 height 18
checkbox input "false"
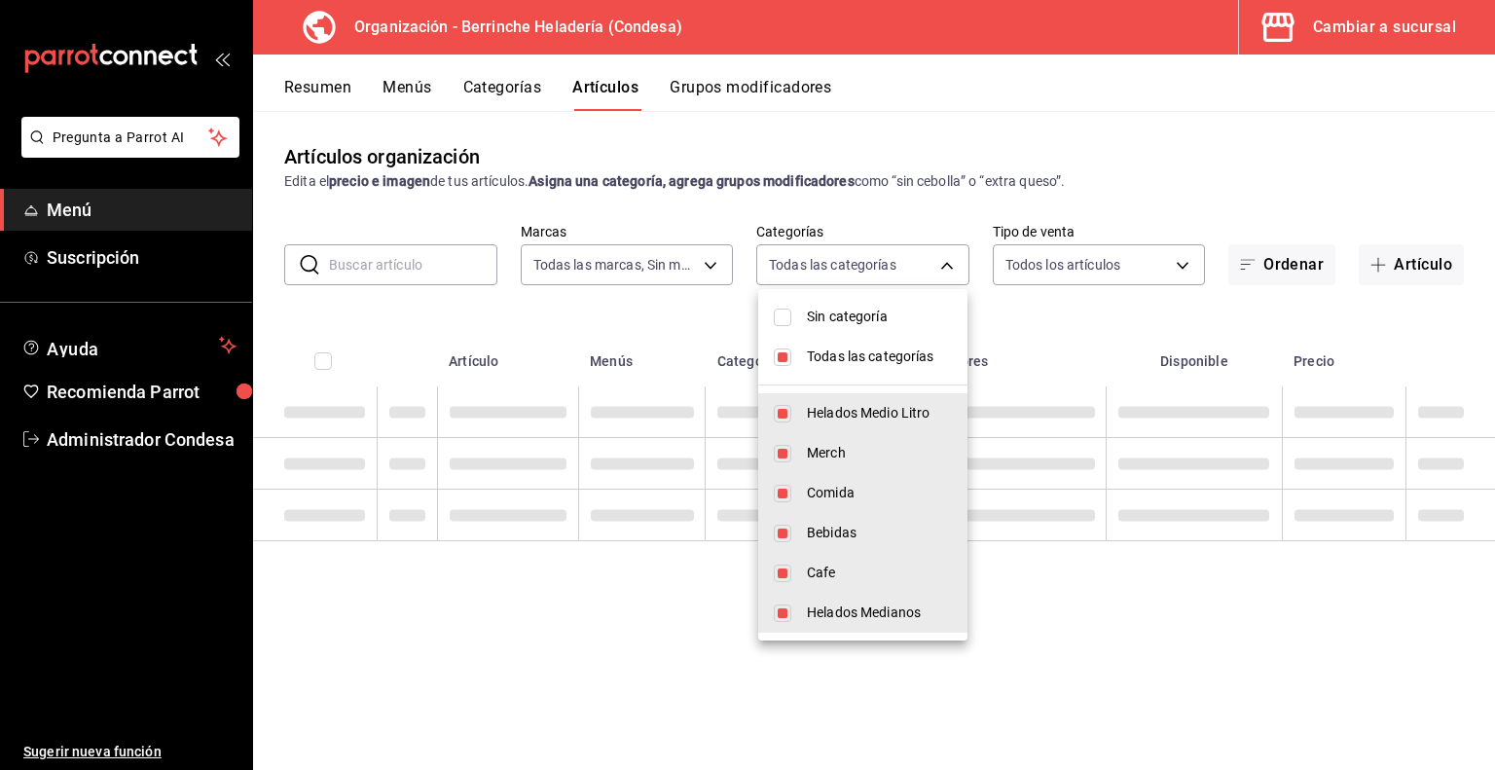
checkbox input "false"
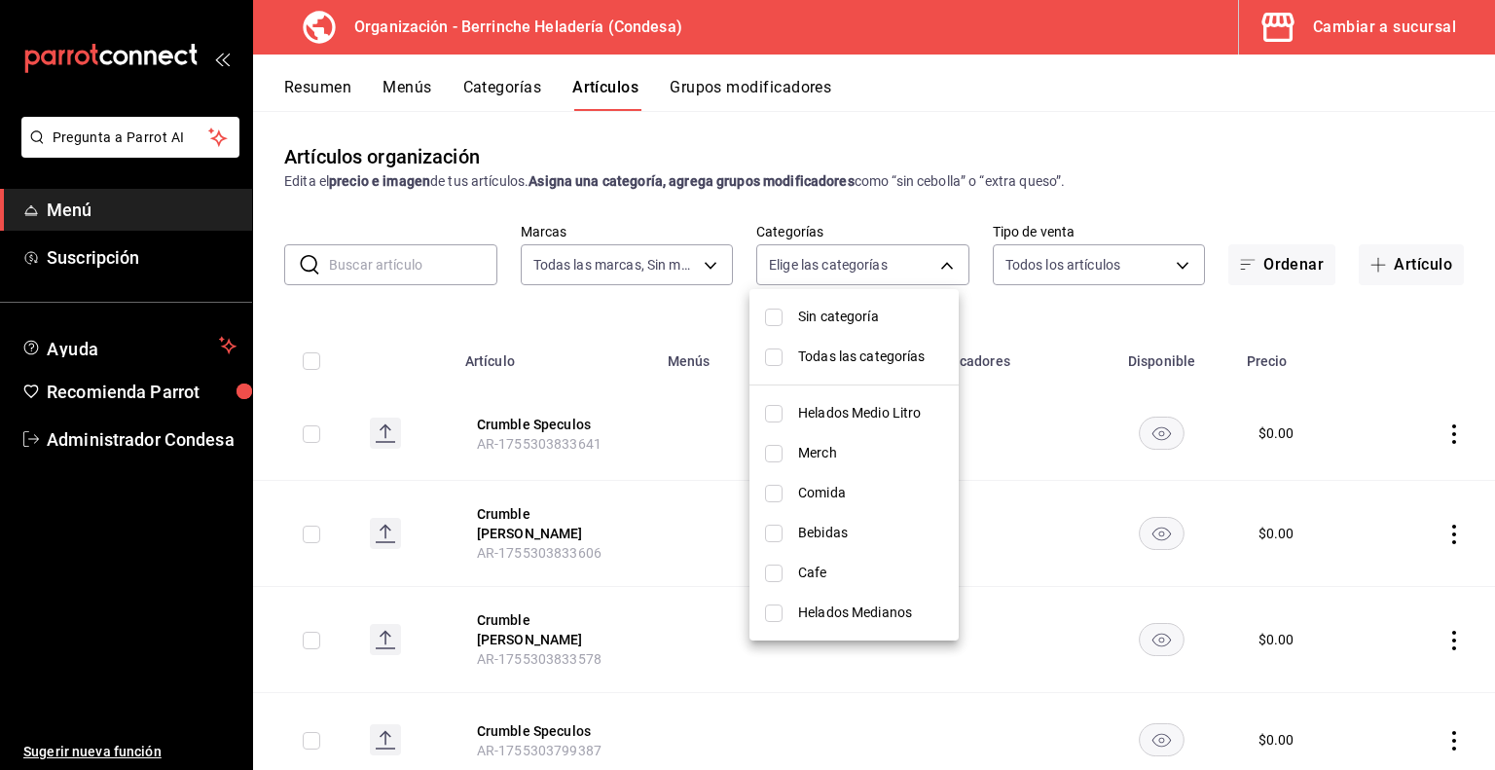
click at [776, 529] on input "checkbox" at bounding box center [774, 534] width 18 height 18
checkbox input "true"
type input "8ce5b3c7-31a7-494b-9e4f-d8982c7e802b"
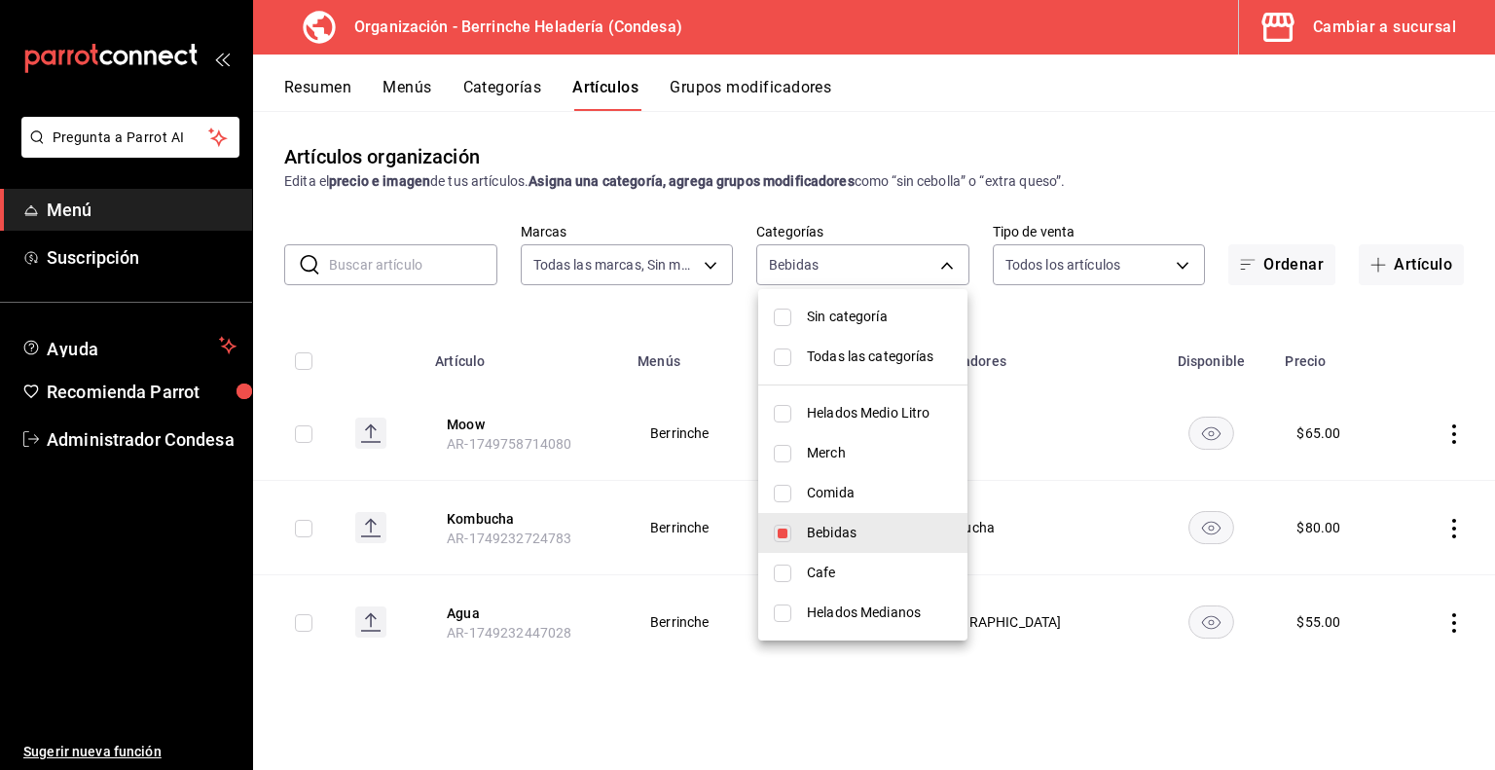
click at [615, 705] on div at bounding box center [747, 385] width 1495 height 770
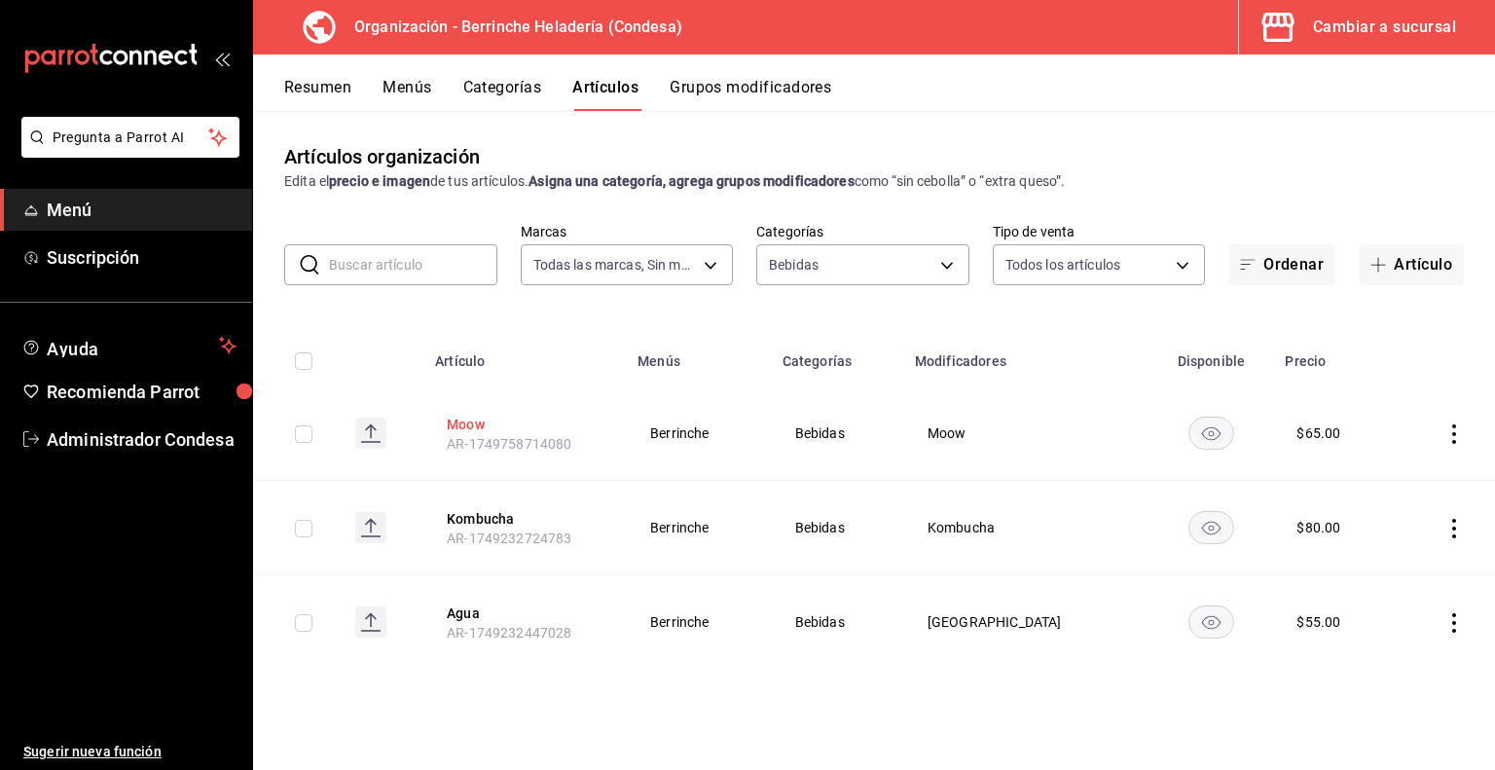
click at [467, 423] on button "Moow" at bounding box center [525, 424] width 156 height 19
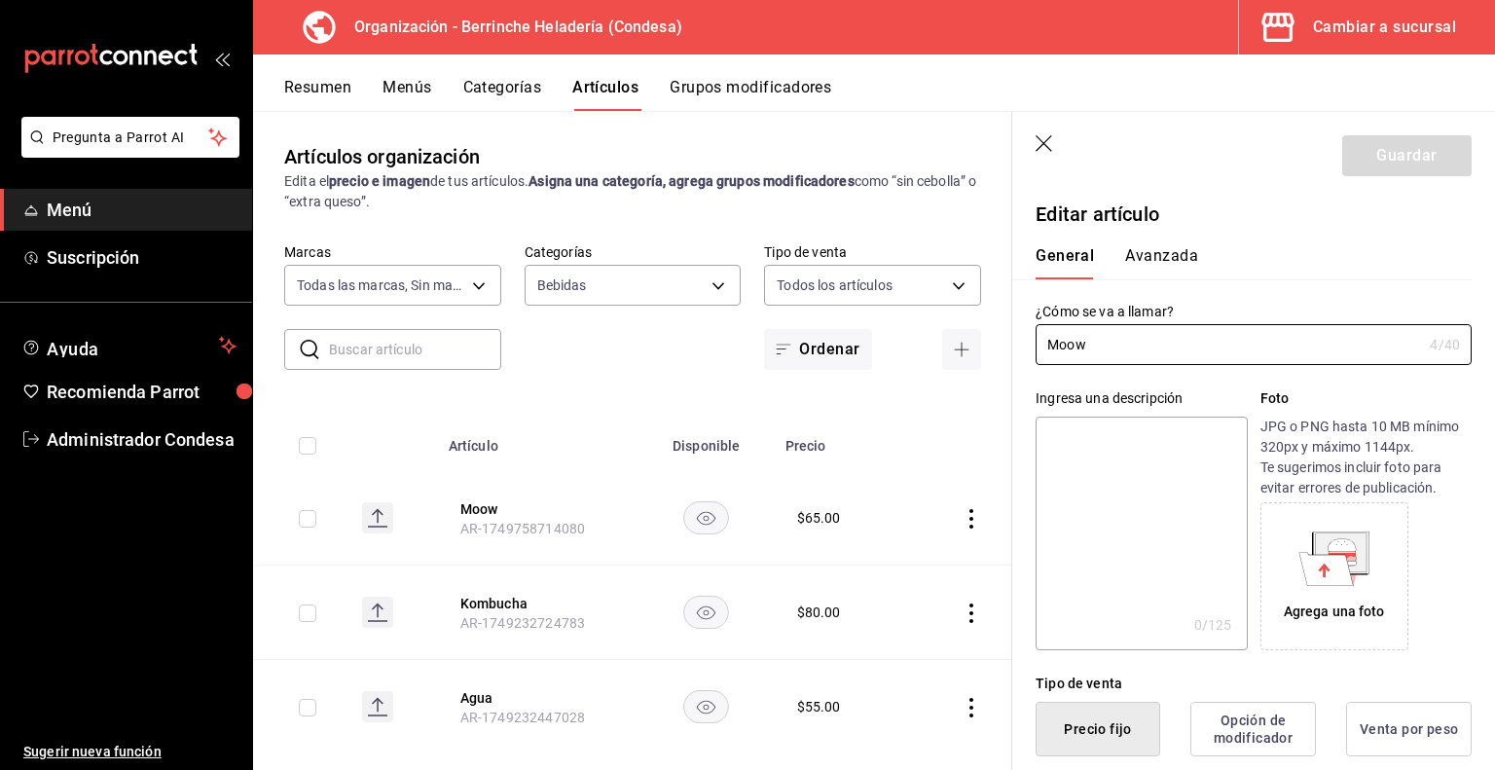
type input "$65.00"
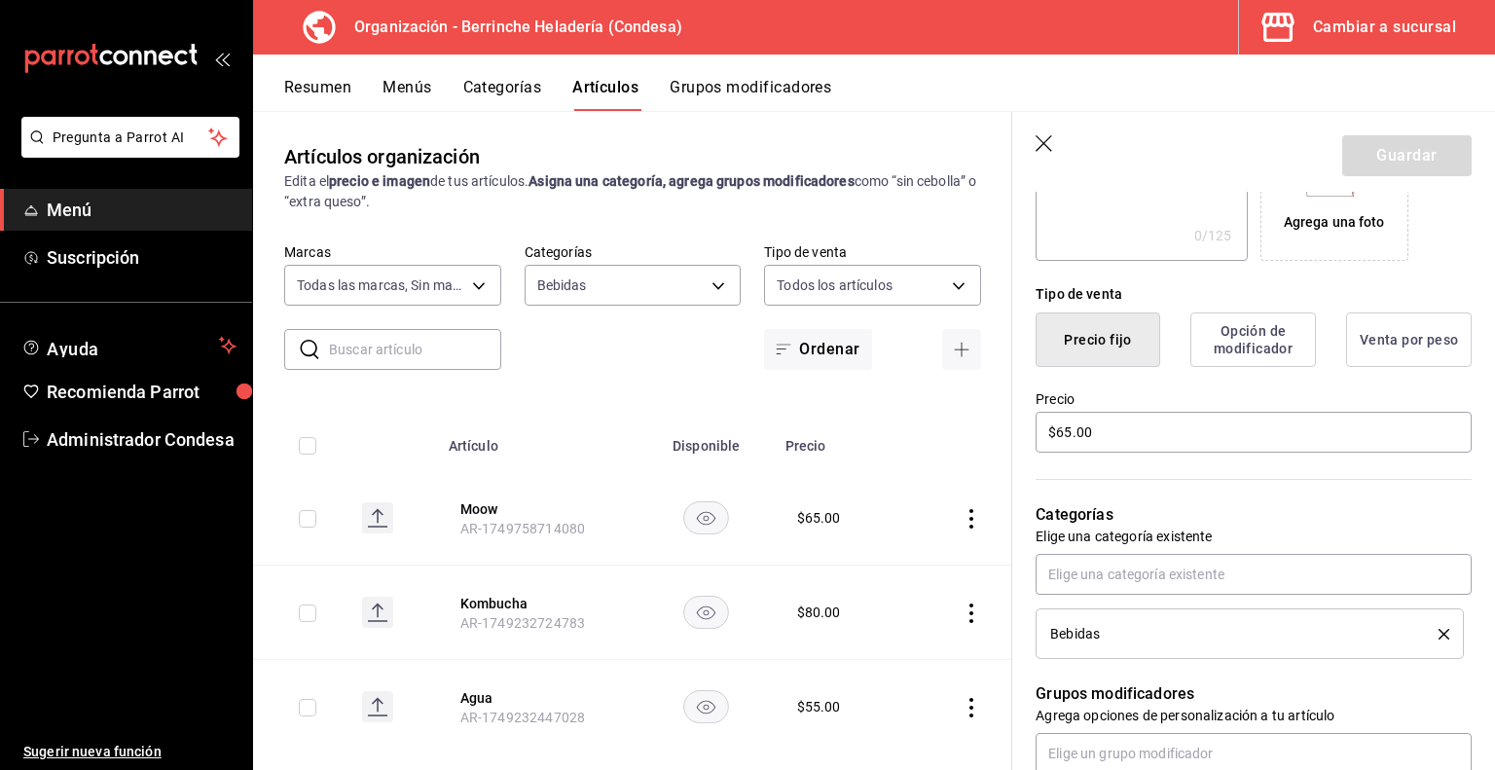
scroll to position [487, 0]
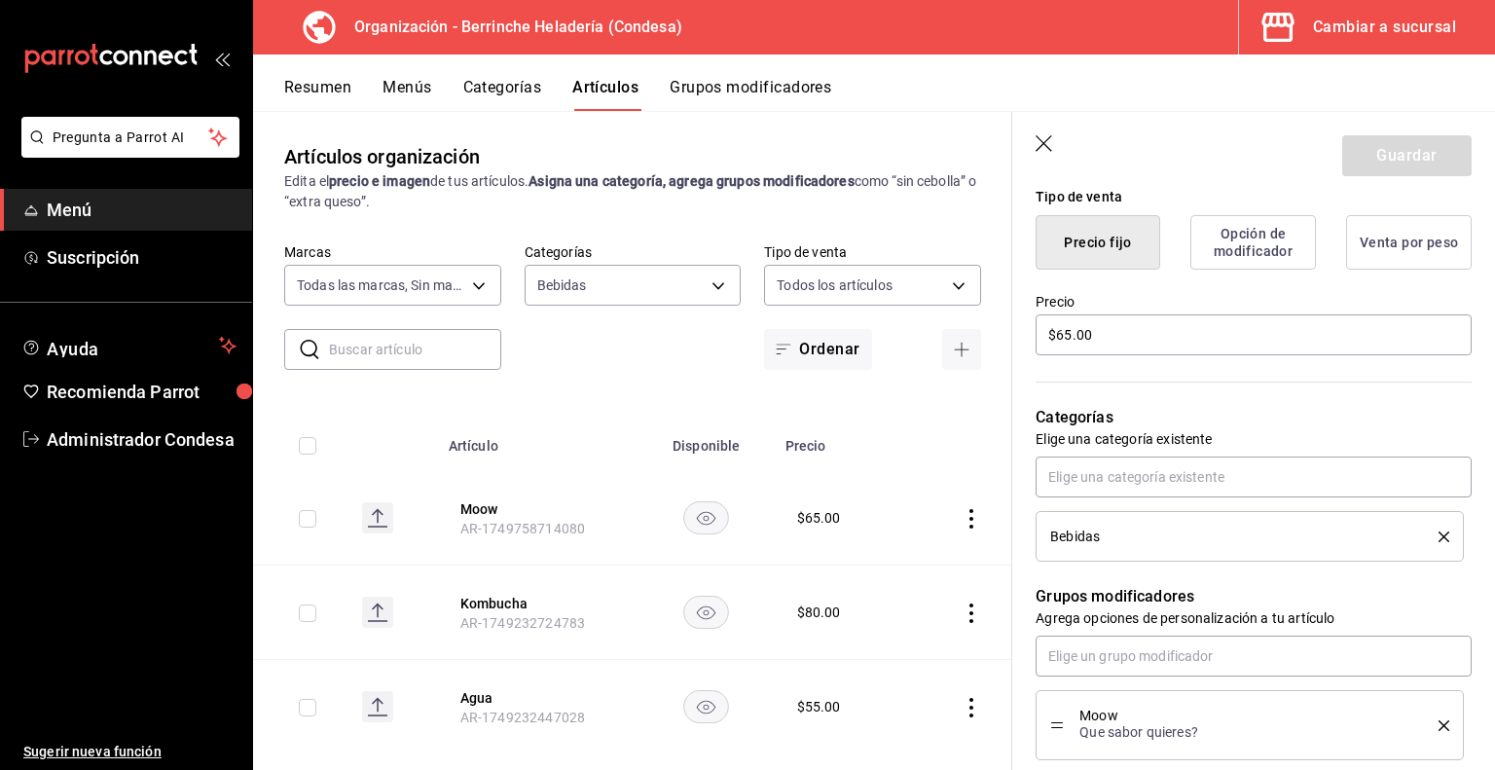
click at [1050, 149] on icon "button" at bounding box center [1044, 143] width 17 height 17
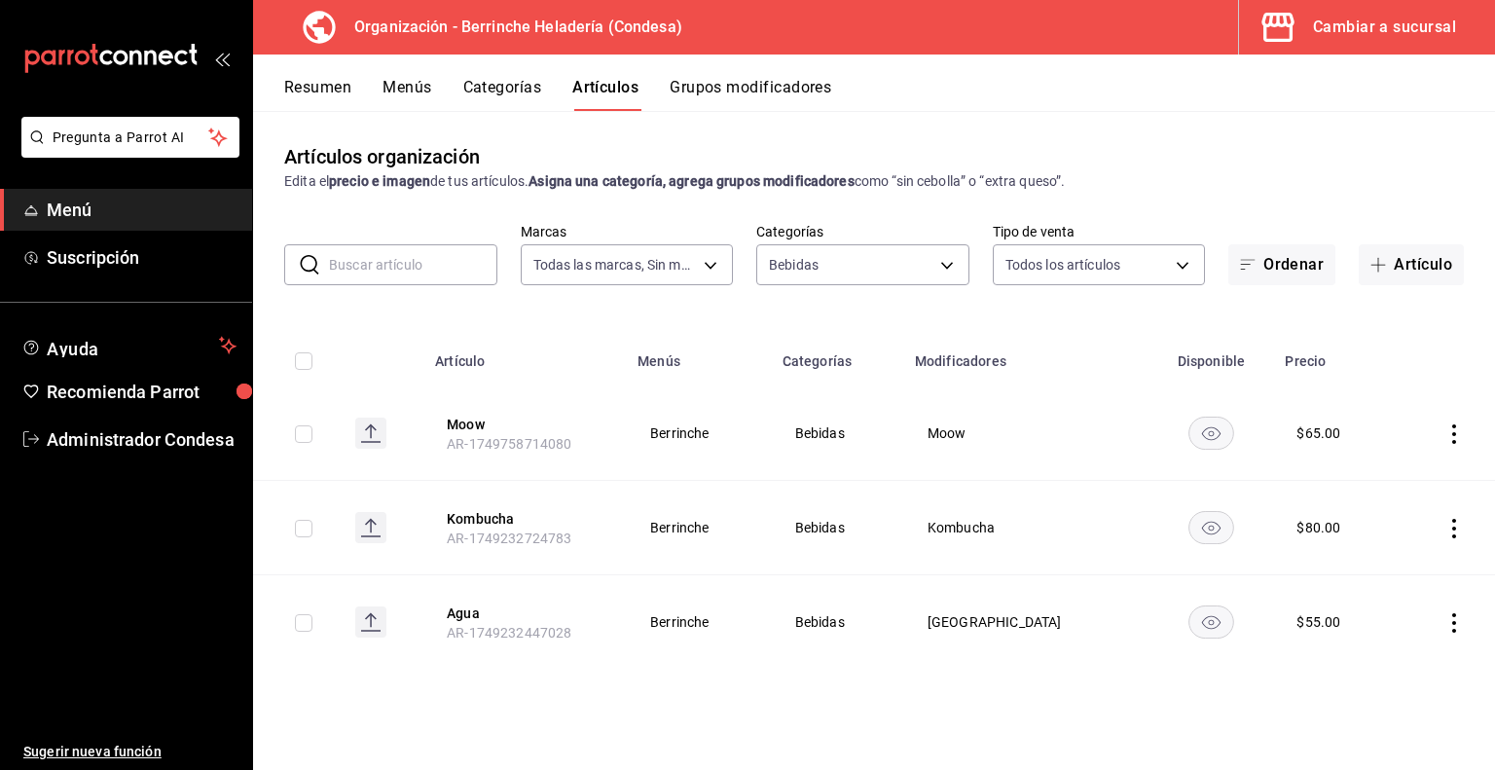
click at [1448, 527] on icon "actions" at bounding box center [1453, 528] width 19 height 19
click at [1250, 520] on div at bounding box center [747, 385] width 1495 height 770
click at [476, 517] on button "Kombucha" at bounding box center [525, 518] width 156 height 19
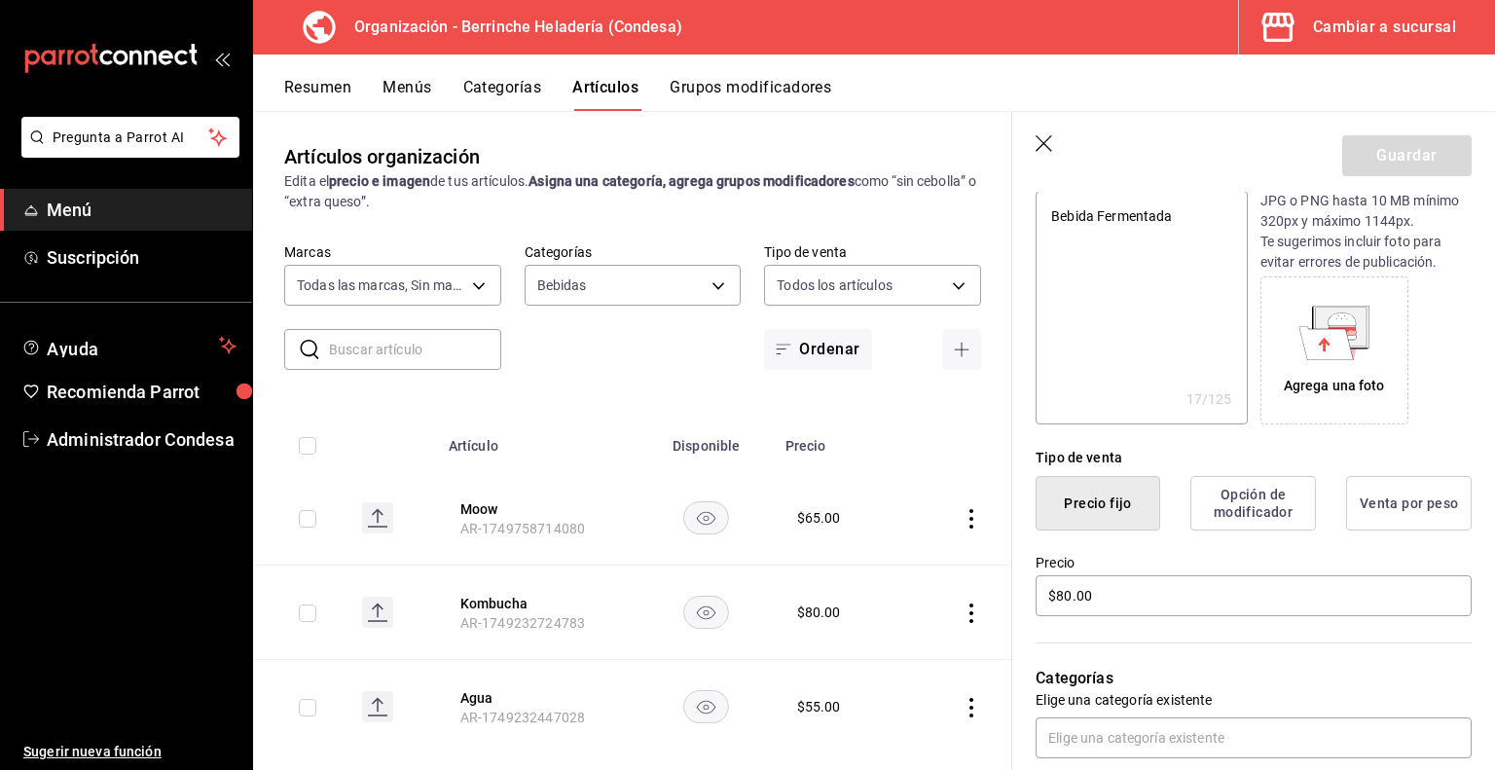
scroll to position [292, 0]
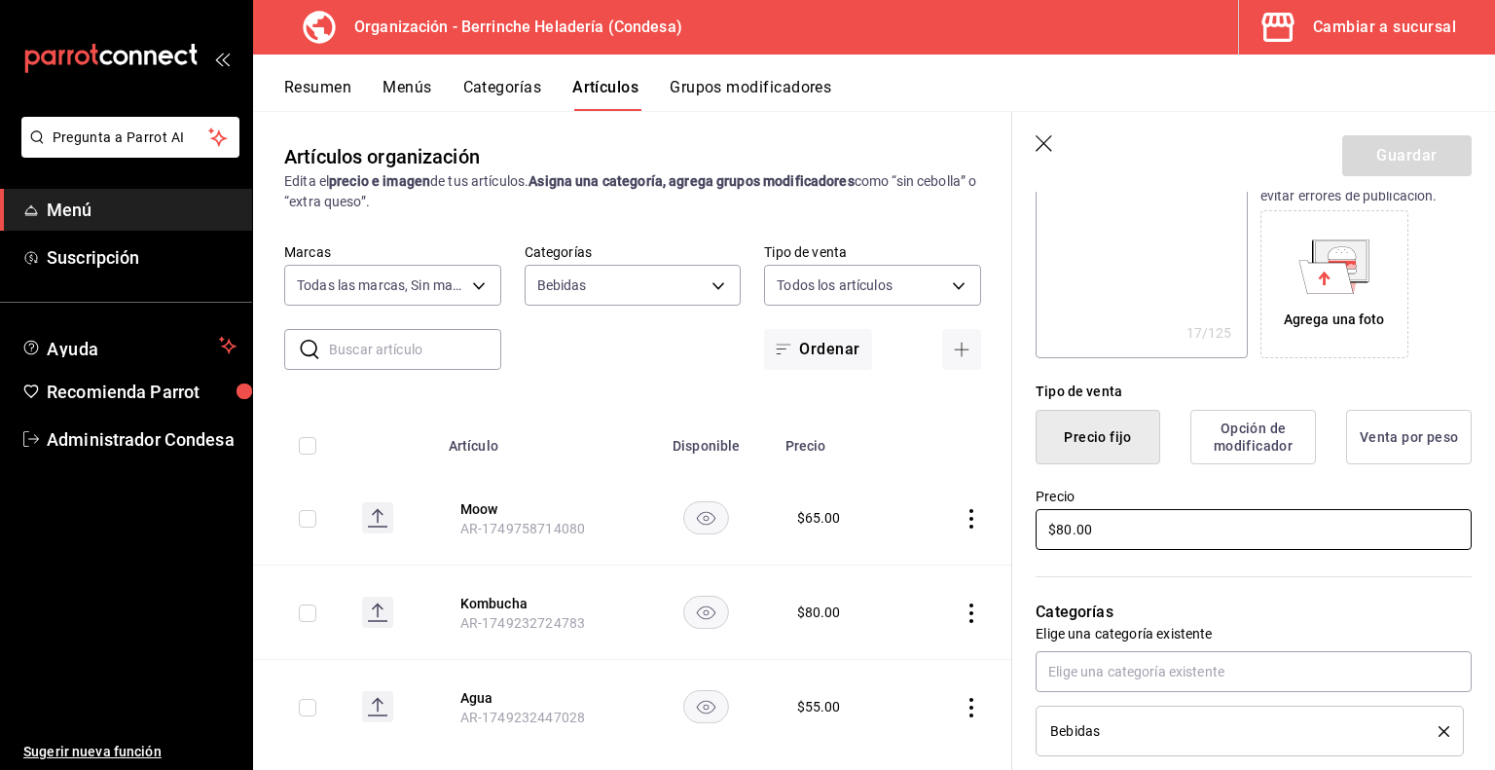
drag, startPoint x: 1119, startPoint y: 527, endPoint x: 937, endPoint y: 529, distance: 182.0
click at [937, 529] on main "Artículos organización Edita el precio e imagen de tus artículos. Asigna una ca…" at bounding box center [874, 440] width 1242 height 659
type textarea "x"
type input "$7.00"
type textarea "x"
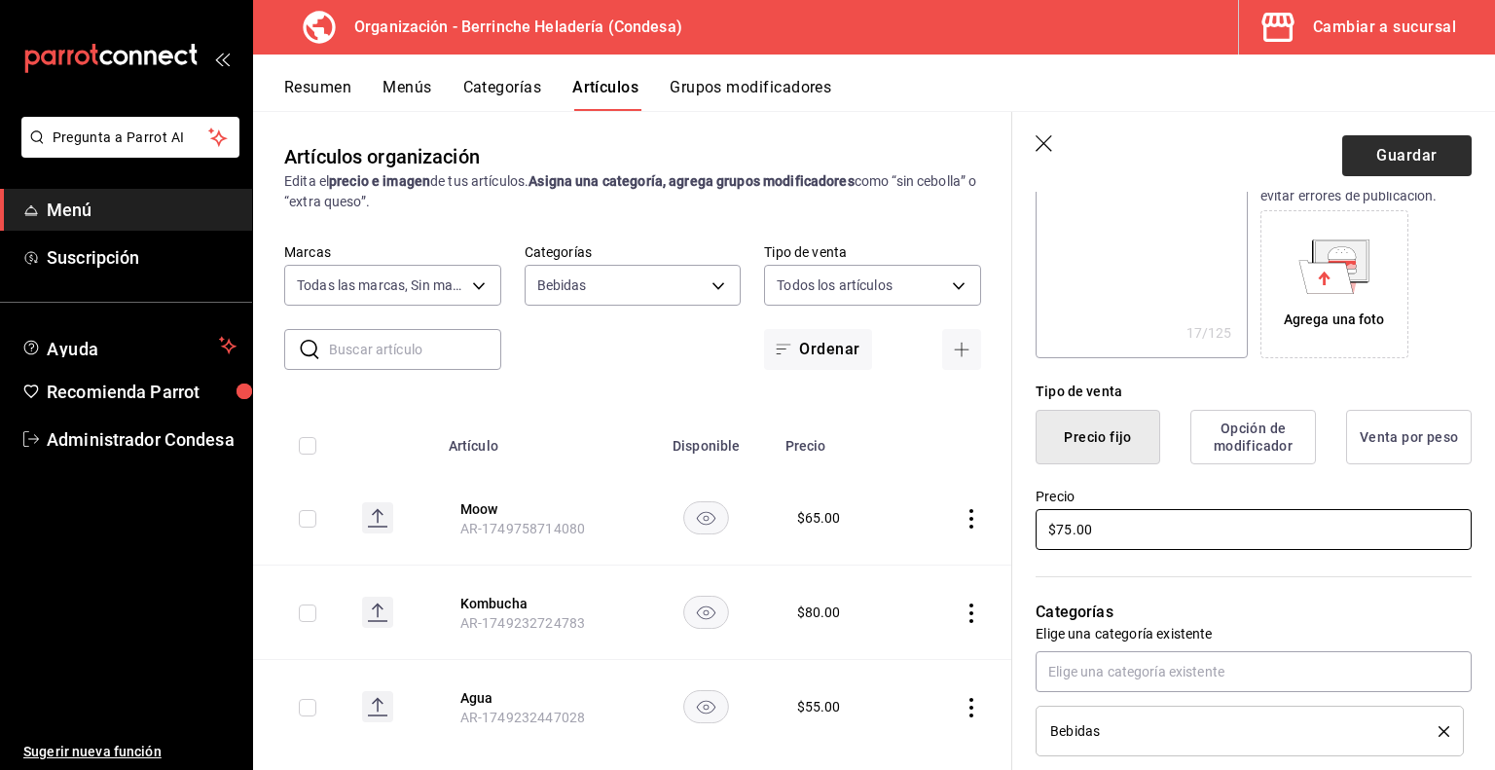
type input "$75.00"
click at [1375, 155] on button "Guardar" at bounding box center [1406, 155] width 129 height 41
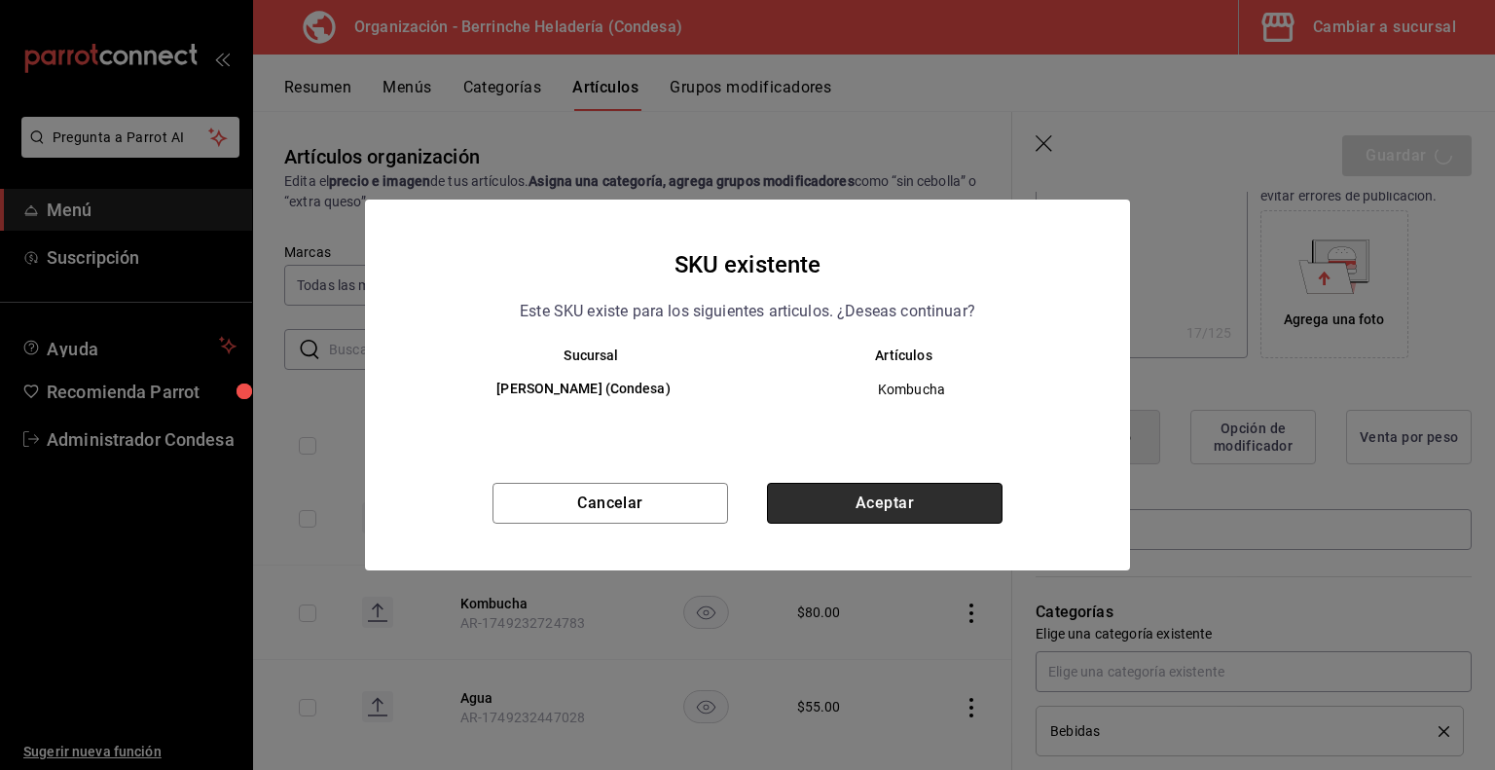
click at [848, 506] on button "Aceptar" at bounding box center [885, 503] width 236 height 41
type textarea "x"
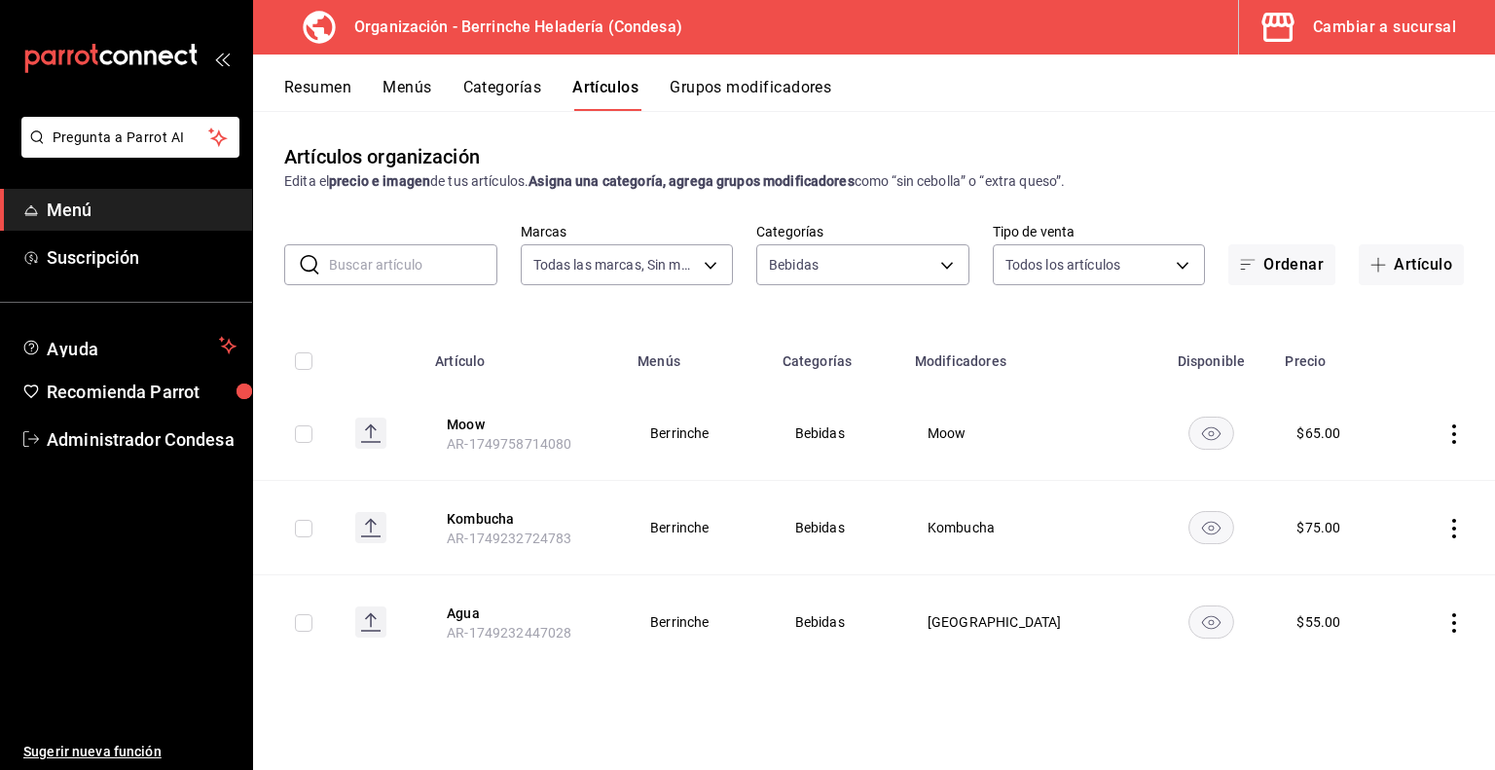
click at [746, 103] on button "Grupos modificadores" at bounding box center [751, 94] width 162 height 33
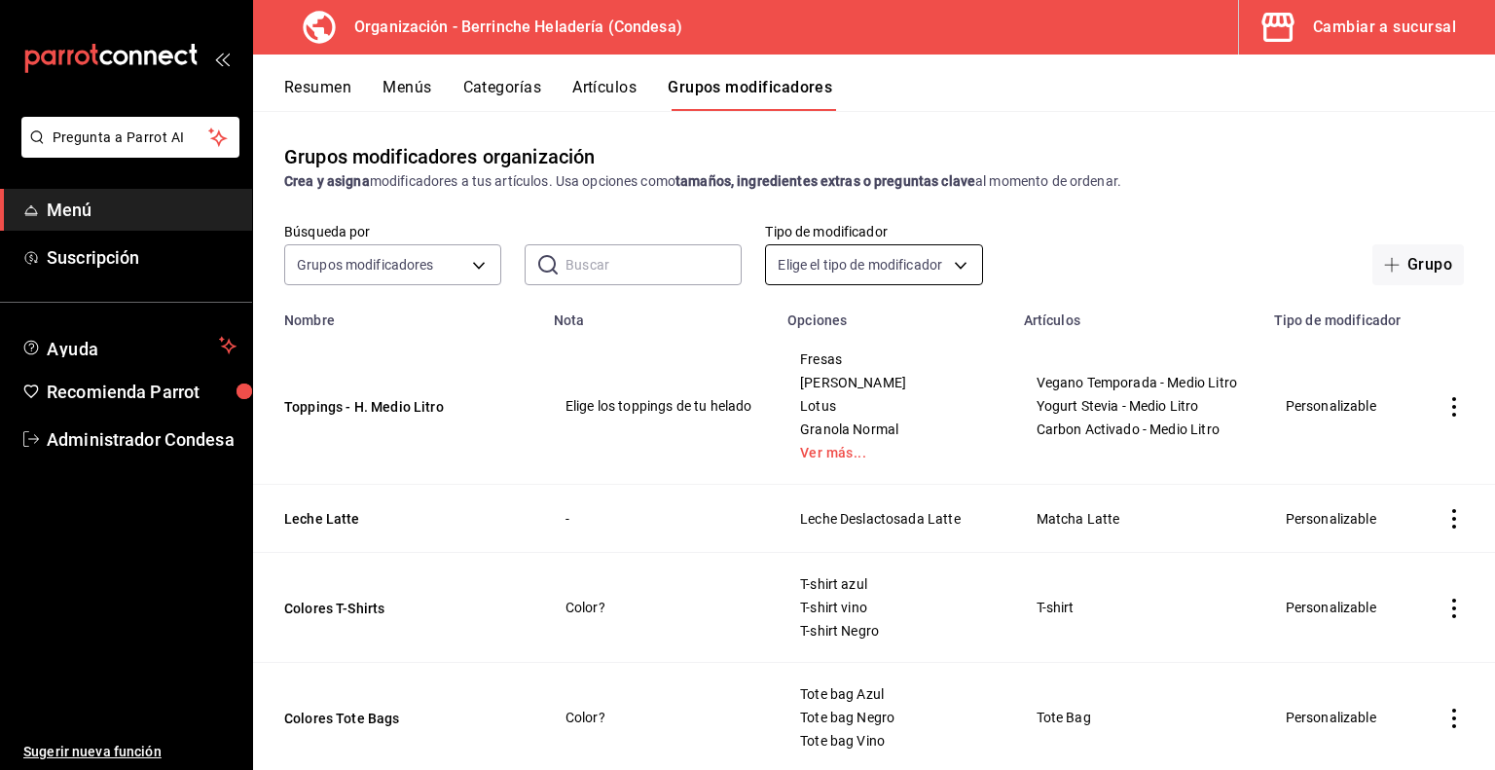
click at [805, 264] on body "Pregunta a Parrot AI Menú Suscripción Ayuda Recomienda Parrot Administrador Con…" at bounding box center [747, 385] width 1495 height 770
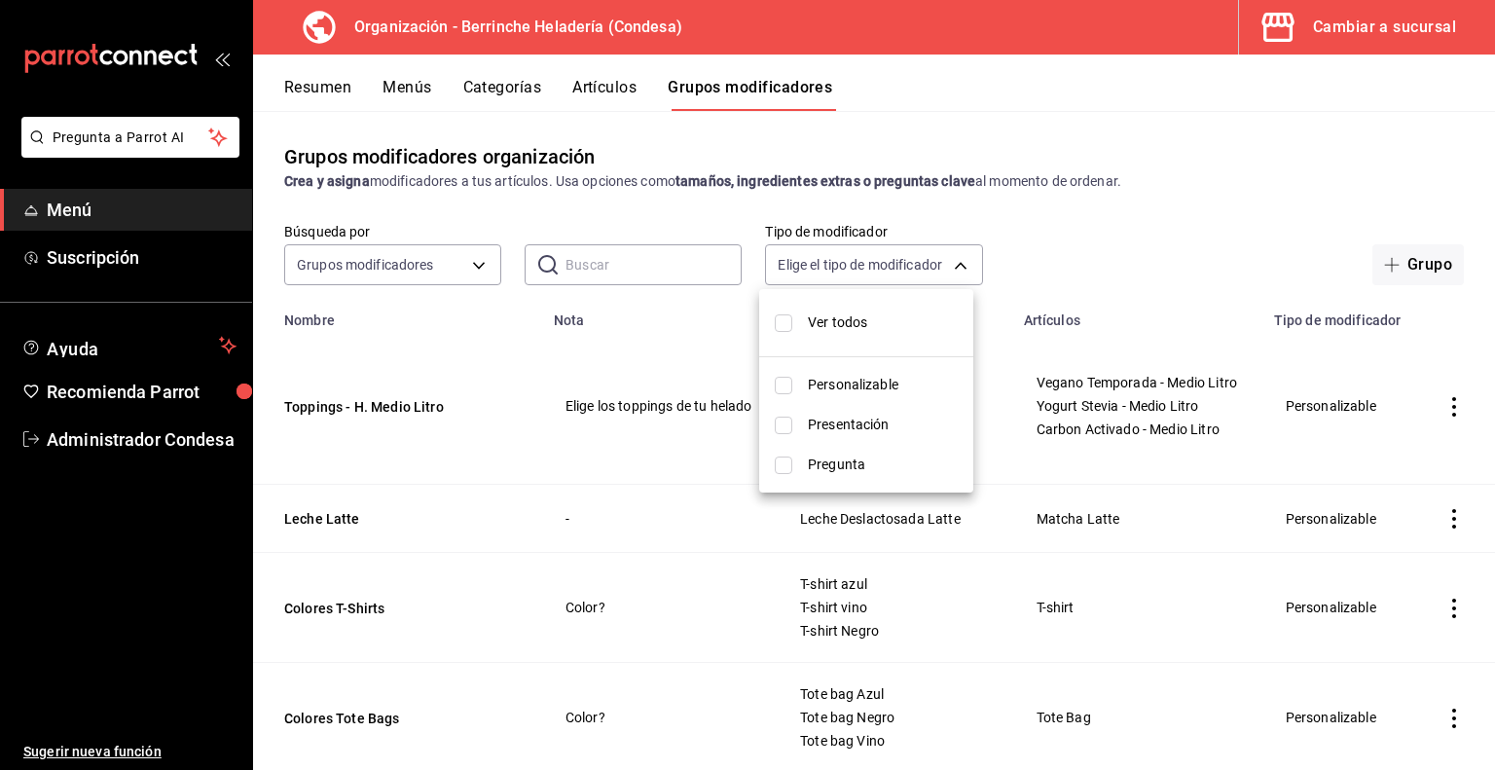
click at [440, 274] on div at bounding box center [747, 385] width 1495 height 770
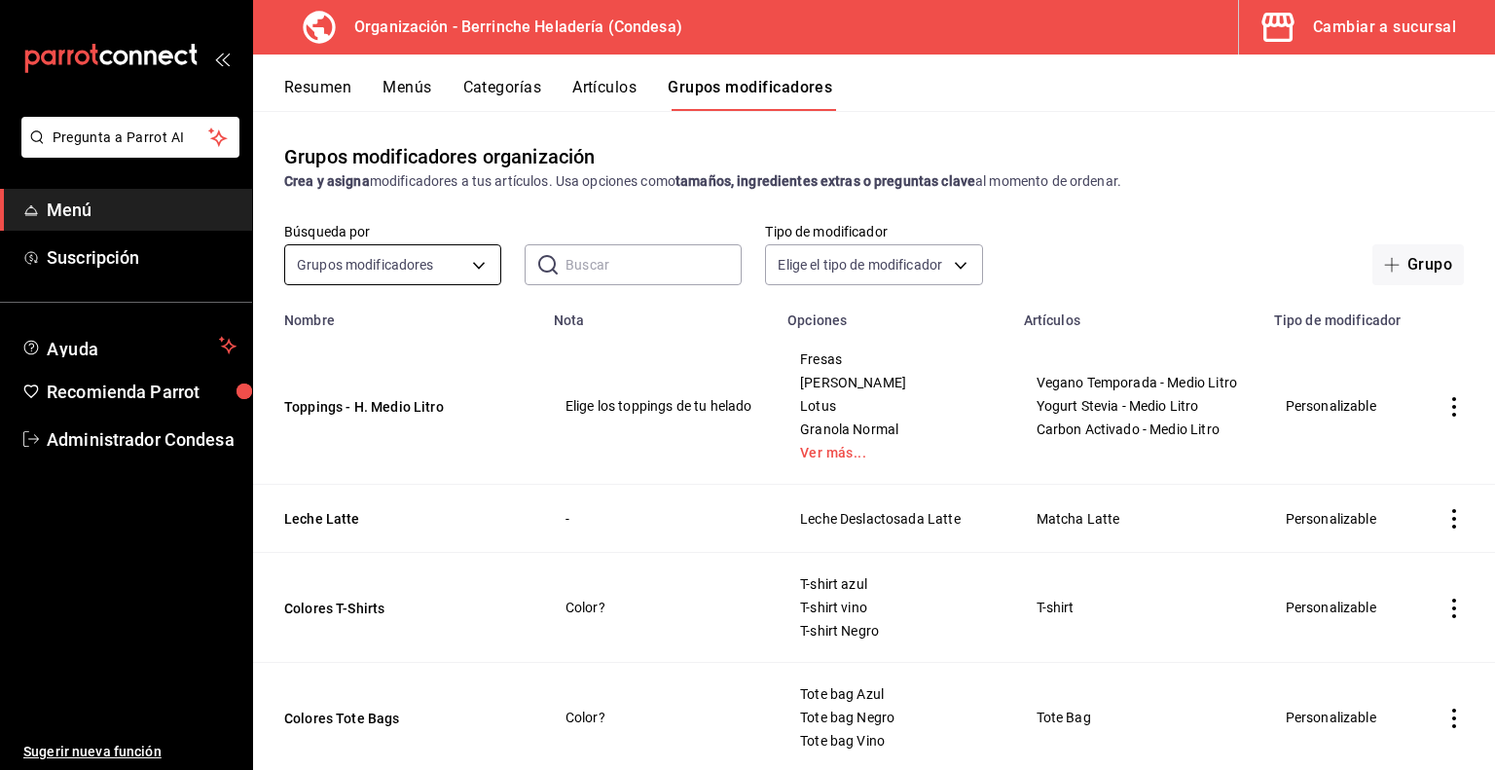
click at [439, 269] on body "Pregunta a Parrot AI Menú Suscripción Ayuda Recomienda Parrot Administrador Con…" at bounding box center [747, 385] width 1495 height 770
click at [406, 361] on span "Opciones" at bounding box center [391, 369] width 181 height 20
type input "OPTION"
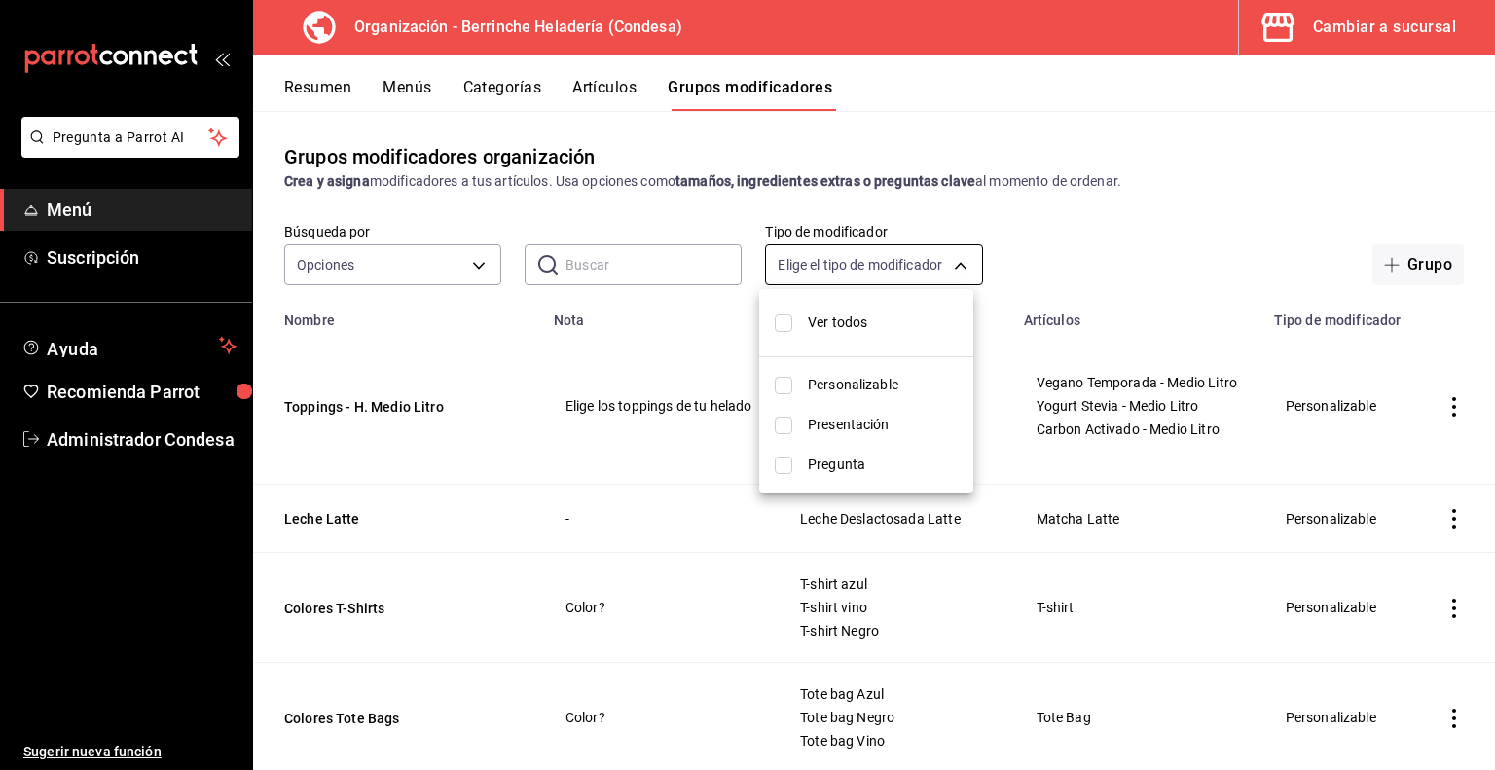
click at [786, 266] on body "Pregunta a Parrot AI Menú Suscripción Ayuda Recomienda Parrot Administrador Con…" at bounding box center [747, 385] width 1495 height 770
click at [1001, 251] on div at bounding box center [747, 385] width 1495 height 770
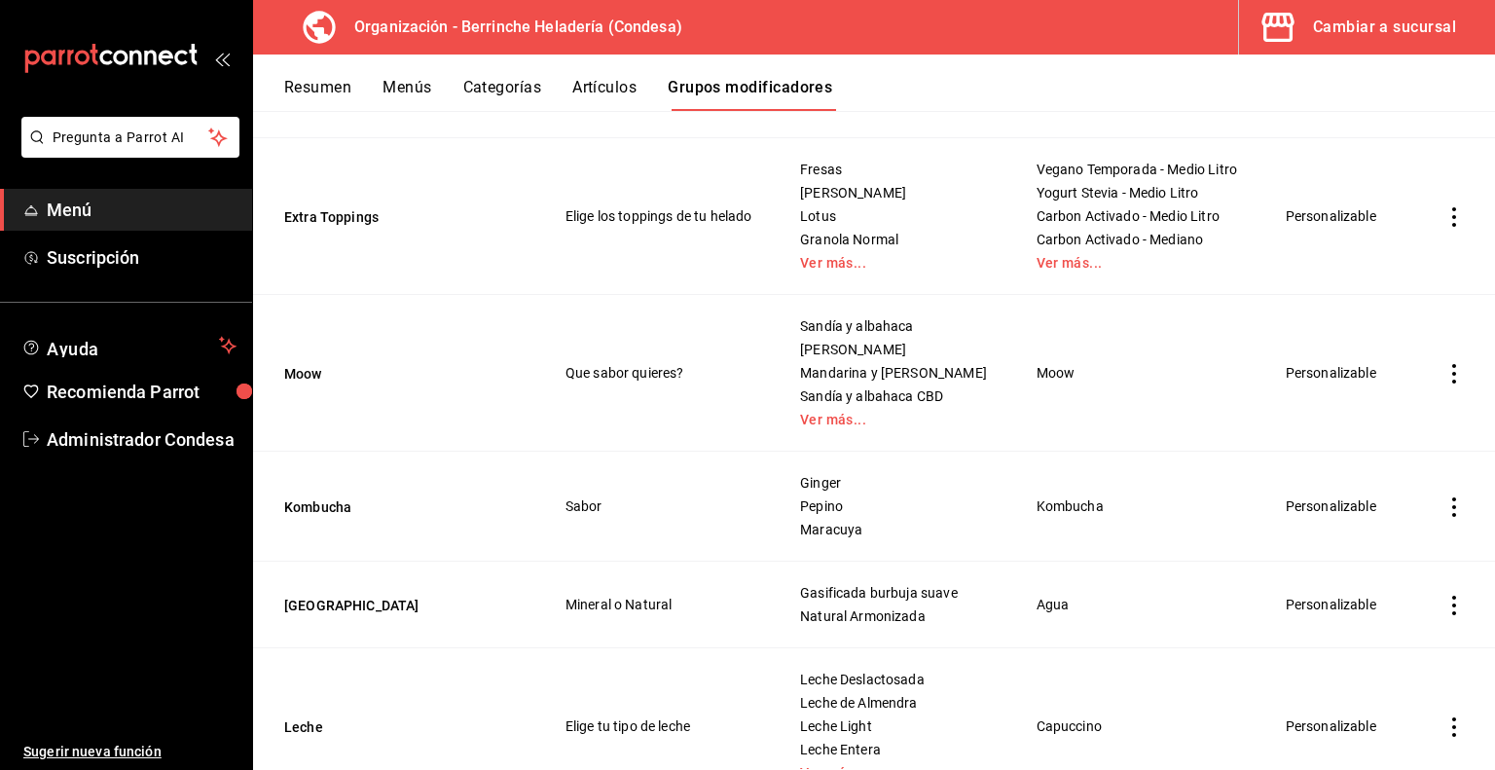
scroll to position [779, 0]
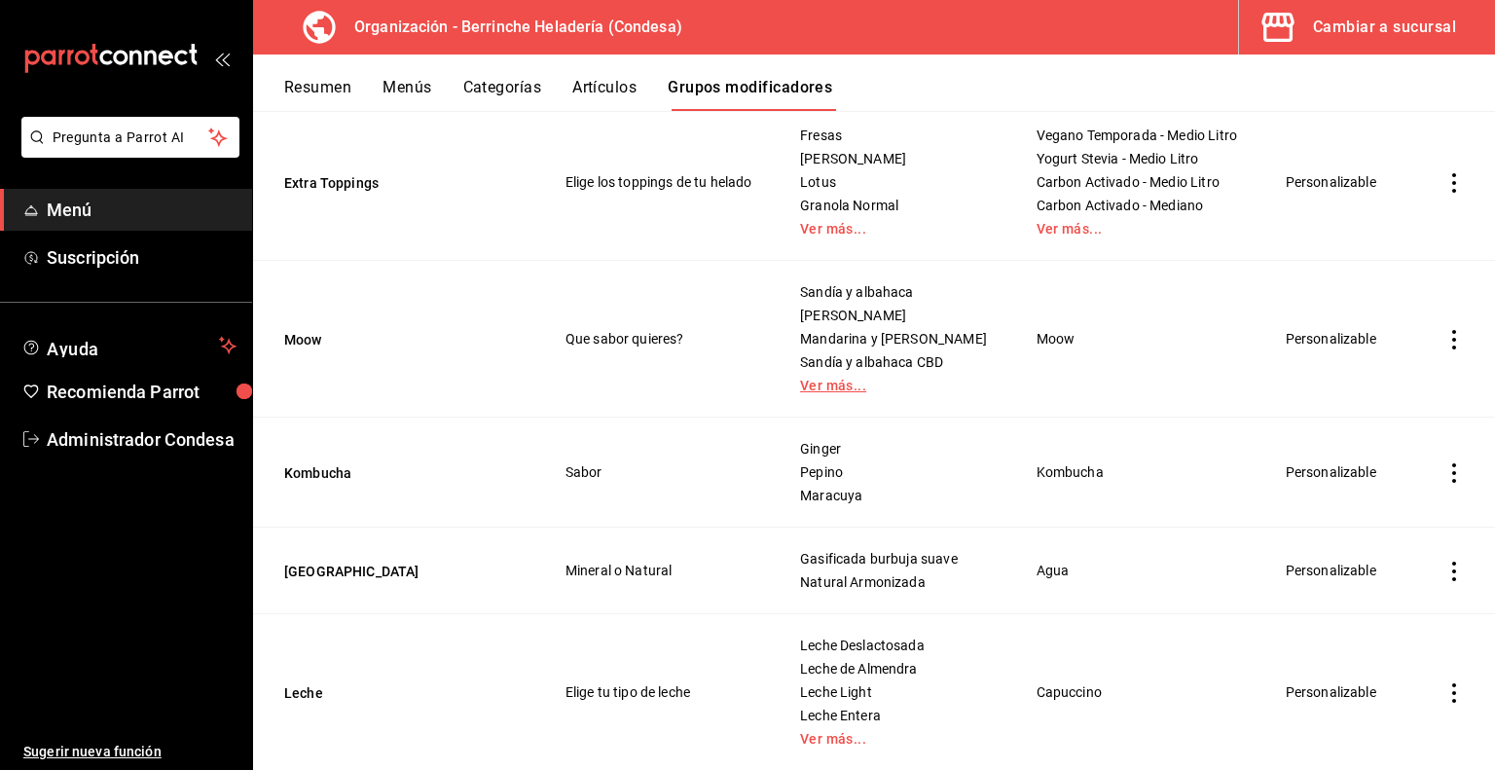
click at [840, 381] on link "Ver más..." at bounding box center [893, 386] width 187 height 14
click at [304, 335] on button "Moow" at bounding box center [401, 339] width 234 height 19
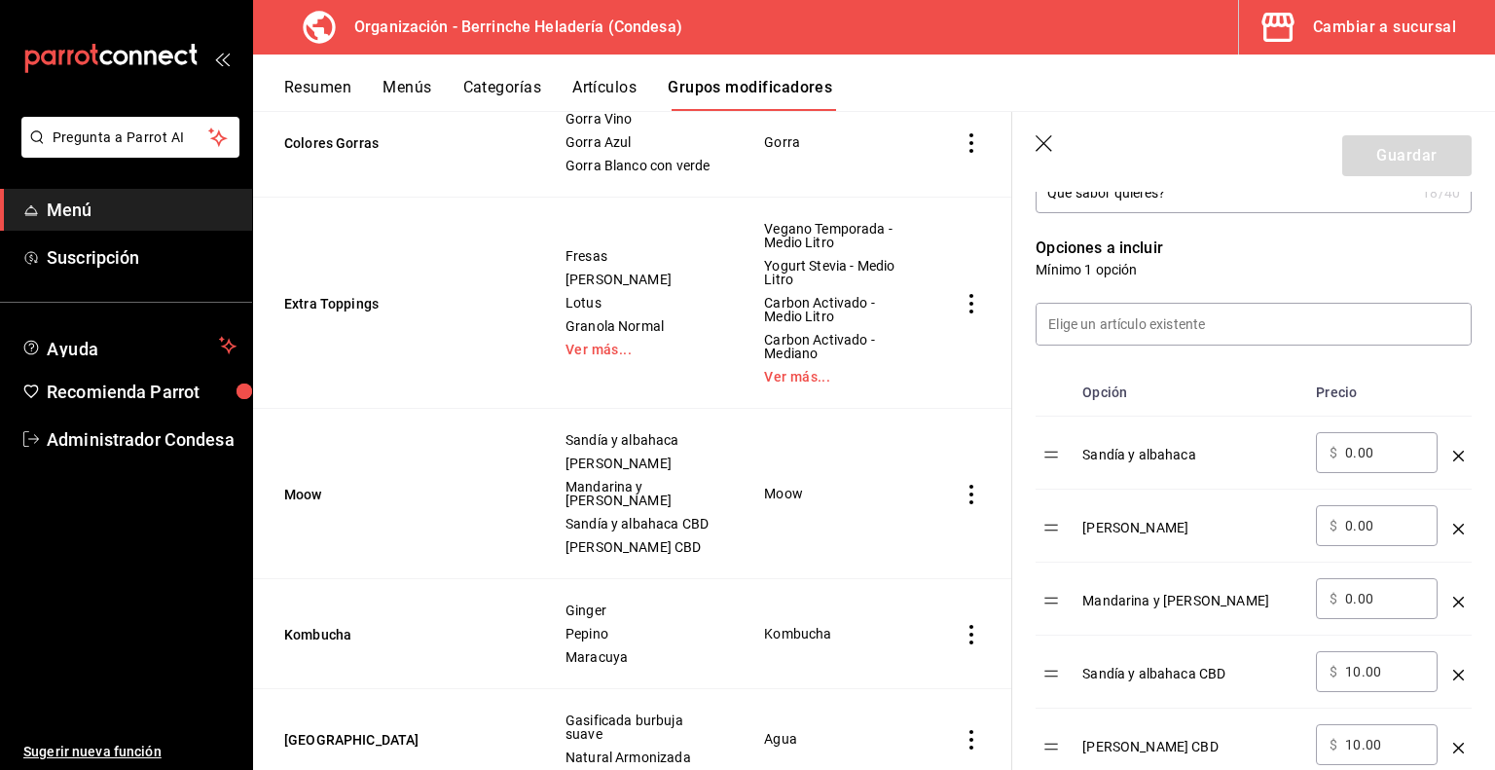
scroll to position [584, 0]
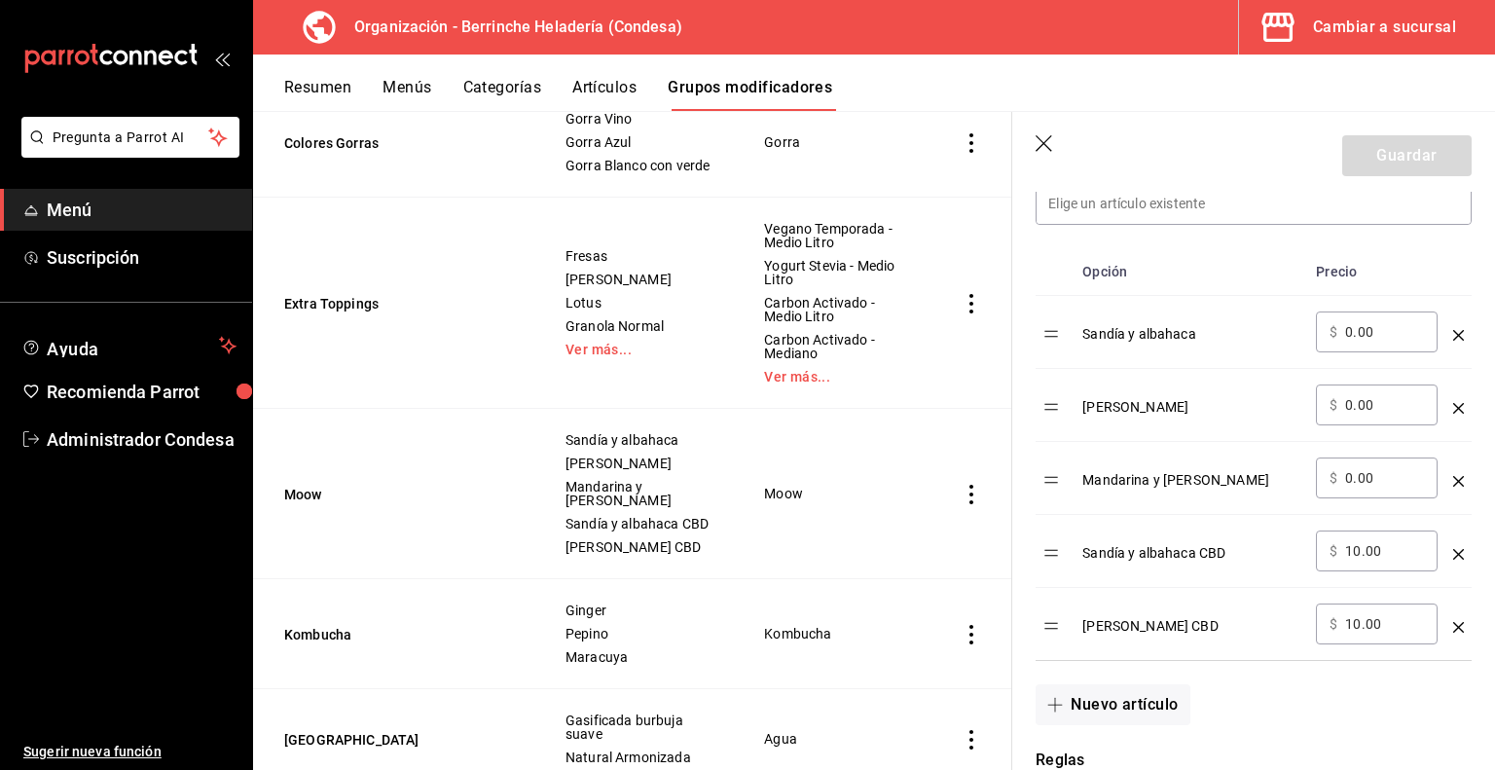
click at [1042, 148] on icon "button" at bounding box center [1045, 144] width 19 height 19
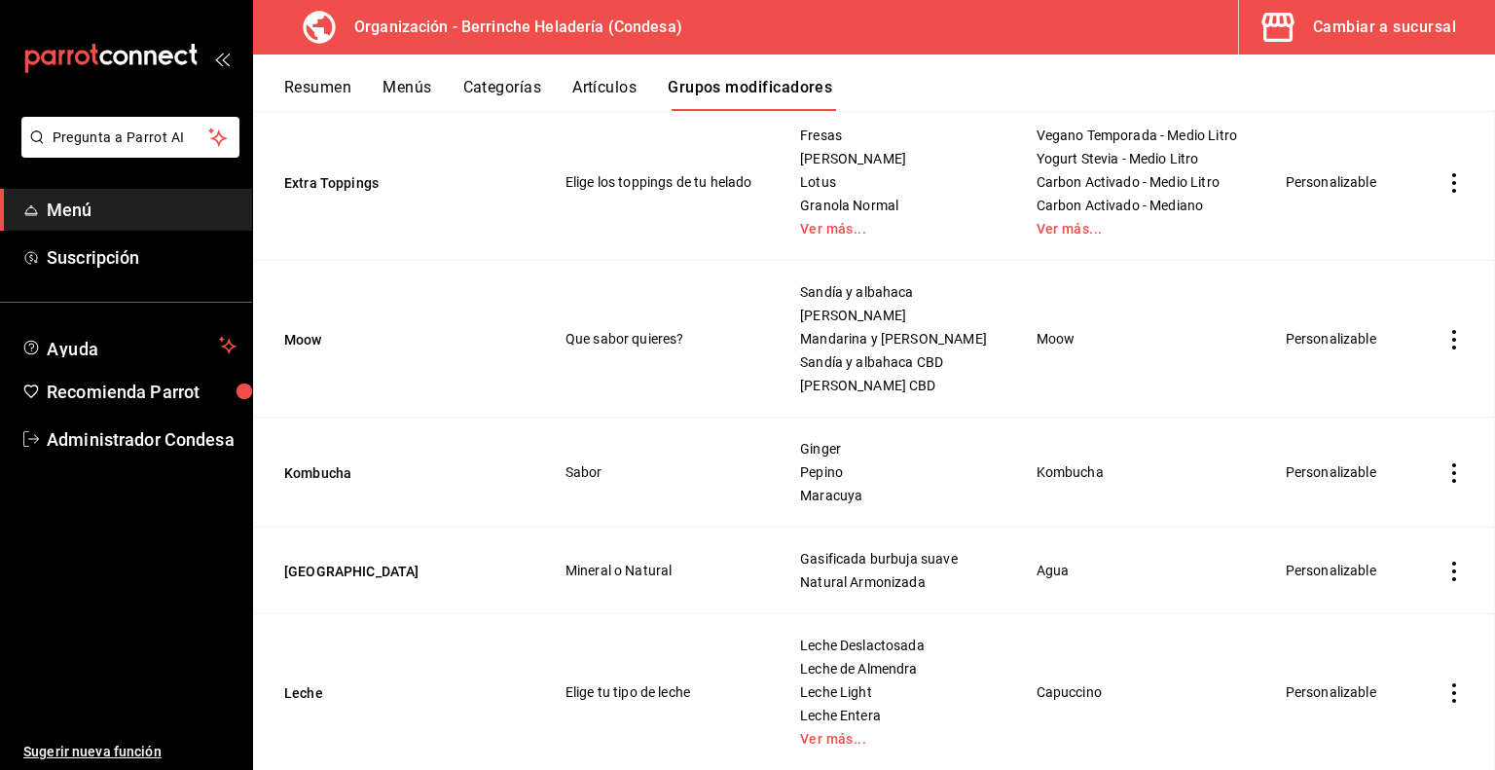
scroll to position [833, 0]
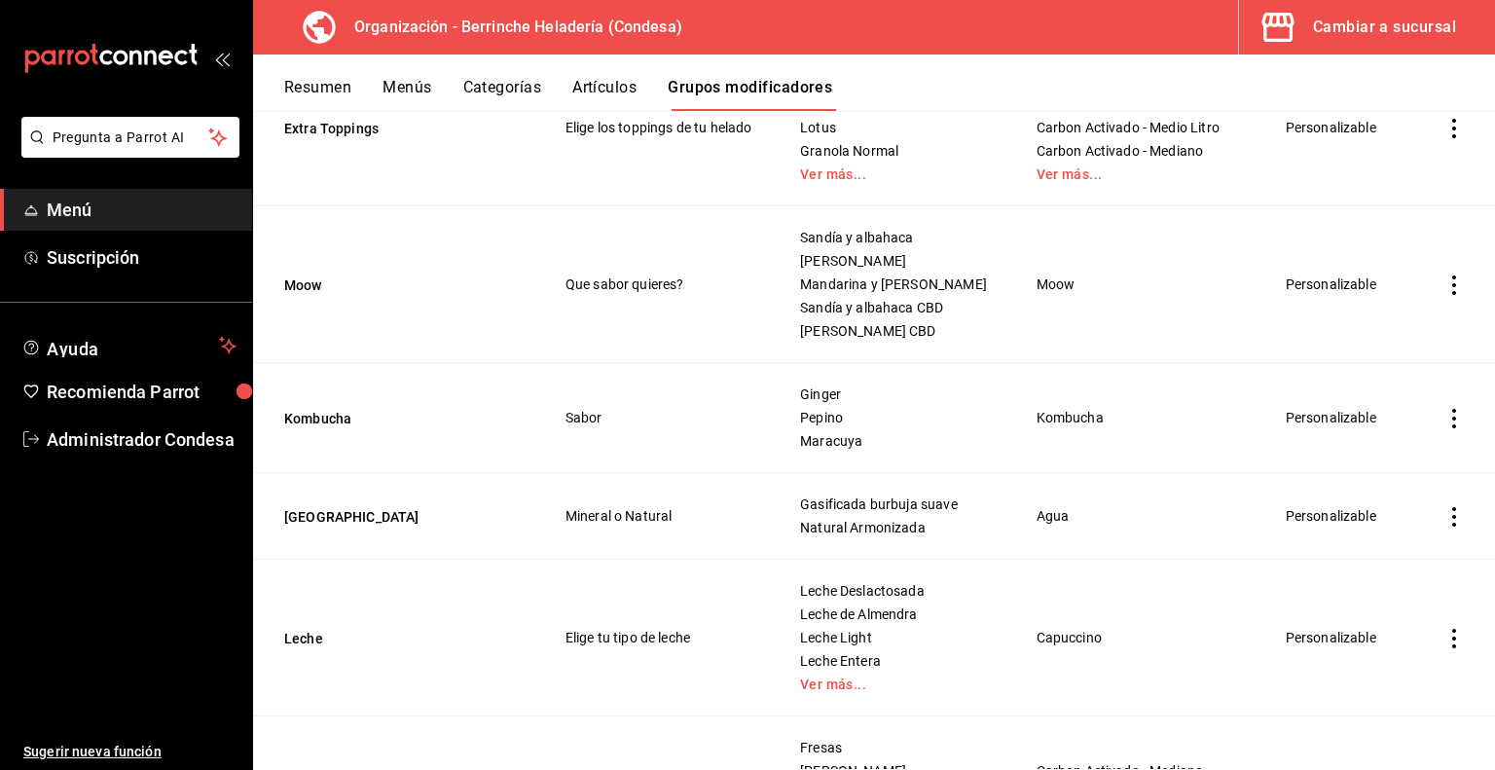
click at [343, 78] on button "Resumen" at bounding box center [317, 94] width 67 height 33
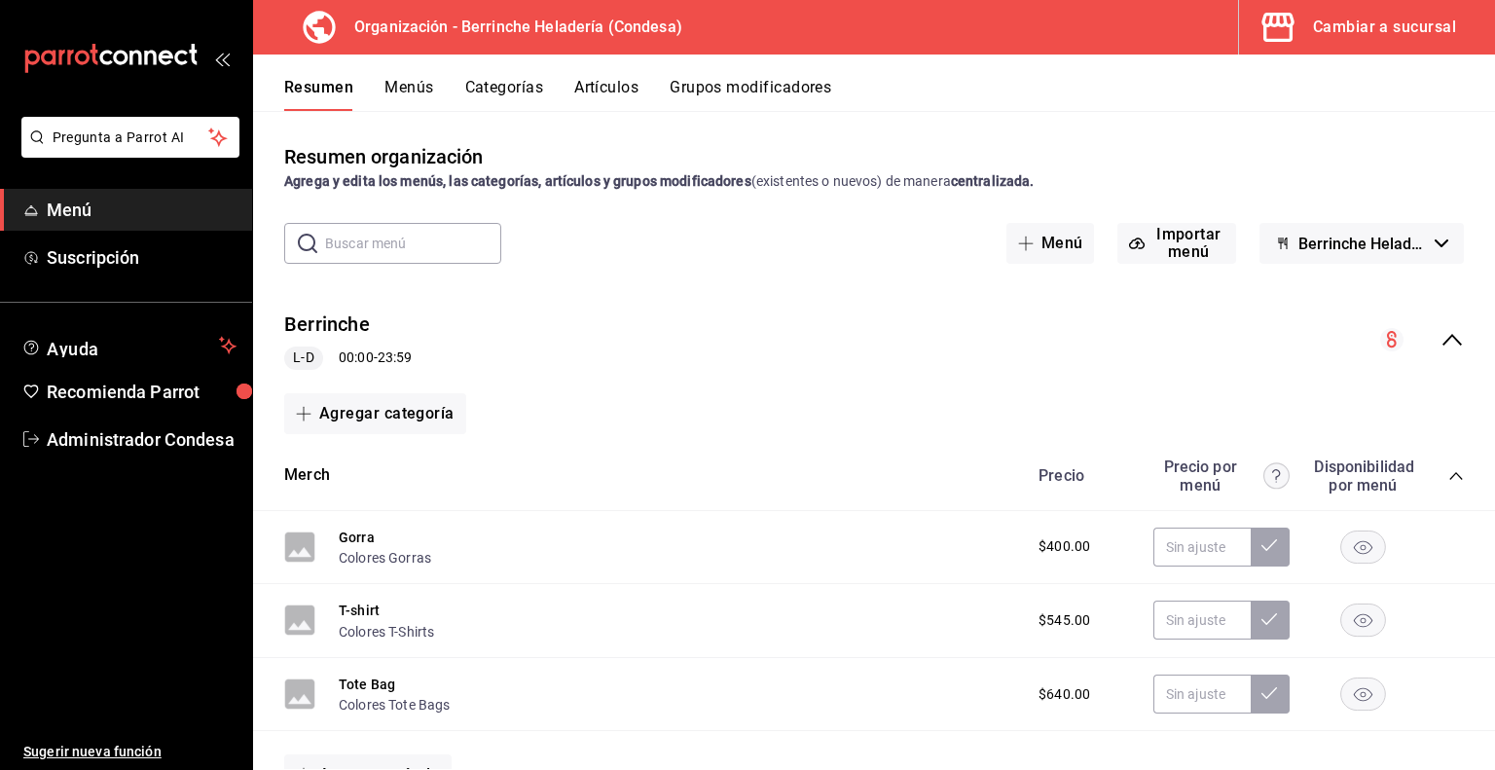
click at [88, 208] on span "Menú" at bounding box center [142, 210] width 190 height 26
click at [1381, 35] on div "Cambiar a sucursal" at bounding box center [1384, 27] width 143 height 27
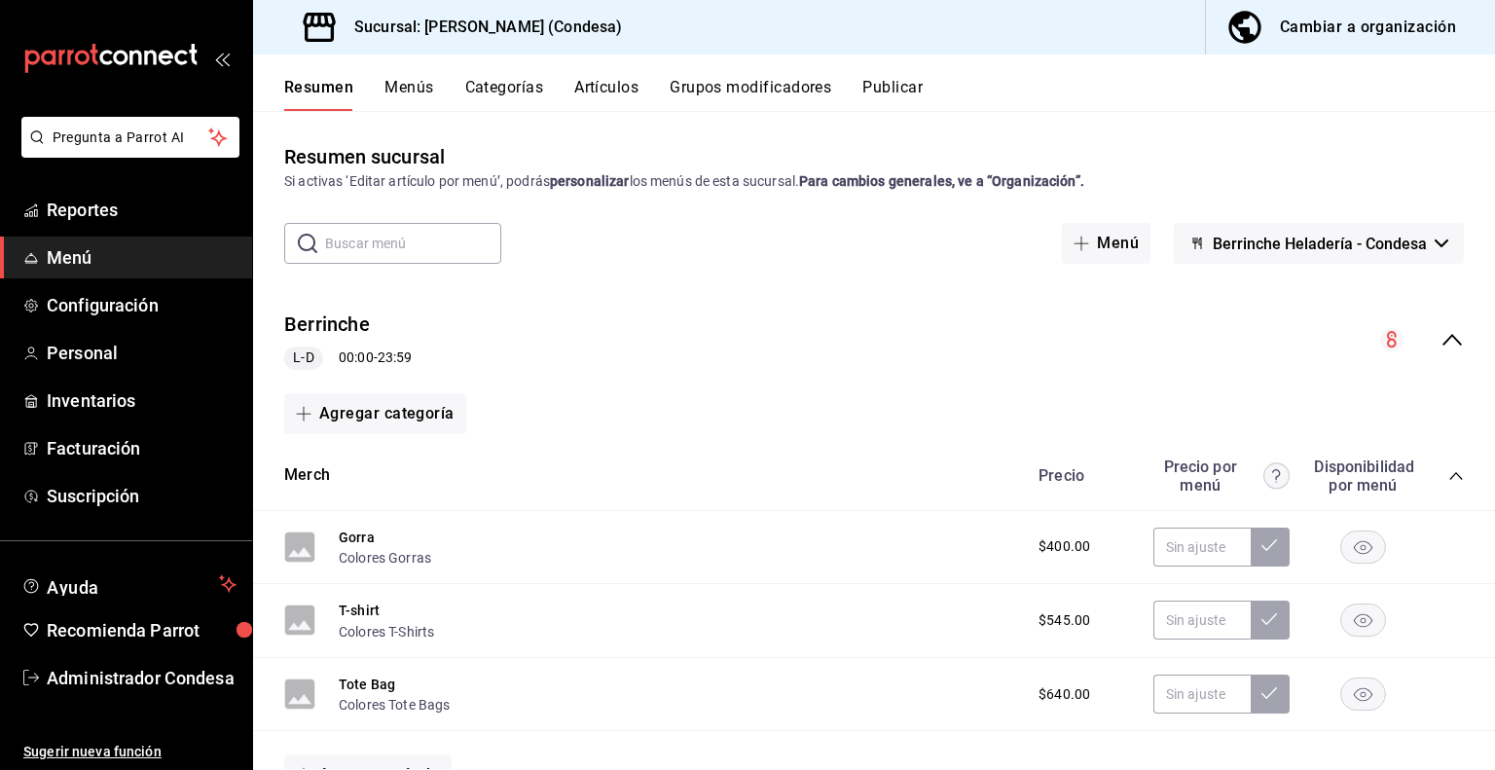
click at [1365, 38] on div "Cambiar a organización" at bounding box center [1368, 27] width 176 height 27
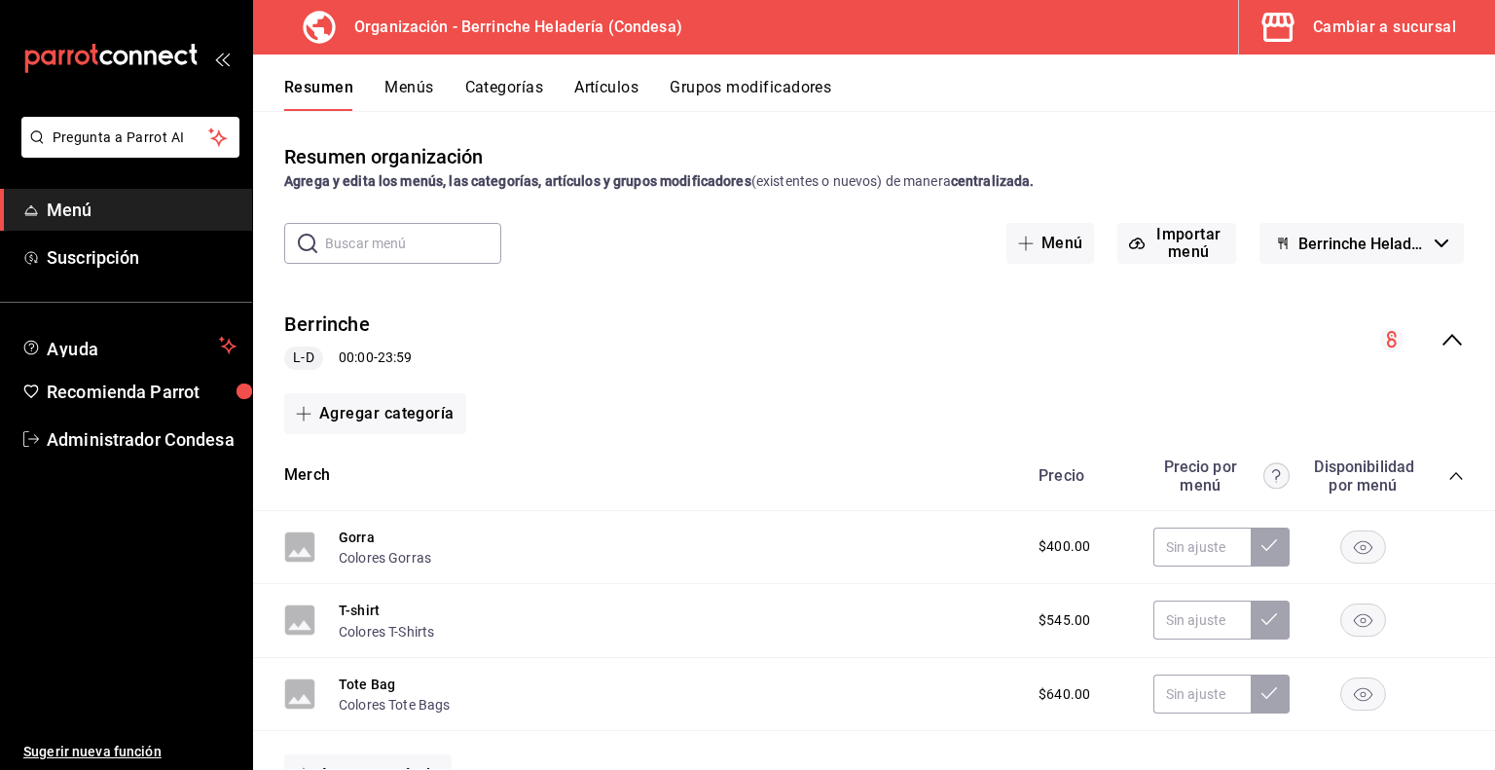
click at [403, 89] on button "Menús" at bounding box center [408, 94] width 49 height 33
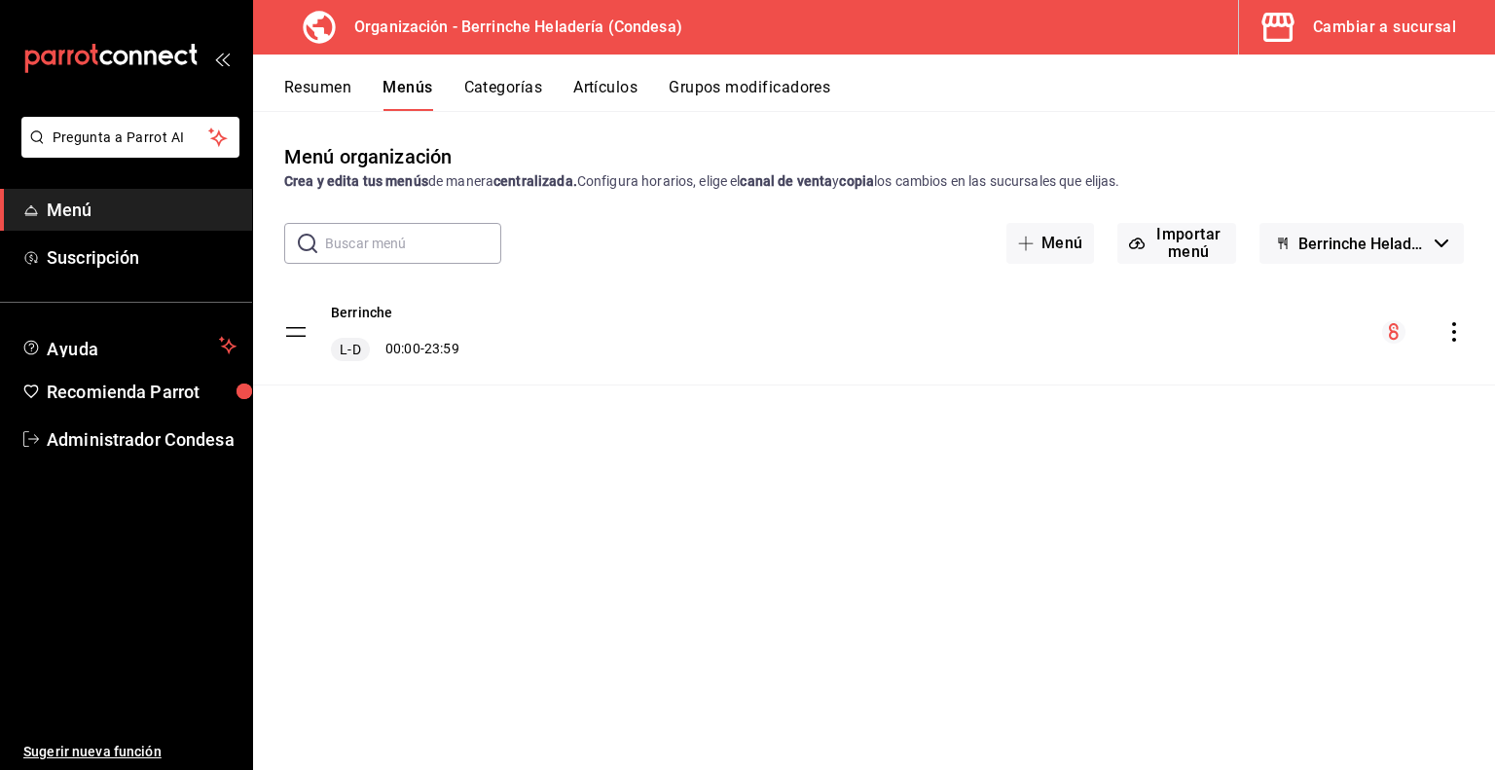
click at [1442, 334] on div "menu-maker-table" at bounding box center [1423, 331] width 82 height 23
click at [1452, 330] on icon "actions" at bounding box center [1453, 331] width 19 height 19
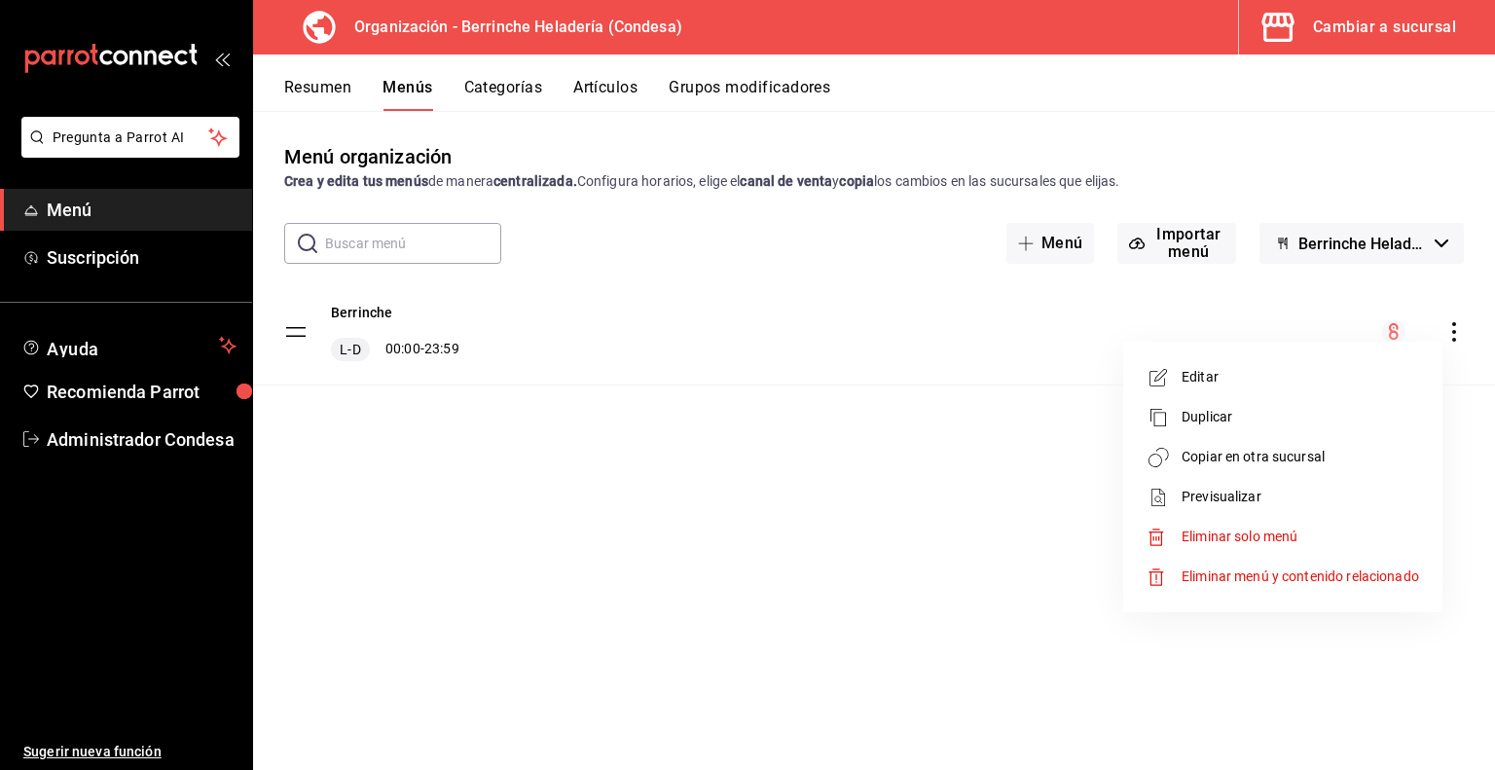
click at [1230, 455] on span "Copiar en otra sucursal" at bounding box center [1301, 457] width 238 height 20
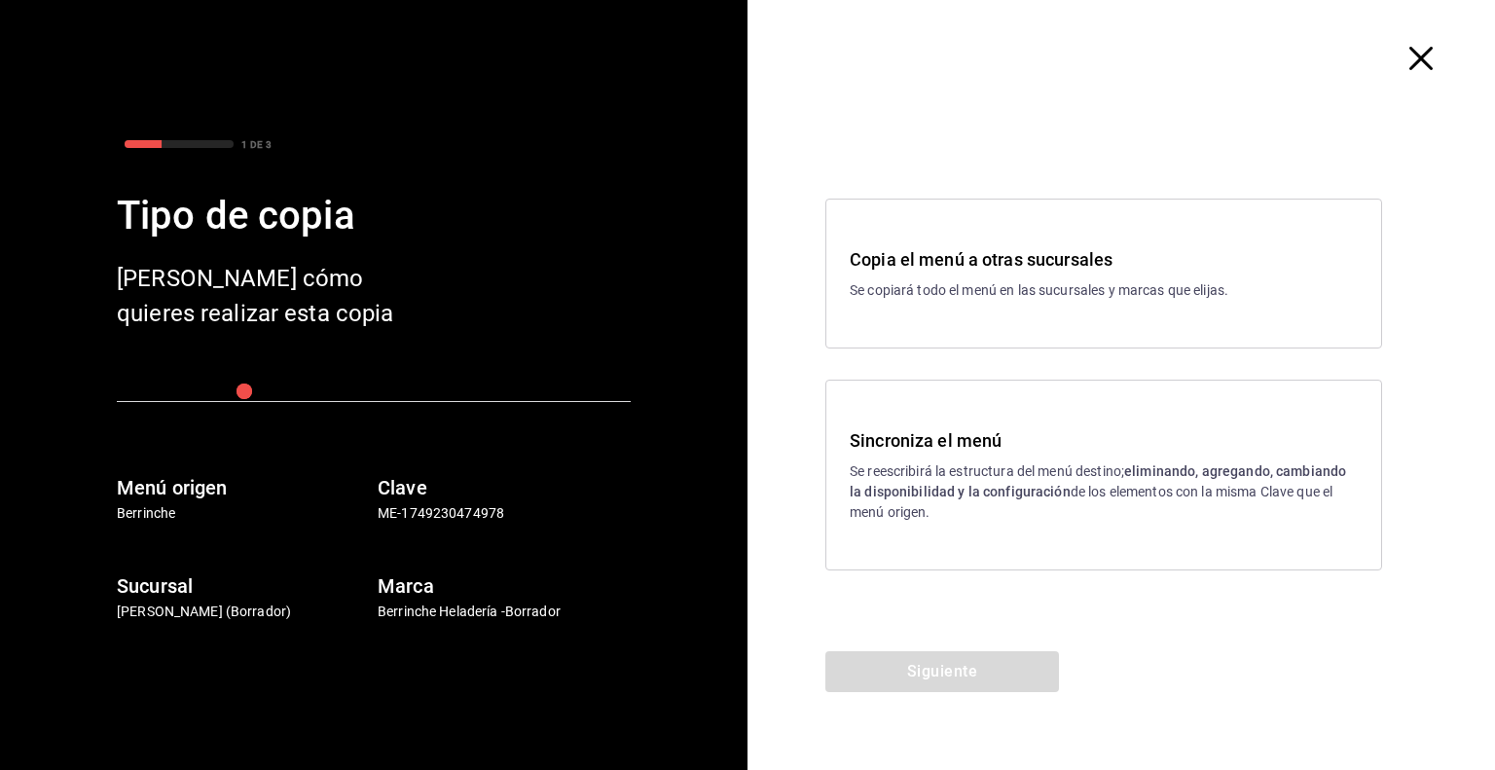
click at [968, 505] on p "Se reescribirá la estructura del menú destino; eliminando, agregando, cambiando…" at bounding box center [1104, 491] width 508 height 61
click at [935, 655] on button "Siguiente" at bounding box center [942, 671] width 234 height 41
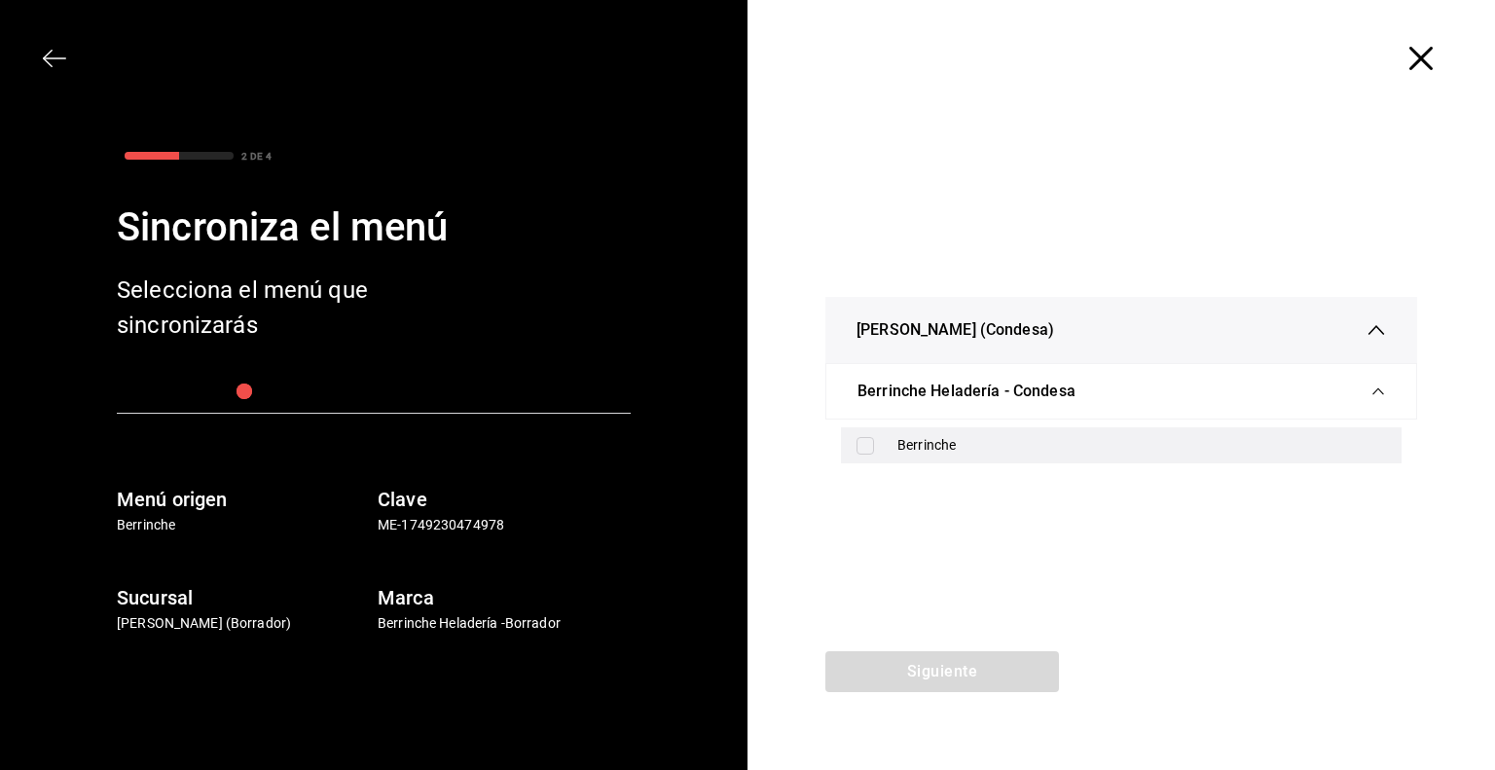
click at [872, 447] on input "checkbox" at bounding box center [866, 446] width 18 height 18
checkbox input "true"
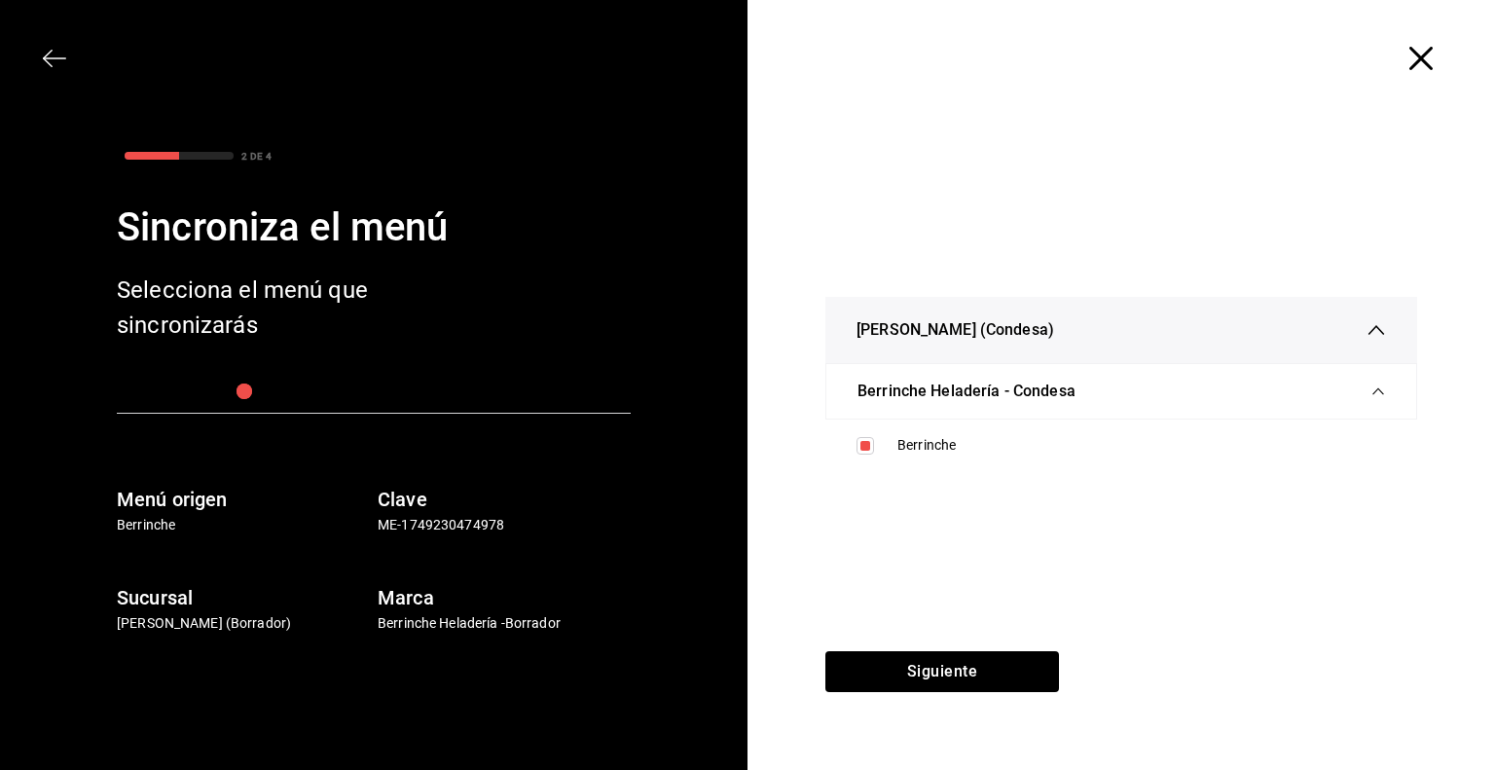
click at [912, 646] on div "[PERSON_NAME] (Condesa) Berrinche Heladería - Condesa Berrinche" at bounding box center [1122, 384] width 748 height 534
click at [916, 658] on button "Siguiente" at bounding box center [942, 671] width 234 height 41
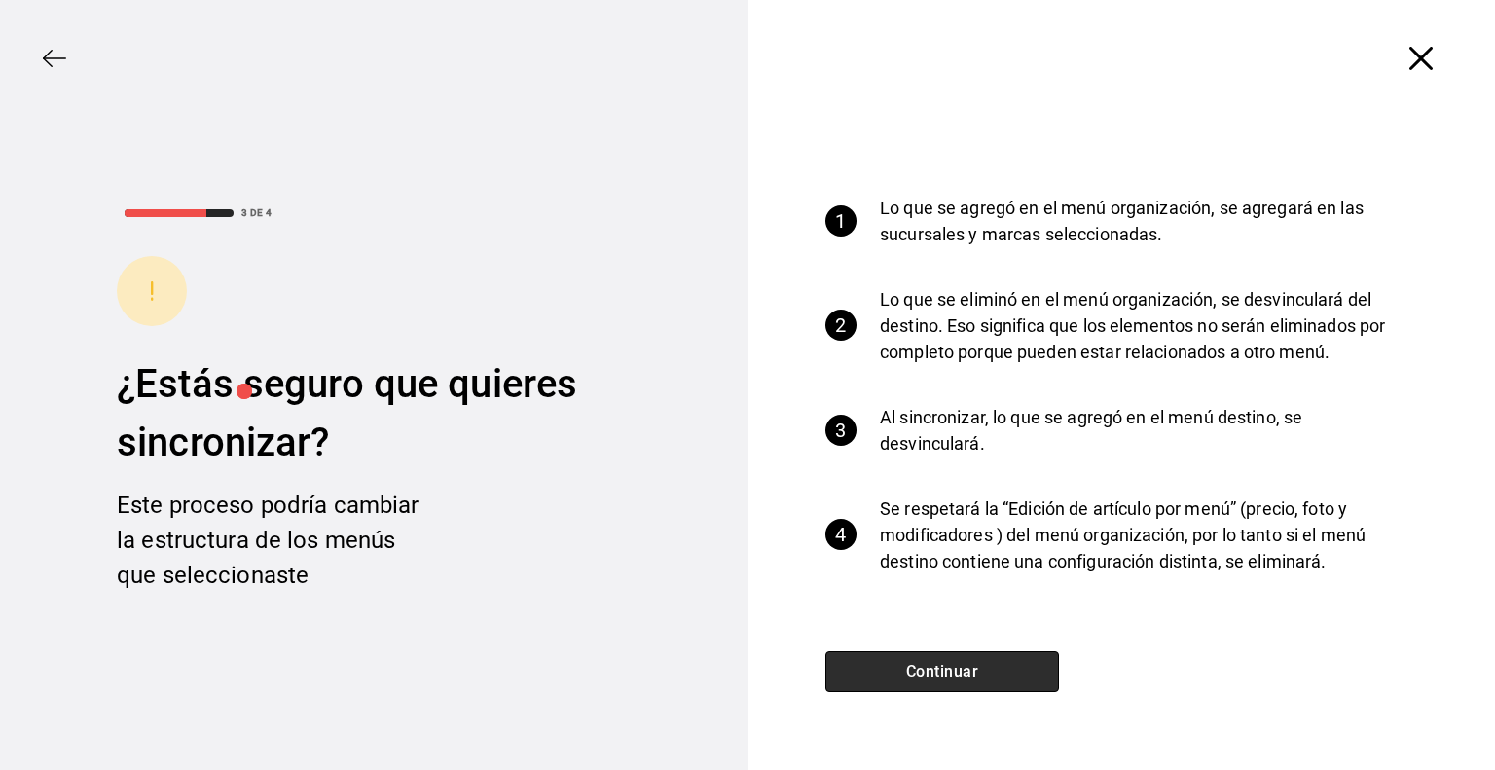
click at [927, 667] on button "Continuar" at bounding box center [942, 671] width 234 height 41
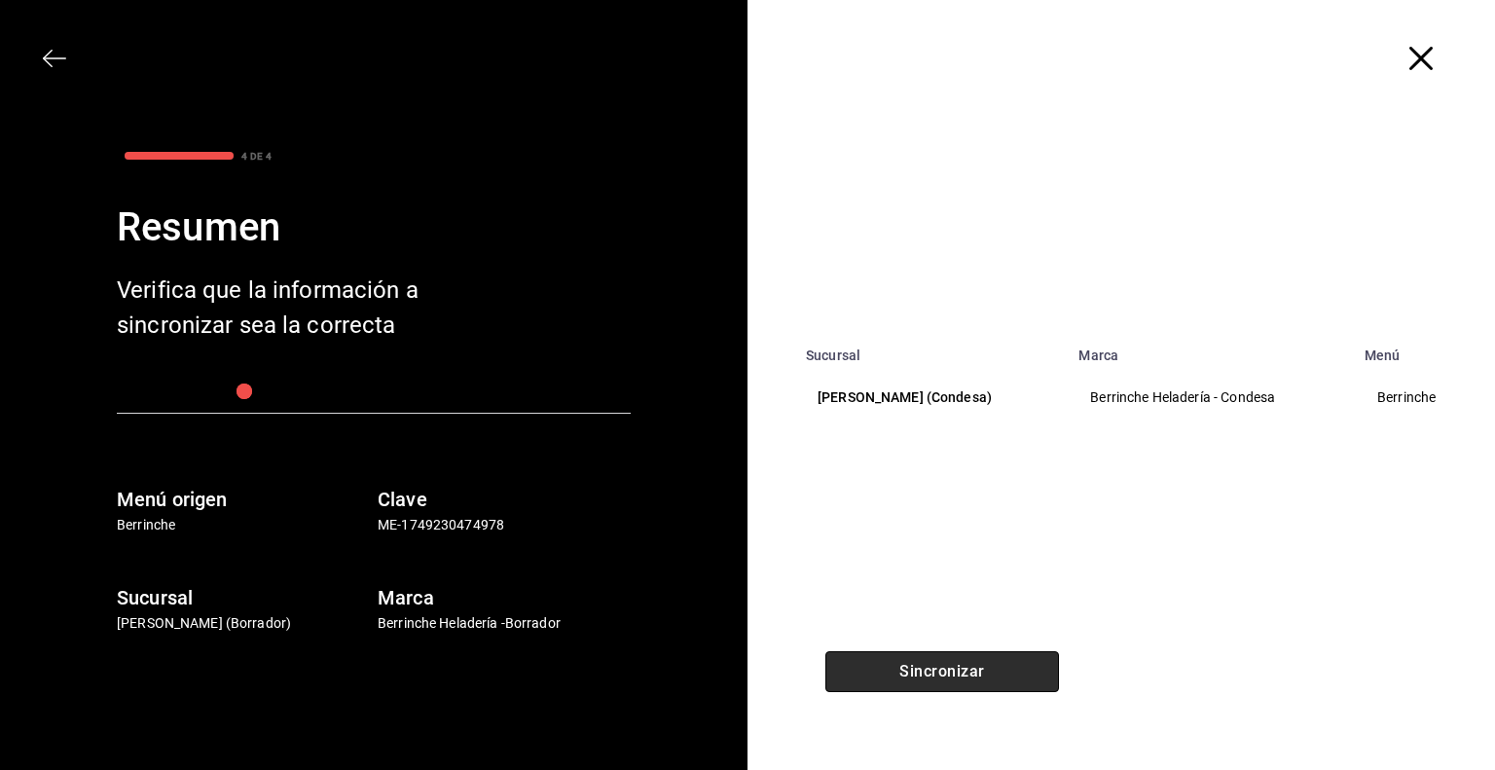
click at [958, 660] on button "Sincronizar" at bounding box center [942, 671] width 234 height 41
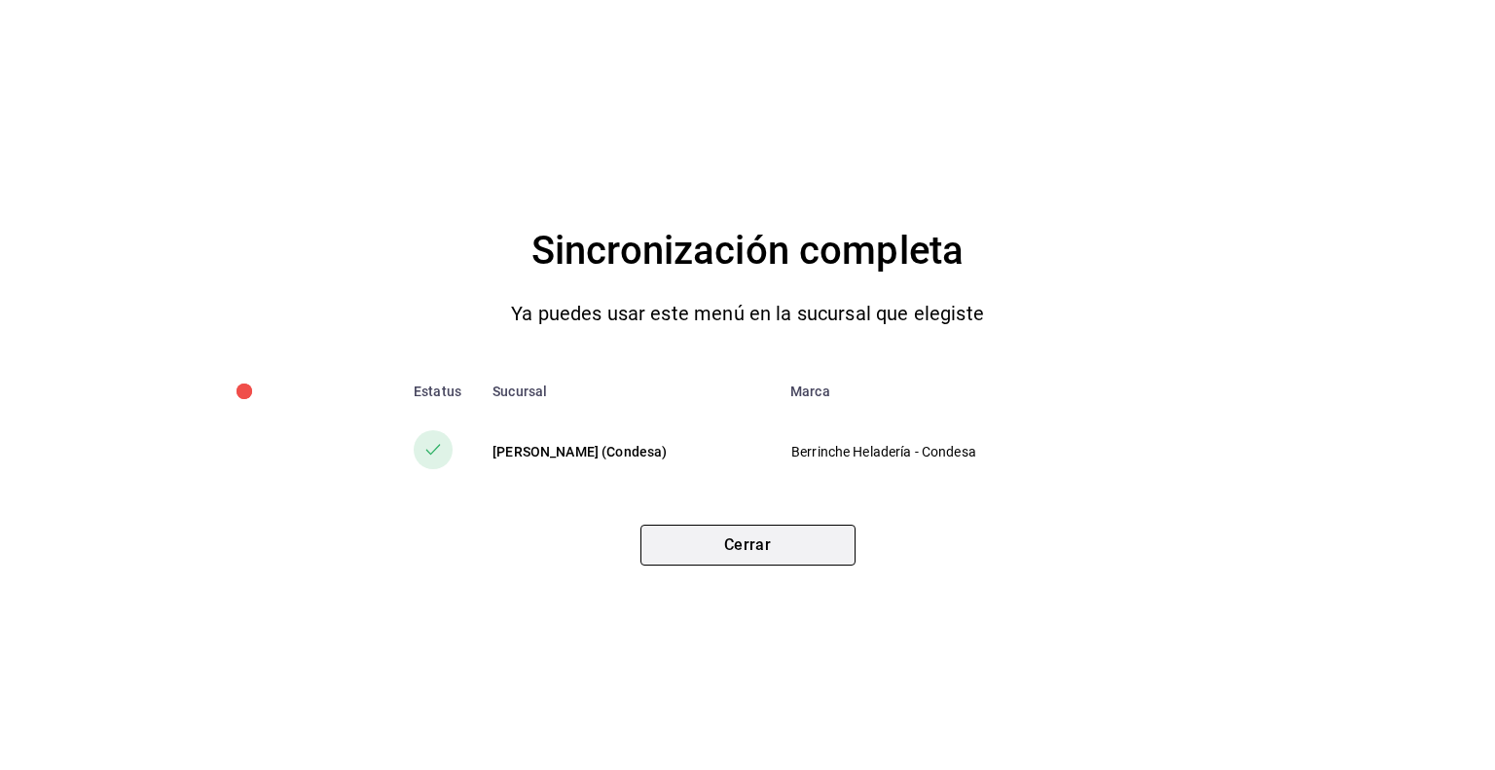
click at [748, 552] on button "Cerrar" at bounding box center [747, 545] width 215 height 41
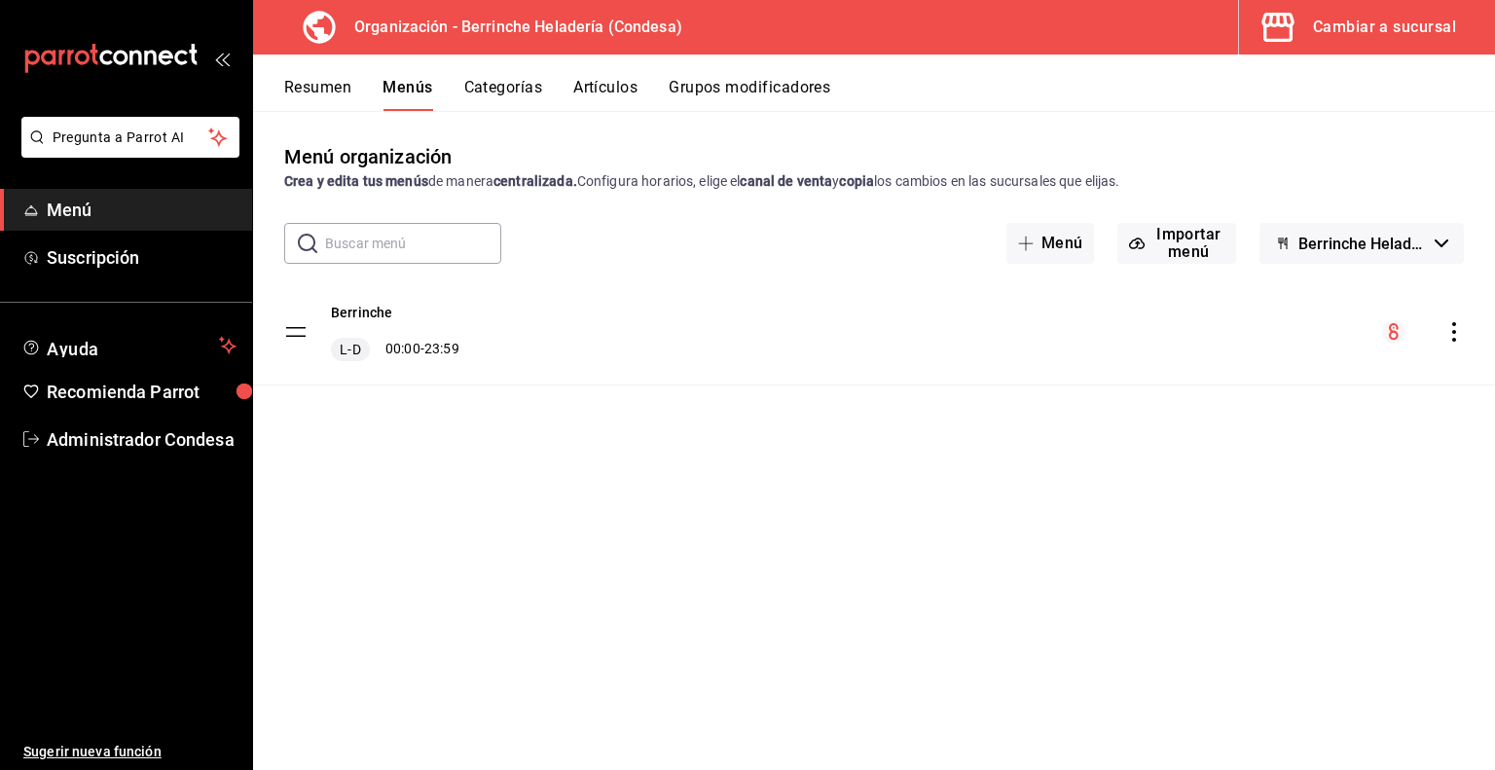
click at [1377, 26] on div "Cambiar a sucursal" at bounding box center [1384, 27] width 143 height 27
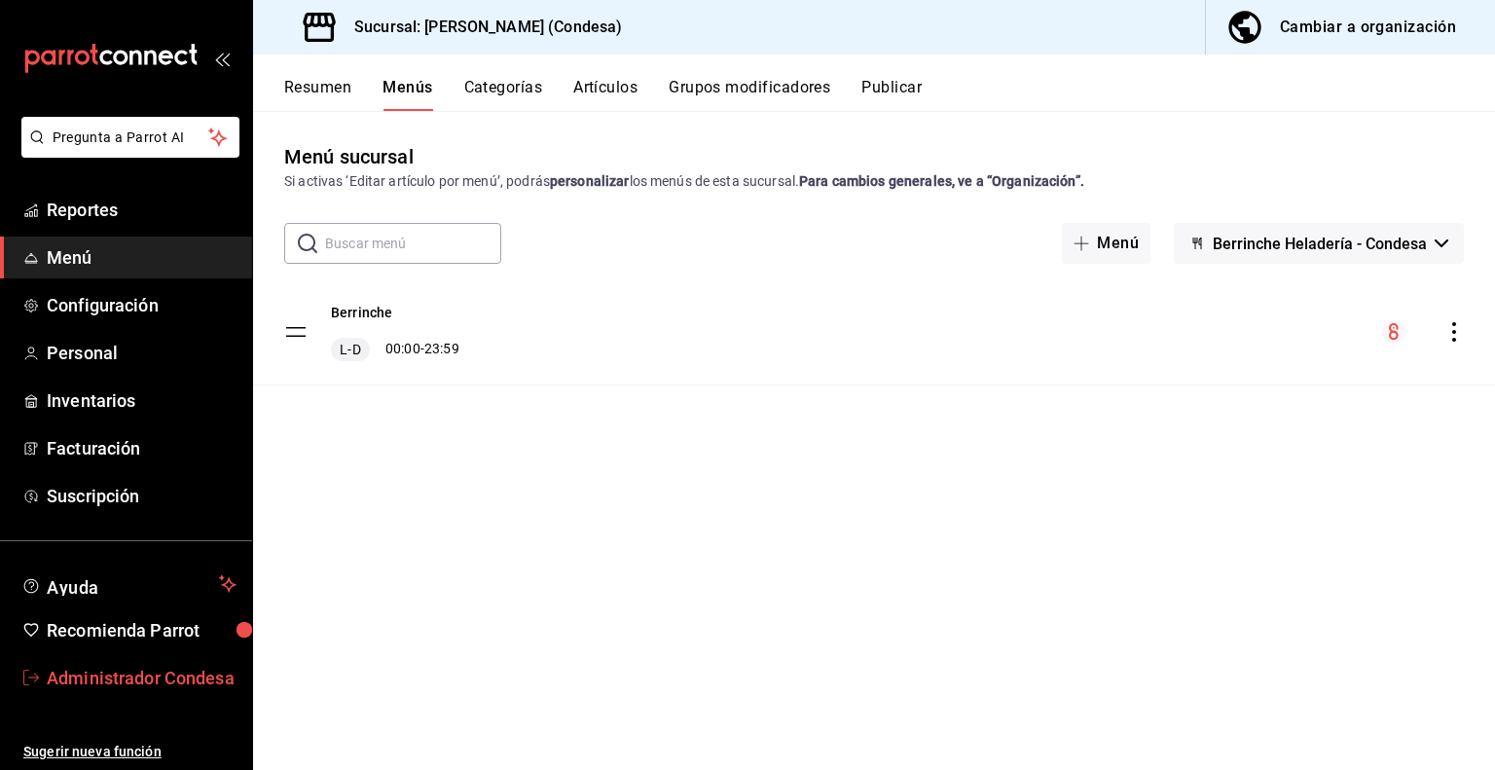
click at [109, 673] on span "Administrador Condesa" at bounding box center [142, 678] width 190 height 26
